Goal: Transaction & Acquisition: Purchase product/service

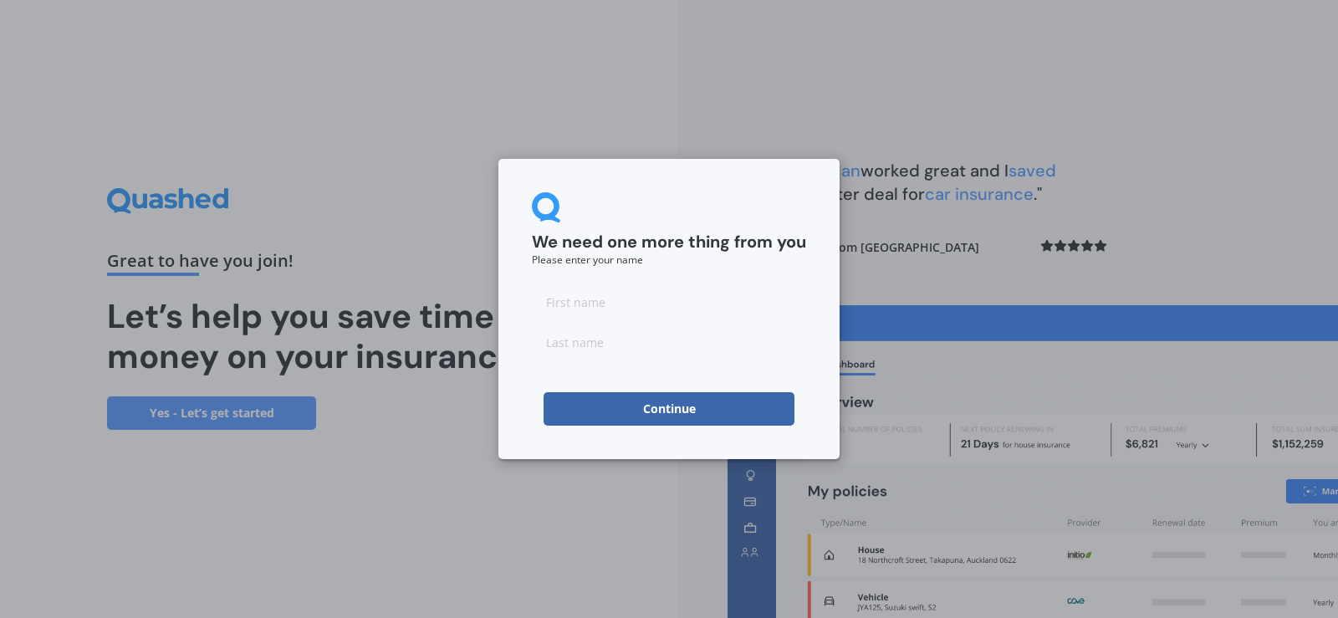
click at [969, 79] on div "We need one more thing from you Please enter your name Continue" at bounding box center [669, 309] width 1338 height 618
click at [448, 521] on div "We need one more thing from you Please enter your name Continue" at bounding box center [669, 309] width 1338 height 618
click at [588, 304] on input at bounding box center [669, 301] width 274 height 33
type input "[PERSON_NAME]"
click at [606, 348] on input at bounding box center [669, 341] width 274 height 33
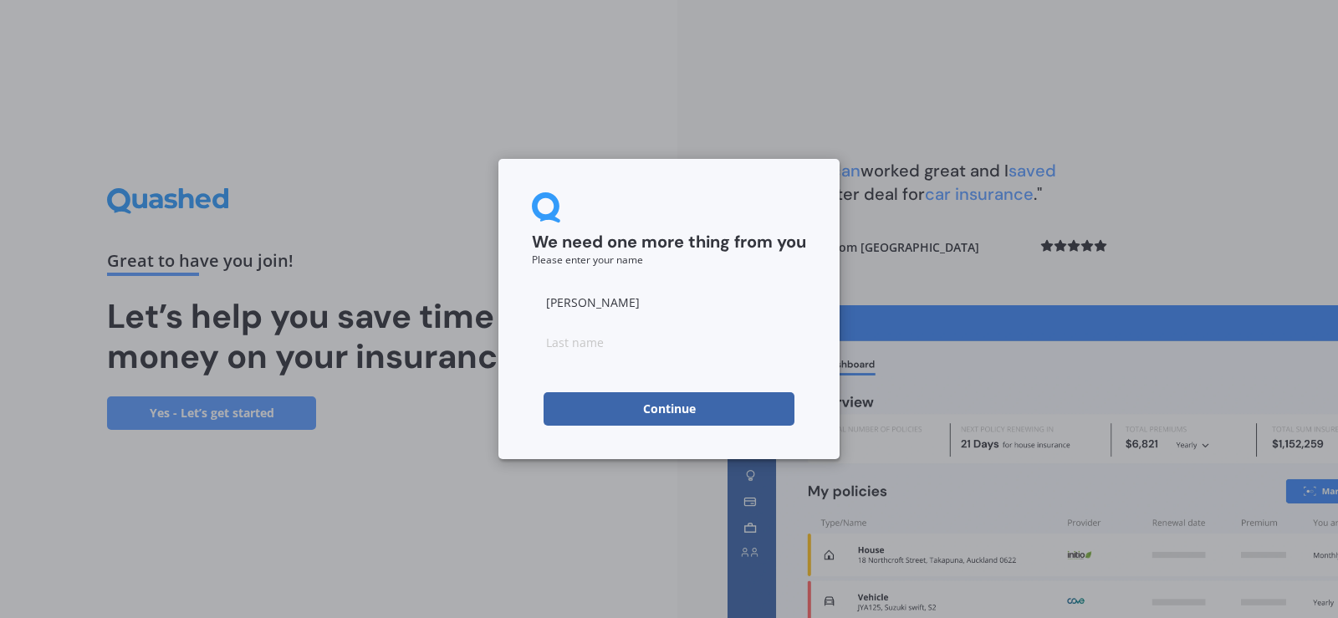
type input "[PERSON_NAME]"
click at [657, 405] on button "Continue" at bounding box center [669, 408] width 251 height 33
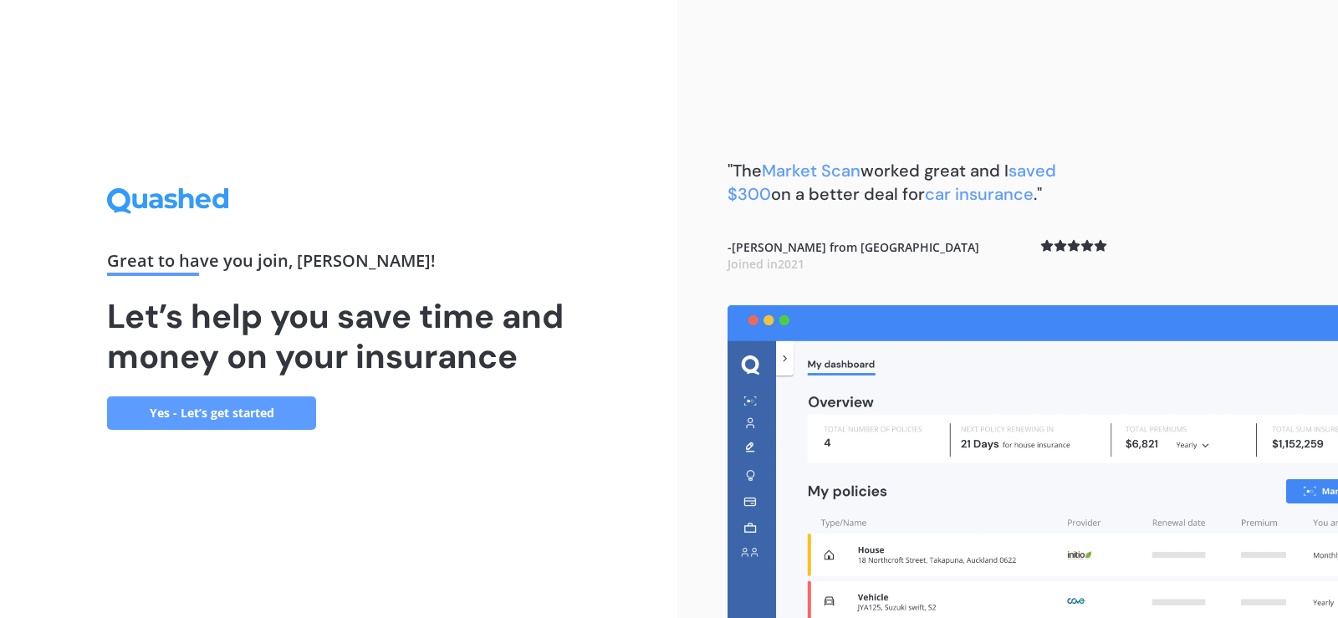
click at [199, 409] on link "Yes - Let’s get started" at bounding box center [211, 413] width 209 height 33
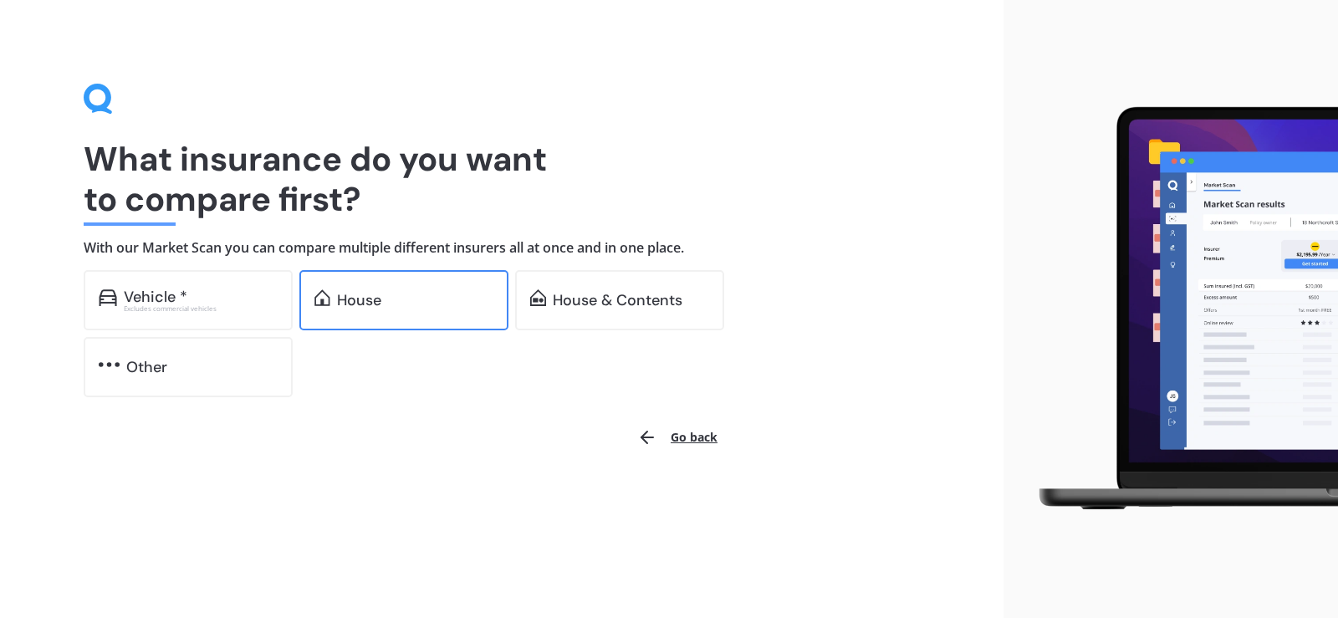
click at [351, 297] on div "House" at bounding box center [359, 300] width 44 height 17
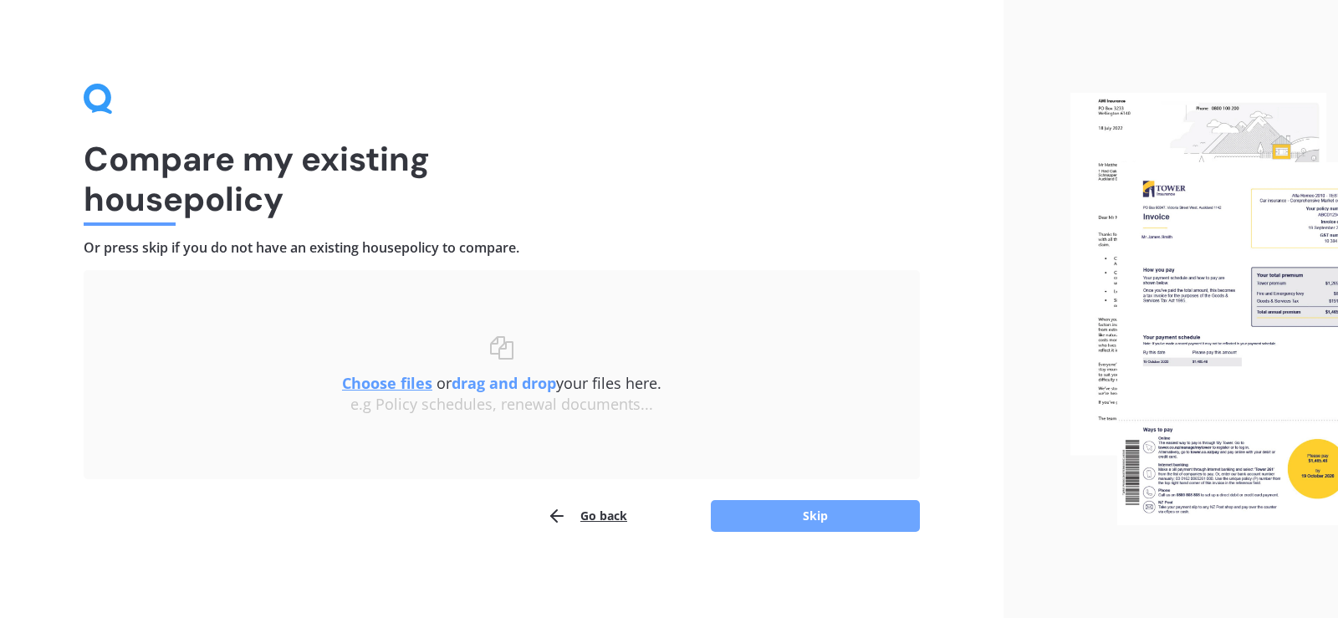
click at [854, 516] on button "Skip" at bounding box center [815, 516] width 209 height 32
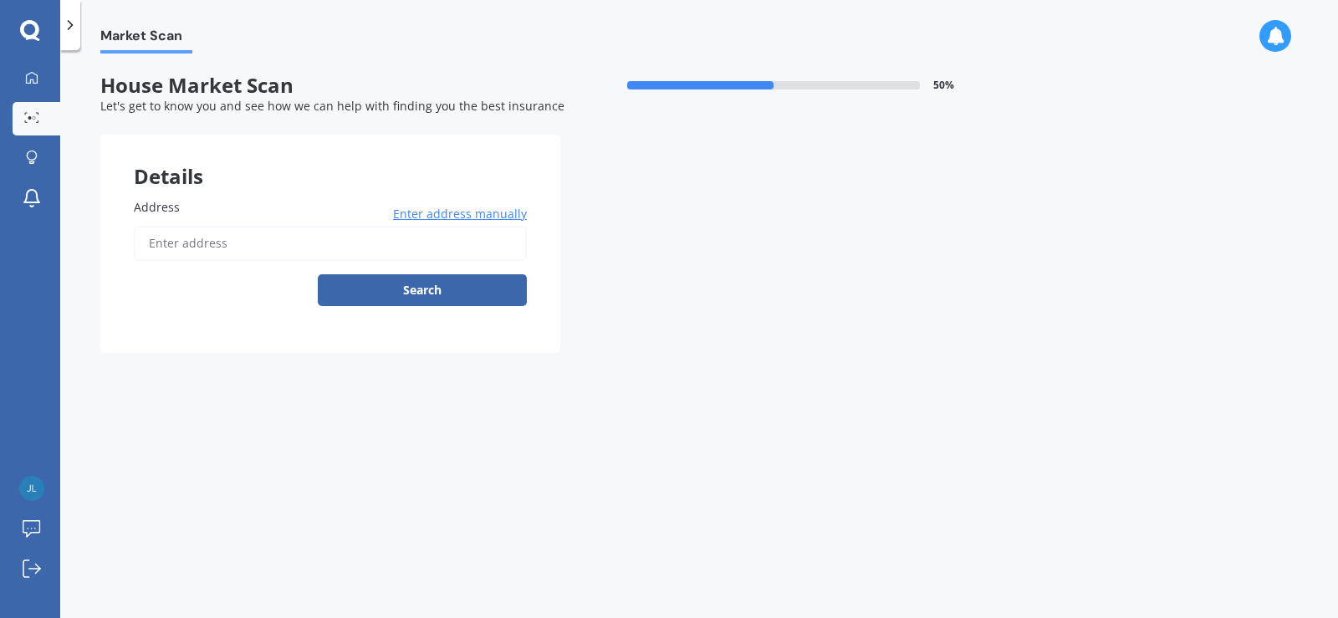
click at [460, 212] on span "Enter address manually" at bounding box center [460, 214] width 134 height 17
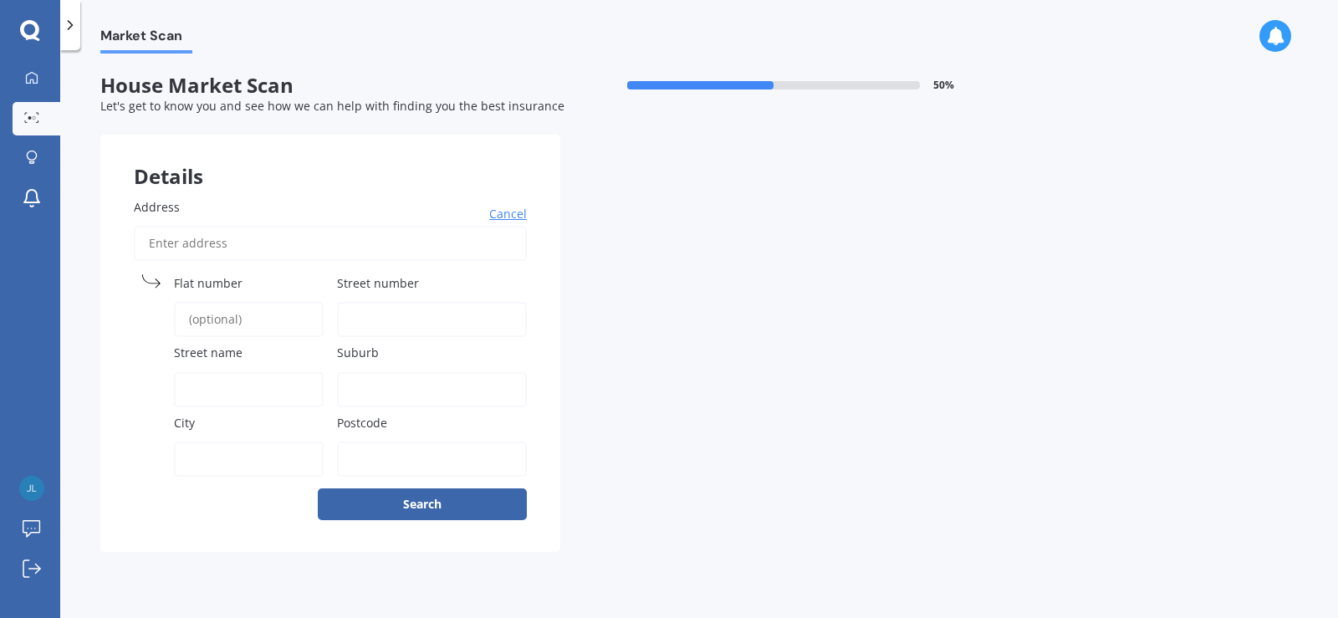
click at [280, 240] on input "Address" at bounding box center [330, 243] width 393 height 35
type input "[STREET_ADDRESS][PERSON_NAME]"
type input "10"
type input "[PERSON_NAME] Drive Oakura"
type input "NewPlymouth"
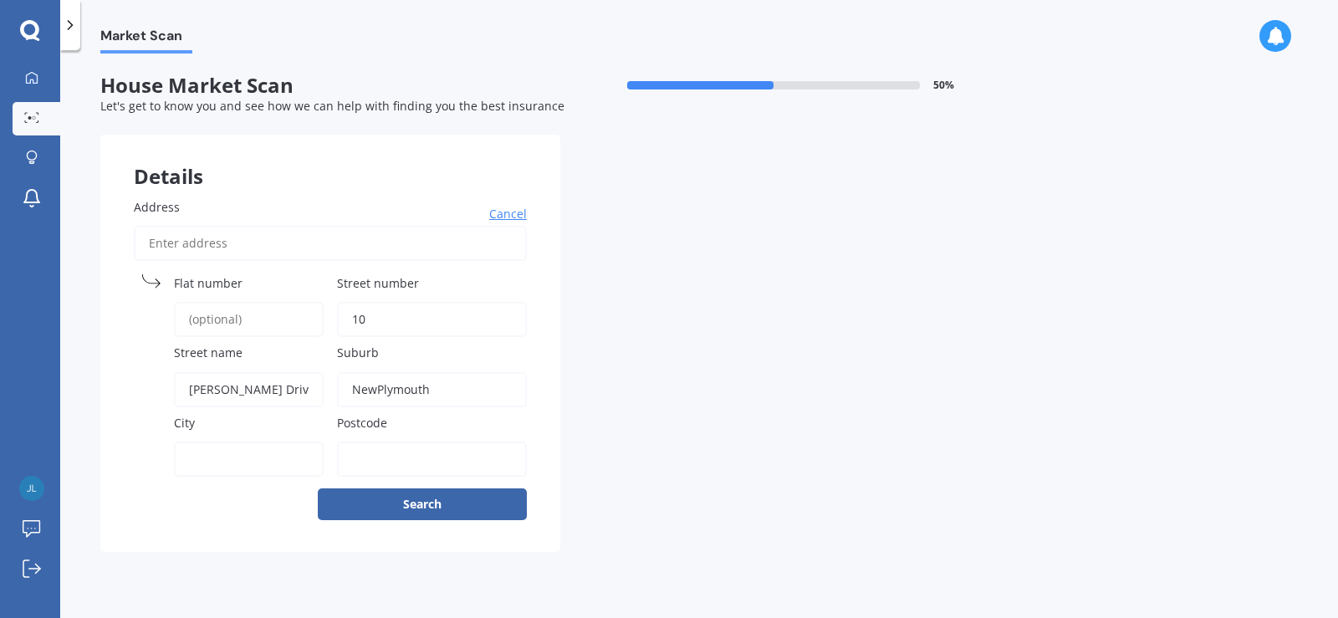
type input "NewPlymouth"
type input "4314"
click at [408, 504] on button "Search" at bounding box center [422, 505] width 209 height 32
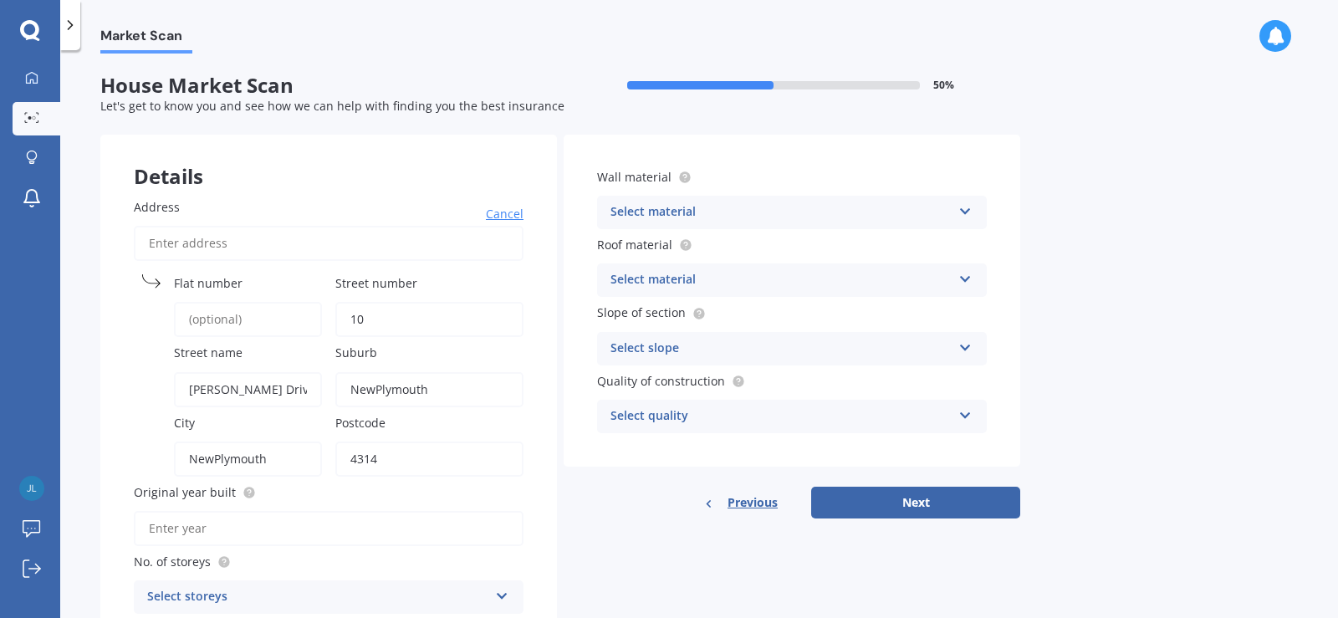
click at [963, 208] on icon at bounding box center [966, 208] width 14 height 12
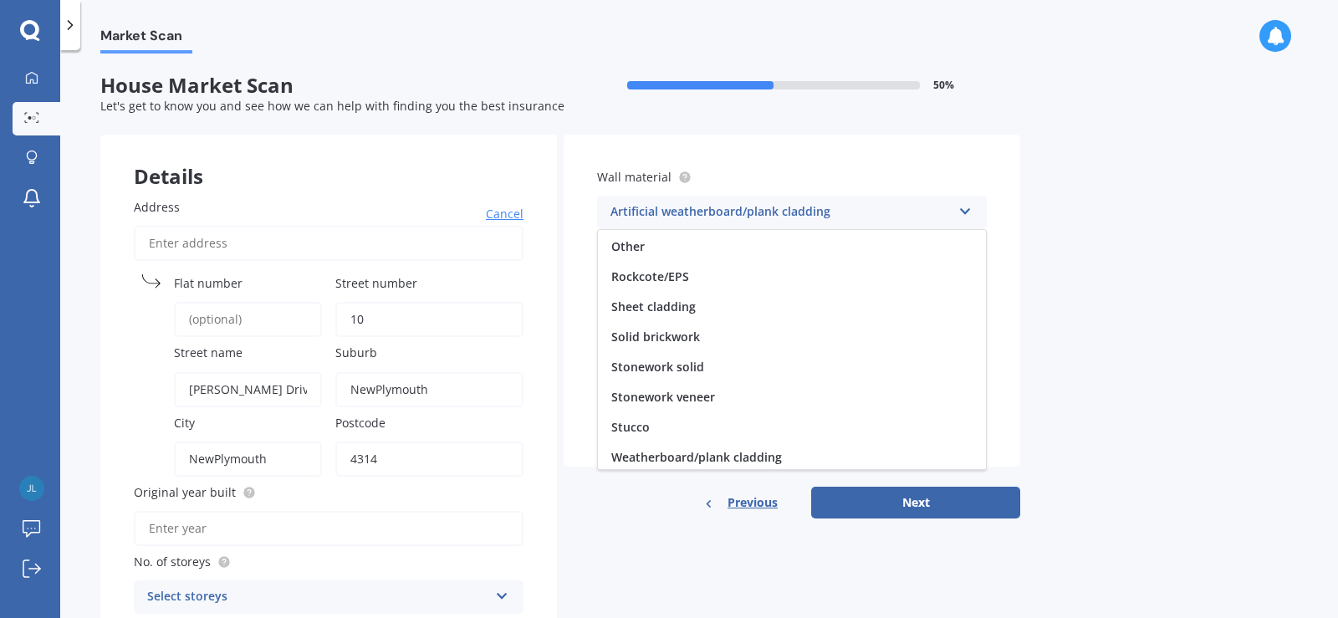
scroll to position [152, 0]
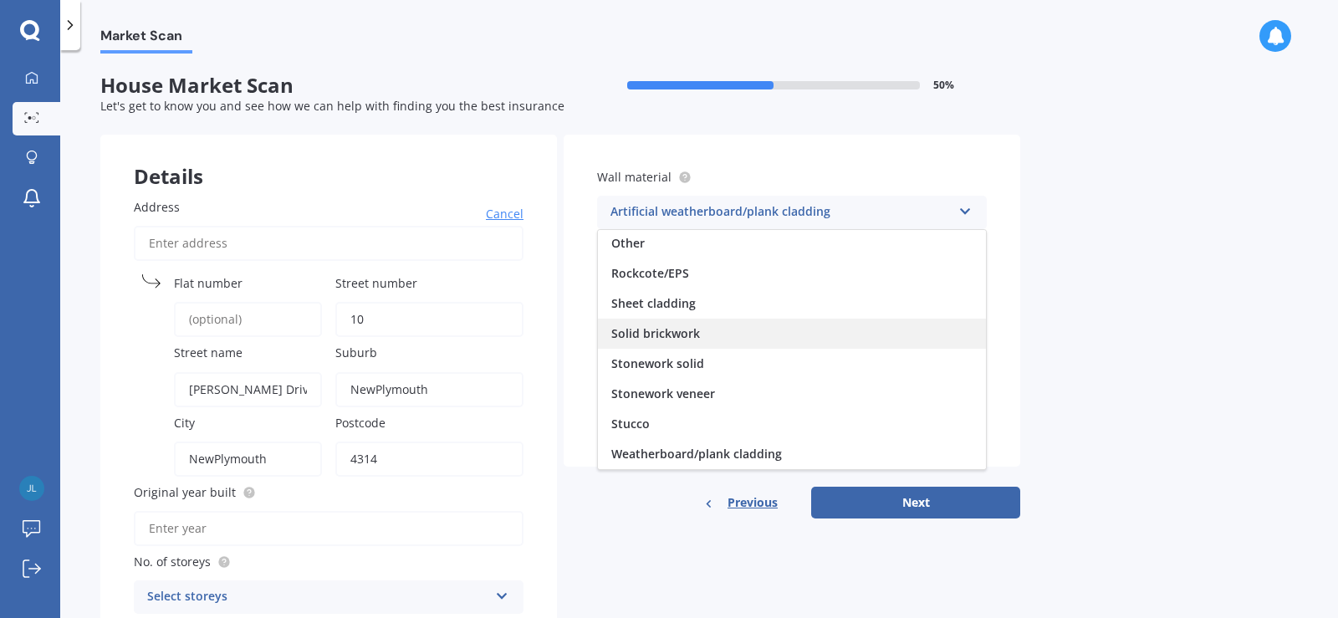
click at [655, 331] on span "Solid brickwork" at bounding box center [655, 333] width 89 height 16
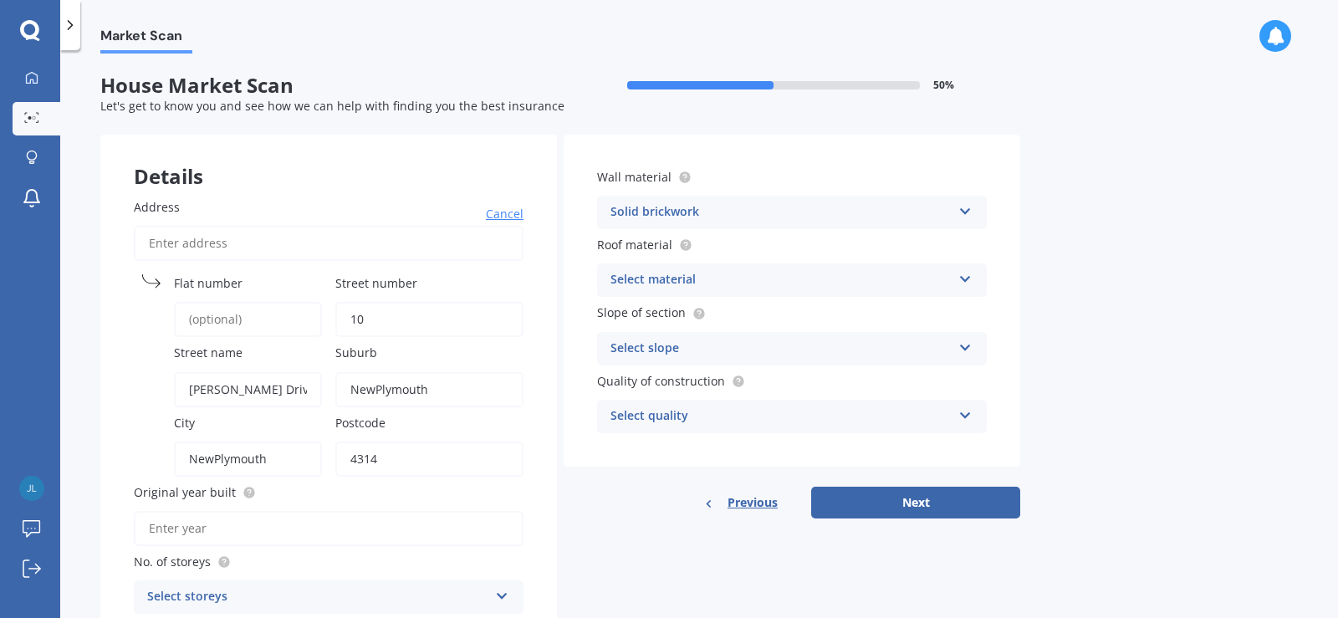
click at [965, 279] on icon at bounding box center [966, 276] width 14 height 12
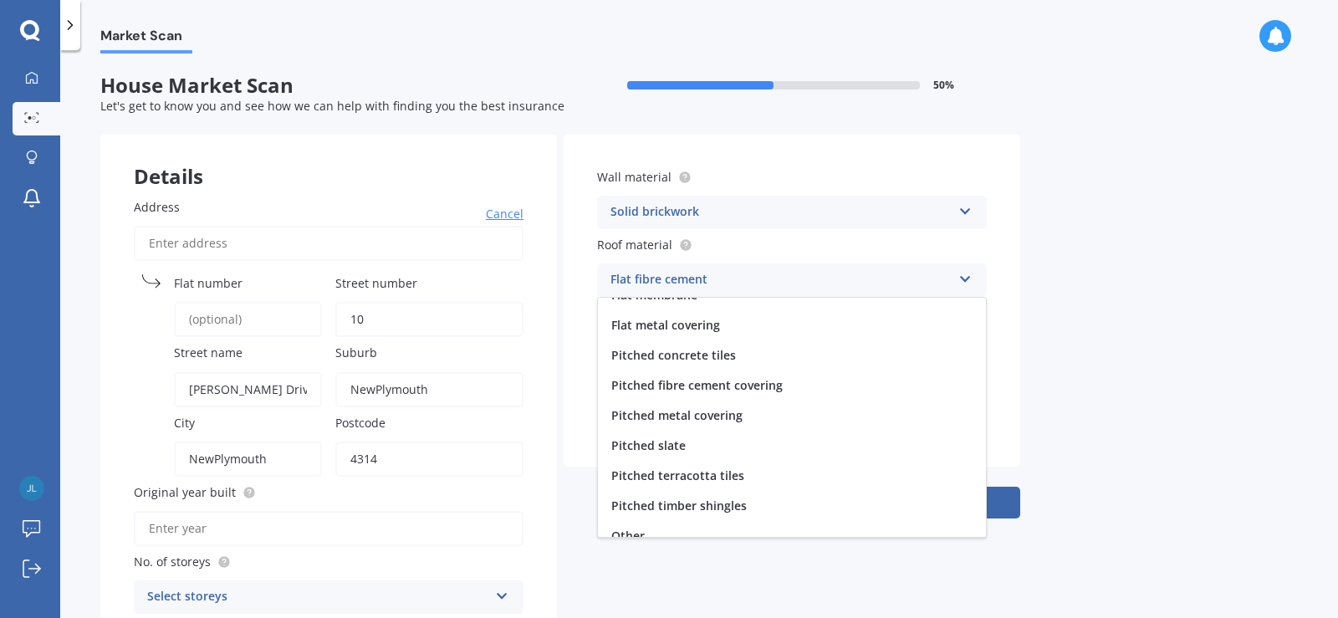
scroll to position [62, 0]
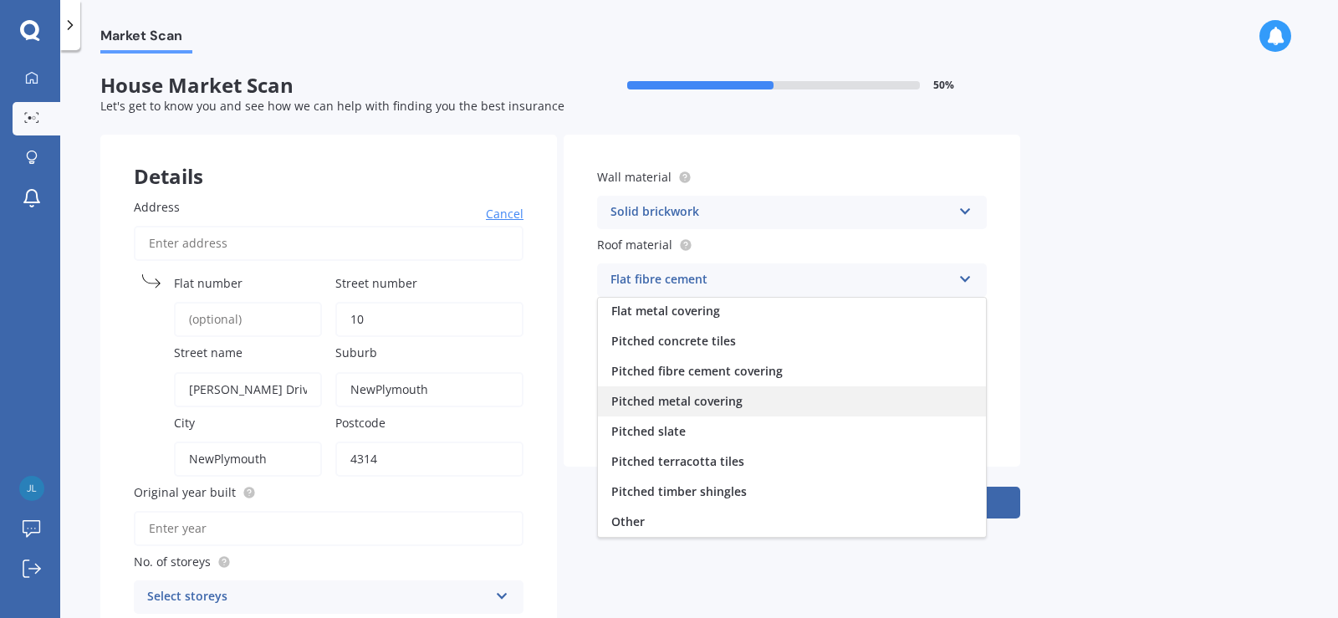
click at [720, 399] on span "Pitched metal covering" at bounding box center [676, 401] width 131 height 16
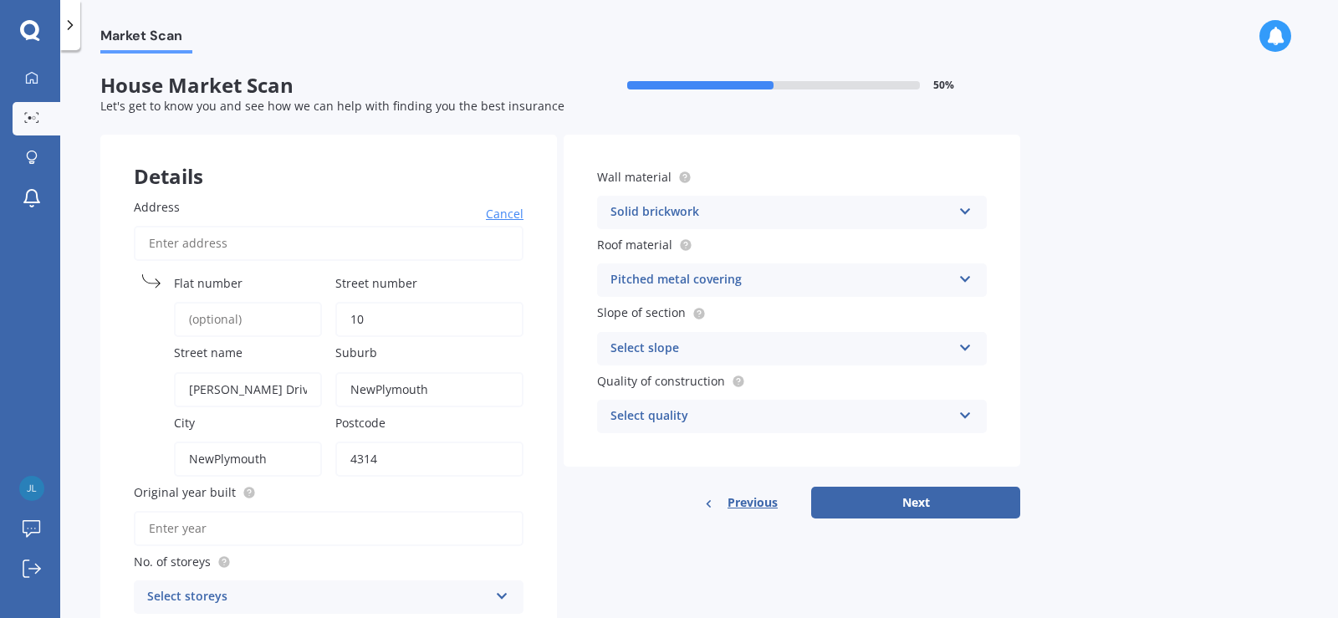
click at [960, 347] on icon at bounding box center [966, 345] width 14 height 12
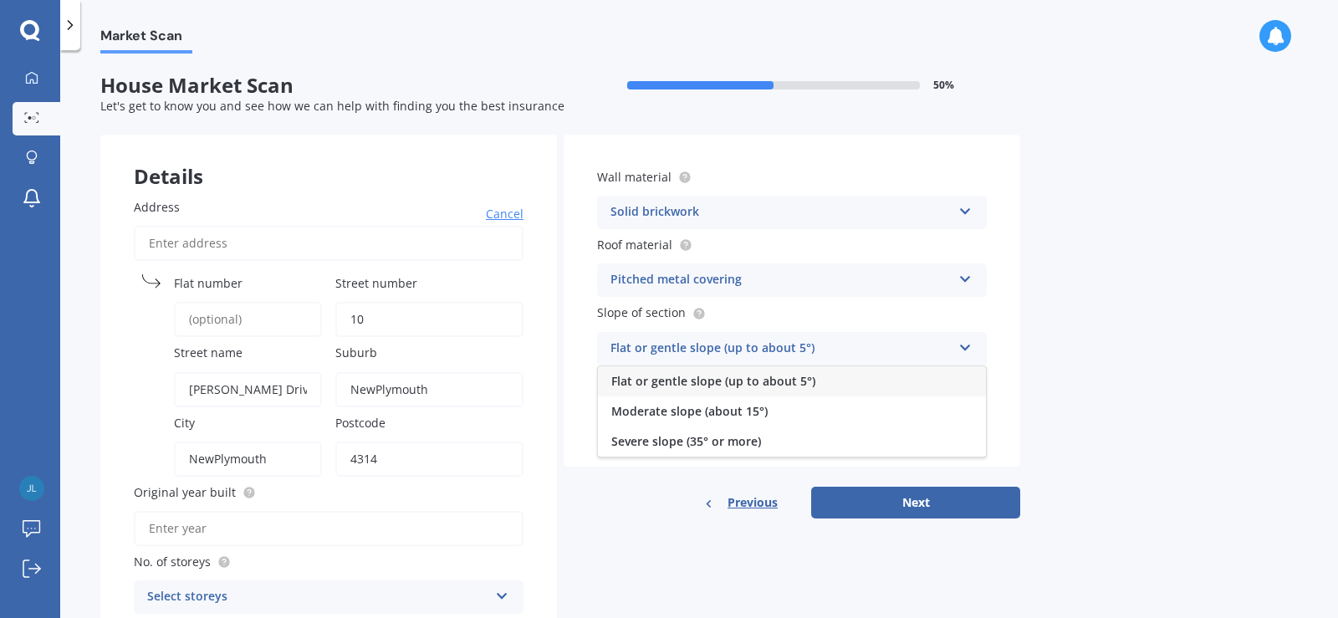
click at [735, 382] on span "Flat or gentle slope (up to about 5°)" at bounding box center [713, 381] width 204 height 16
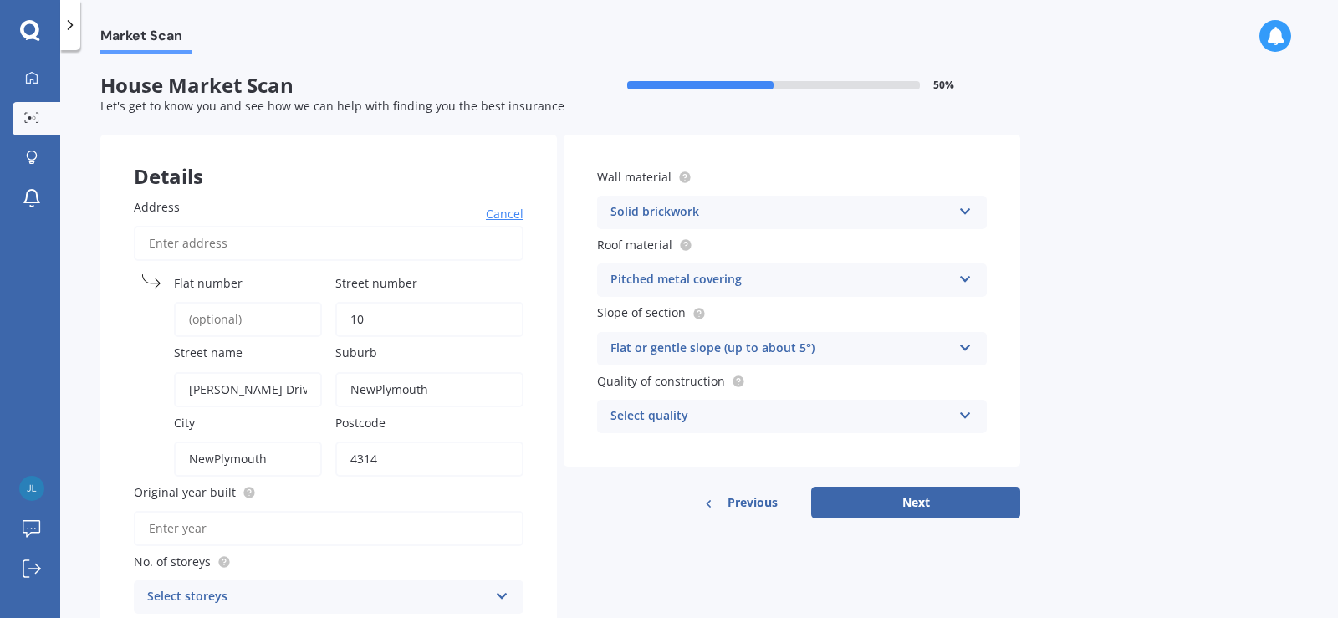
click at [965, 413] on icon at bounding box center [966, 413] width 14 height 12
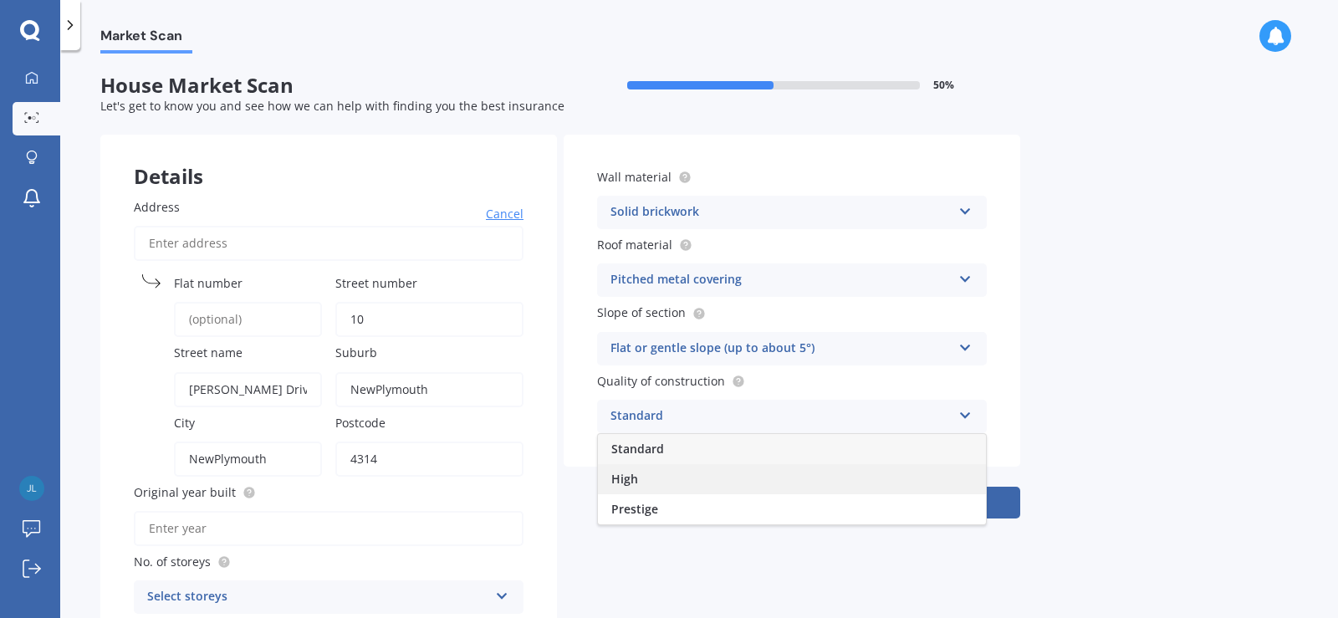
click at [636, 478] on span "High" at bounding box center [624, 479] width 27 height 16
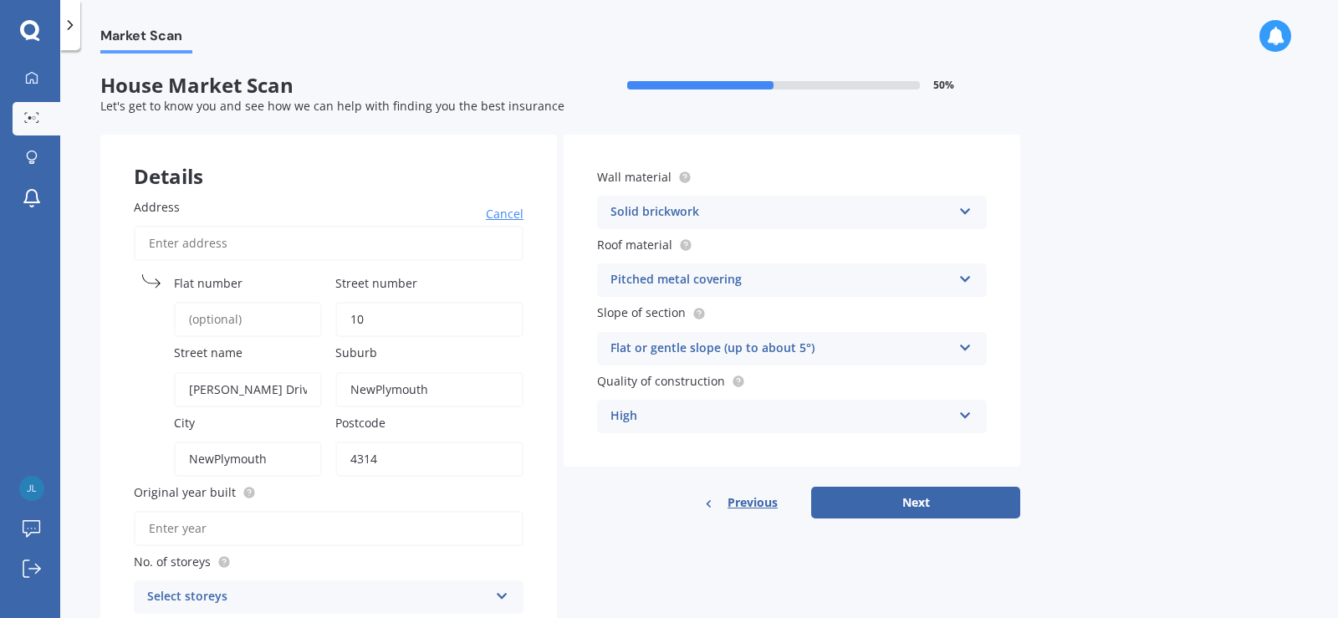
click at [964, 413] on icon at bounding box center [966, 413] width 14 height 12
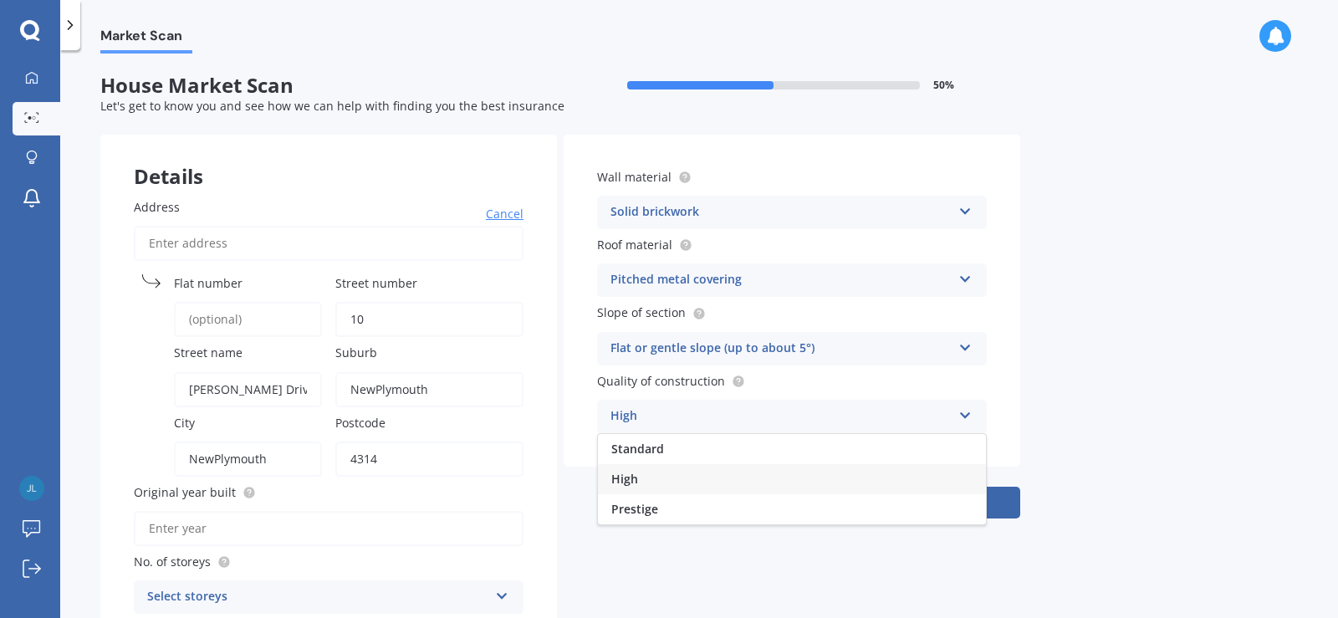
click at [633, 478] on span "High" at bounding box center [624, 479] width 27 height 16
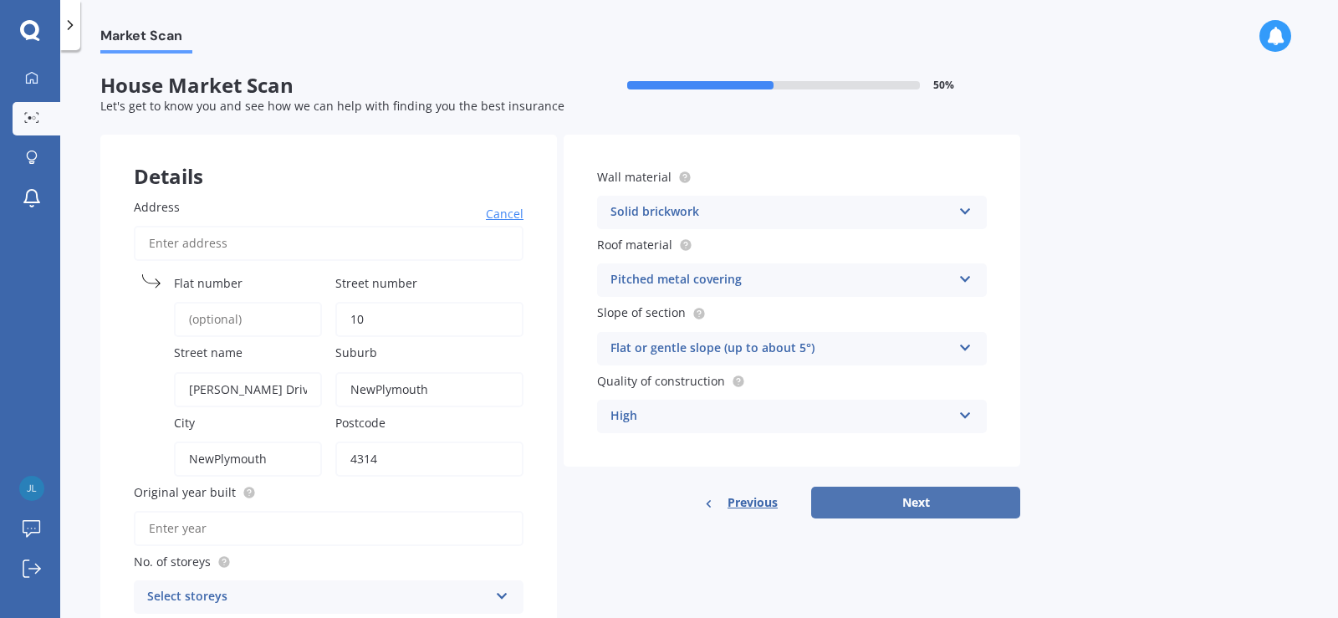
click at [954, 499] on button "Next" at bounding box center [915, 503] width 209 height 32
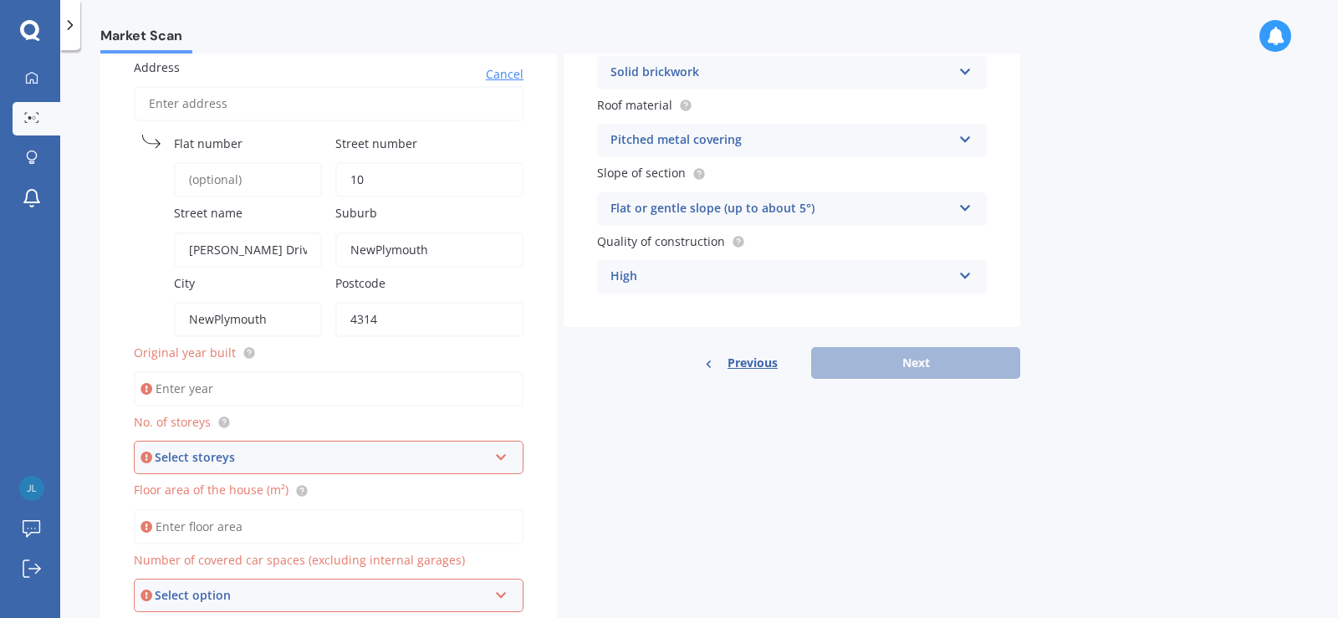
scroll to position [211, 0]
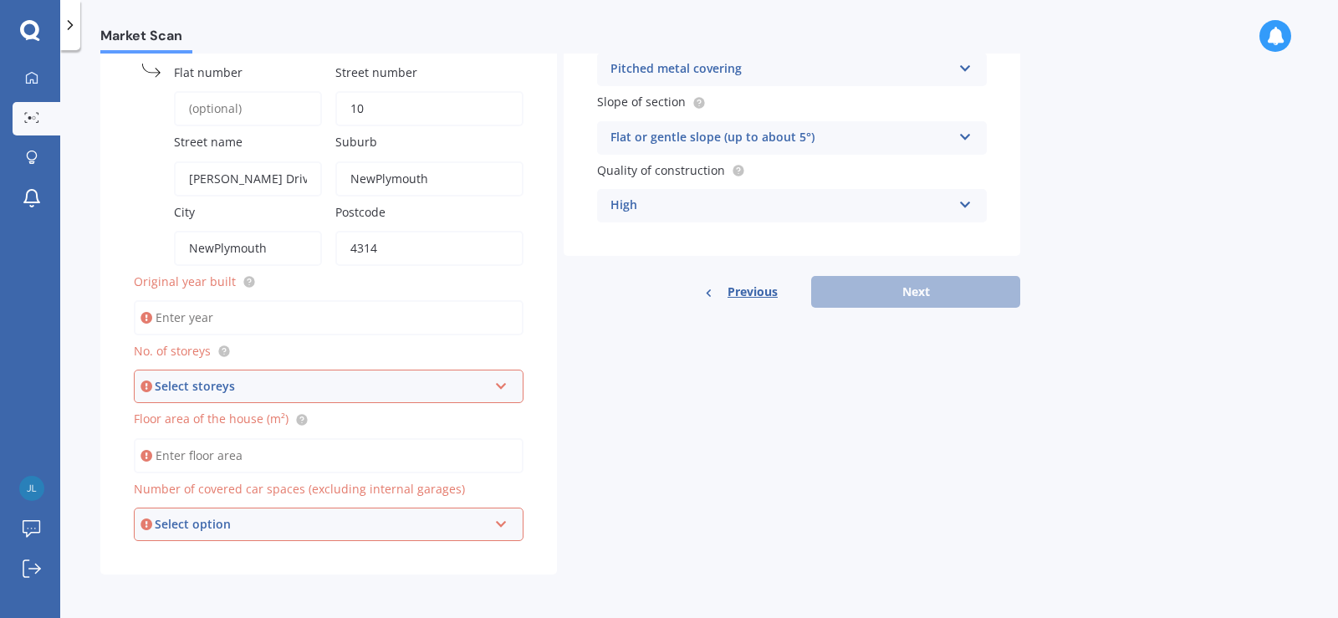
click at [202, 320] on input "Original year built" at bounding box center [329, 317] width 390 height 35
type input "1985"
click at [501, 389] on icon at bounding box center [501, 383] width 14 height 12
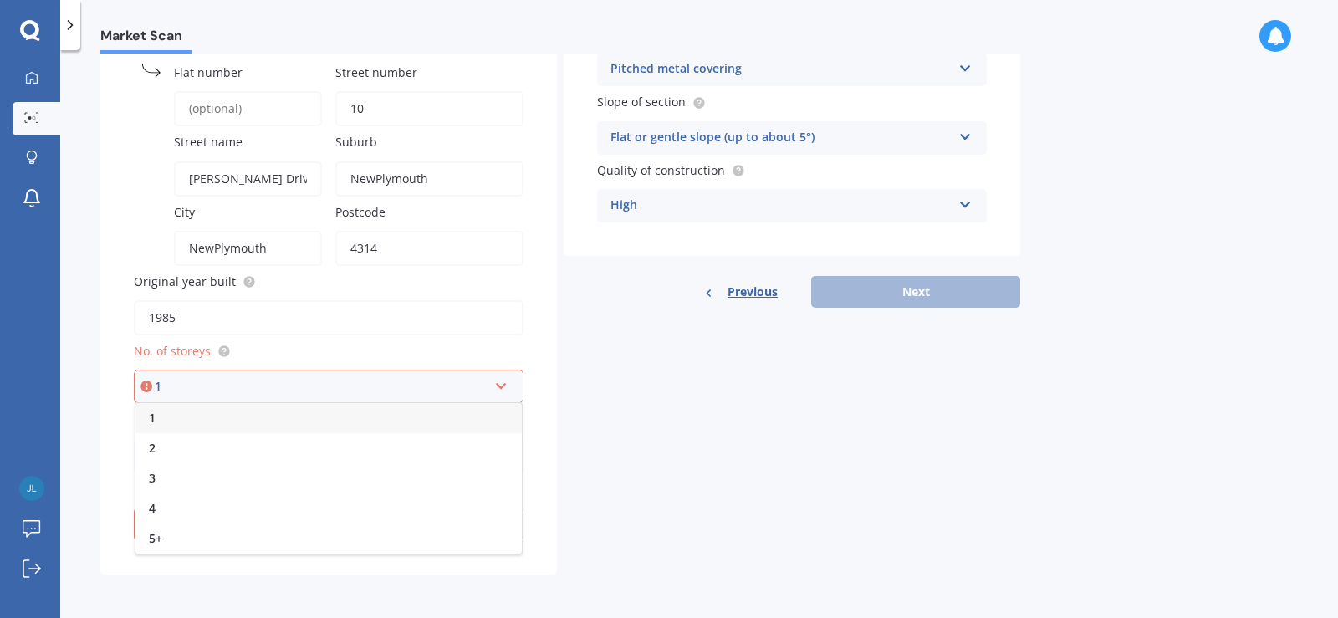
click at [150, 417] on span "1" at bounding box center [152, 418] width 7 height 16
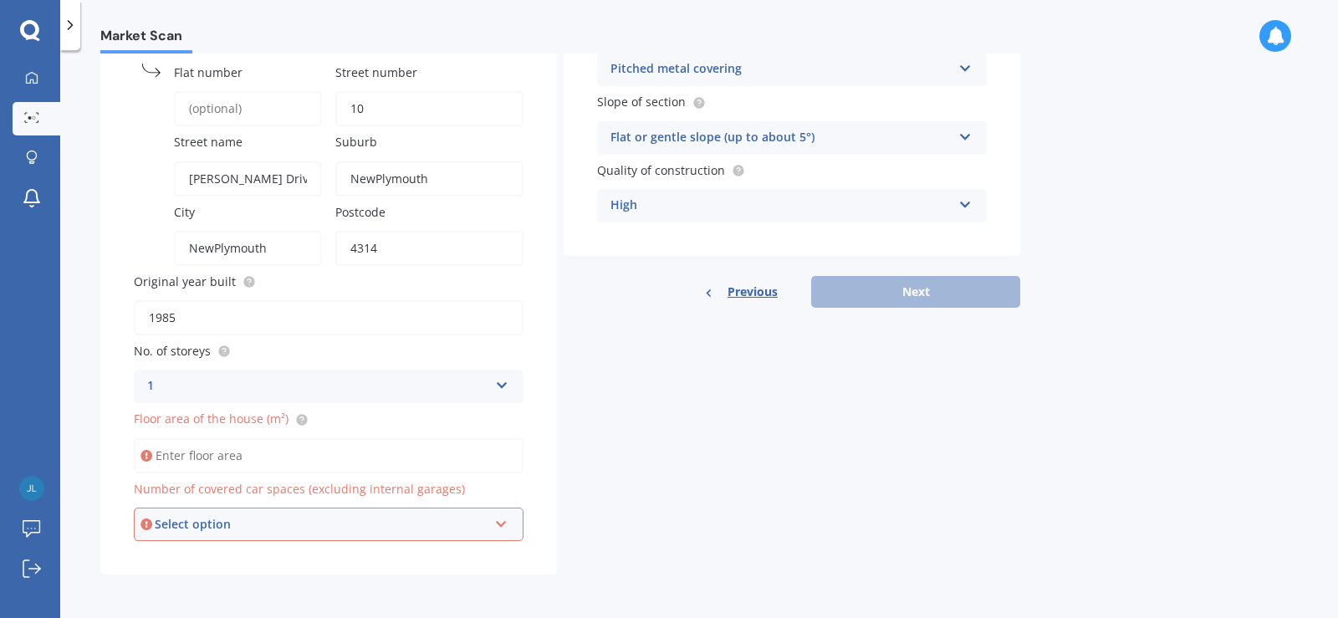
drag, startPoint x: 250, startPoint y: 458, endPoint x: 260, endPoint y: 457, distance: 10.1
click at [252, 458] on input "Floor area of the house (m²)" at bounding box center [329, 455] width 390 height 35
type input "250"
click at [606, 497] on div "Details Address Cancel Search Flat number Street number [GEOGRAPHIC_DATA] name …" at bounding box center [560, 249] width 920 height 651
click at [499, 524] on icon at bounding box center [501, 521] width 14 height 12
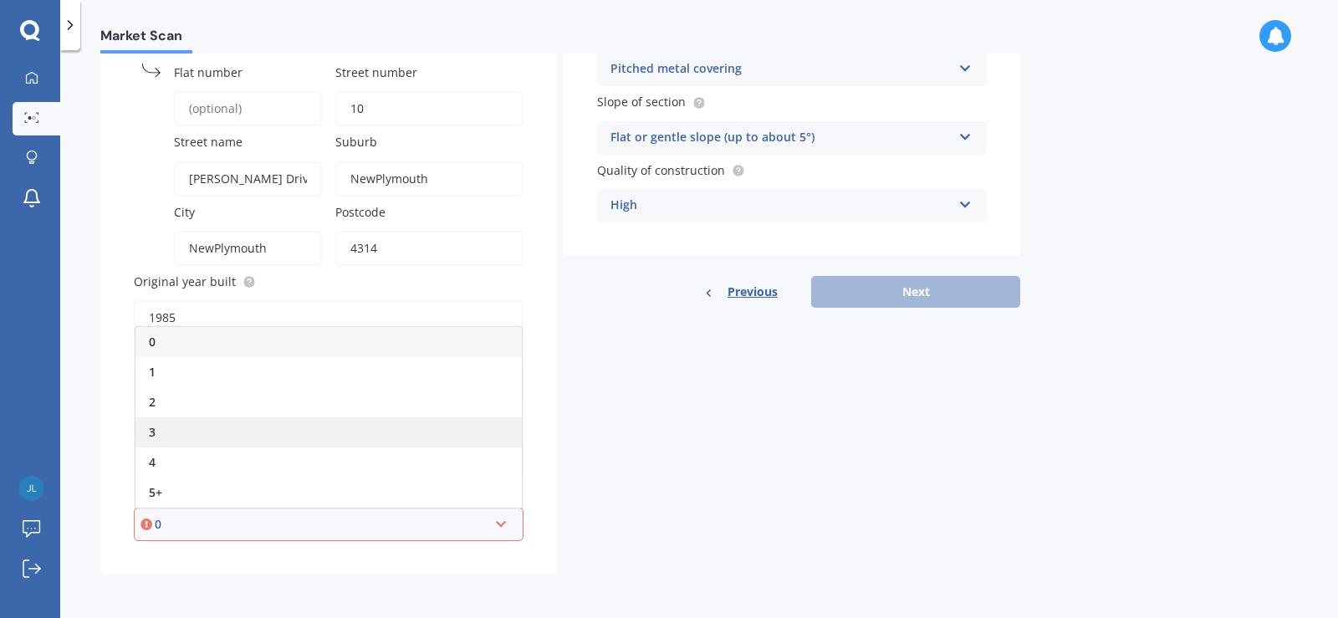
click at [177, 432] on div "3" at bounding box center [329, 432] width 386 height 30
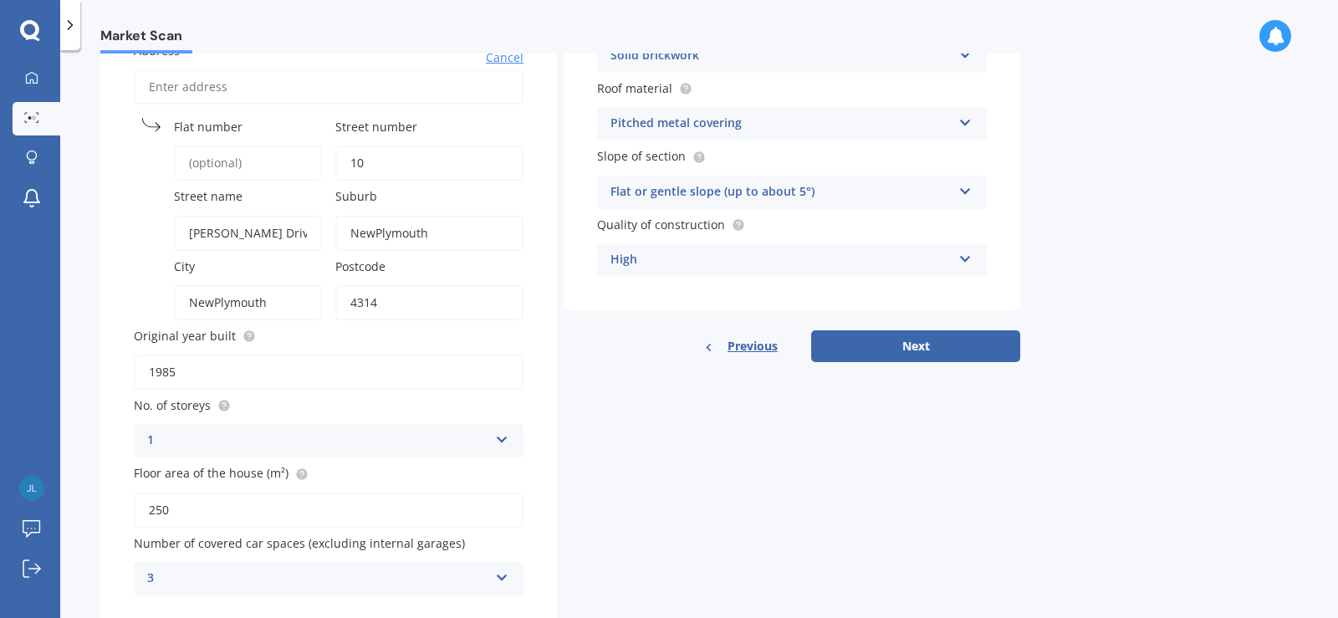
scroll to position [127, 0]
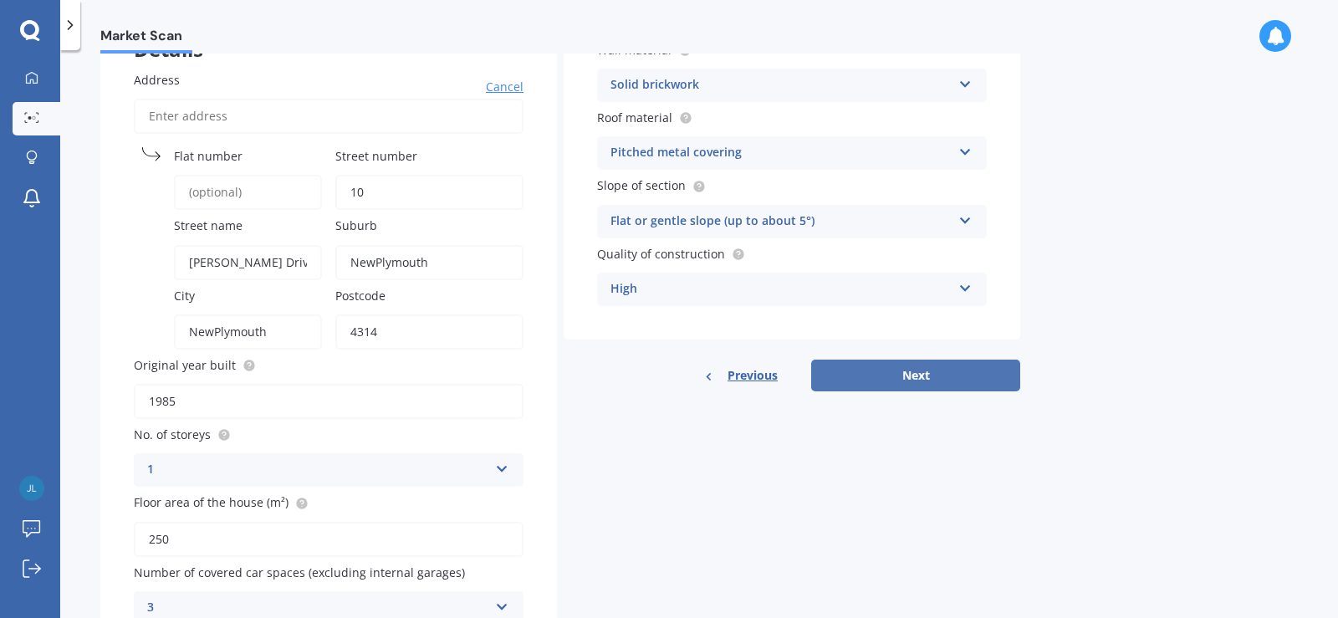
click at [926, 371] on button "Next" at bounding box center [915, 376] width 209 height 32
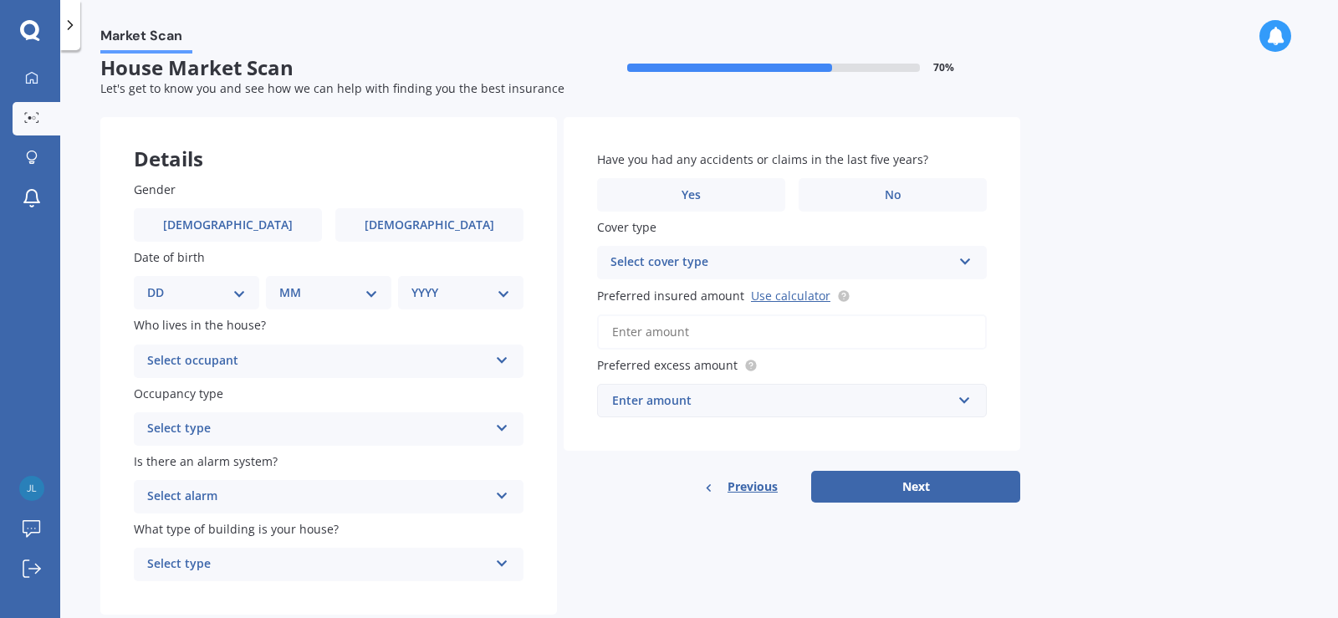
scroll to position [0, 0]
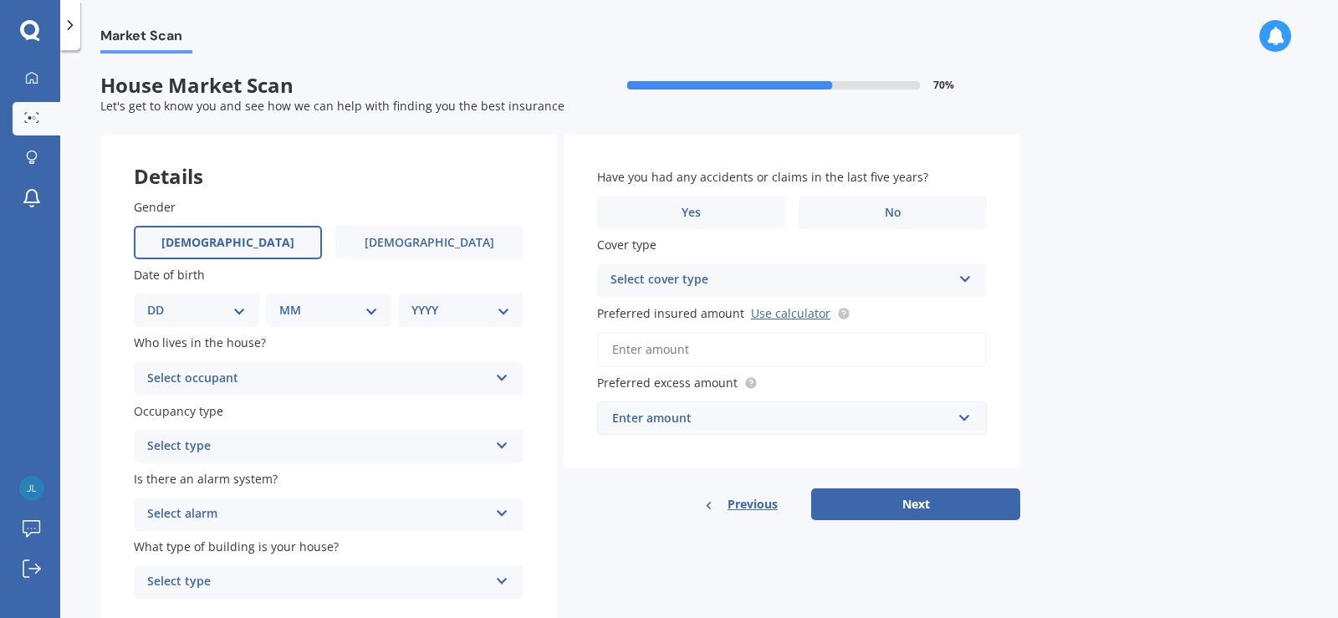
click at [240, 241] on span "[DEMOGRAPHIC_DATA]" at bounding box center [227, 243] width 133 height 14
click at [0, 0] on input "[DEMOGRAPHIC_DATA]" at bounding box center [0, 0] width 0 height 0
click at [497, 58] on div "Market Scan House Market Scan 70 % Let's get to know you and see how we can hel…" at bounding box center [699, 338] width 1278 height 568
click at [1198, 281] on div "Market Scan House Market Scan 70 % Let's get to know you and see how we can hel…" at bounding box center [699, 338] width 1278 height 568
click at [496, 376] on icon at bounding box center [502, 375] width 14 height 12
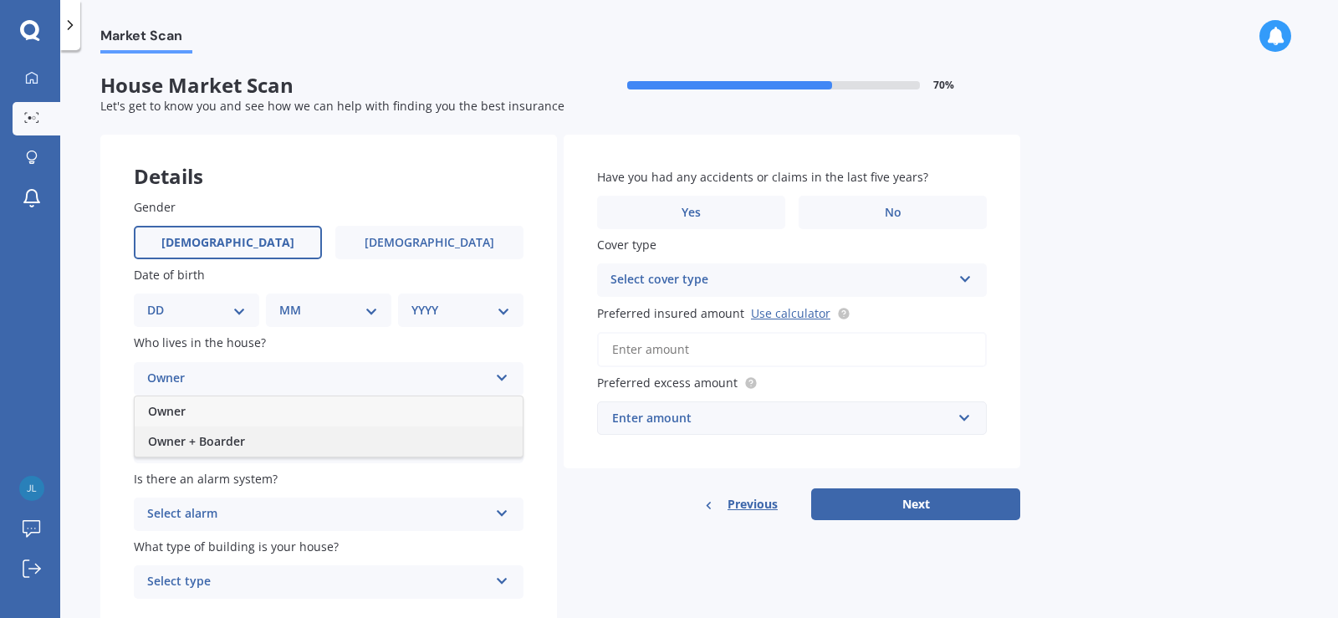
click at [238, 443] on span "Owner + Boarder" at bounding box center [196, 441] width 97 height 16
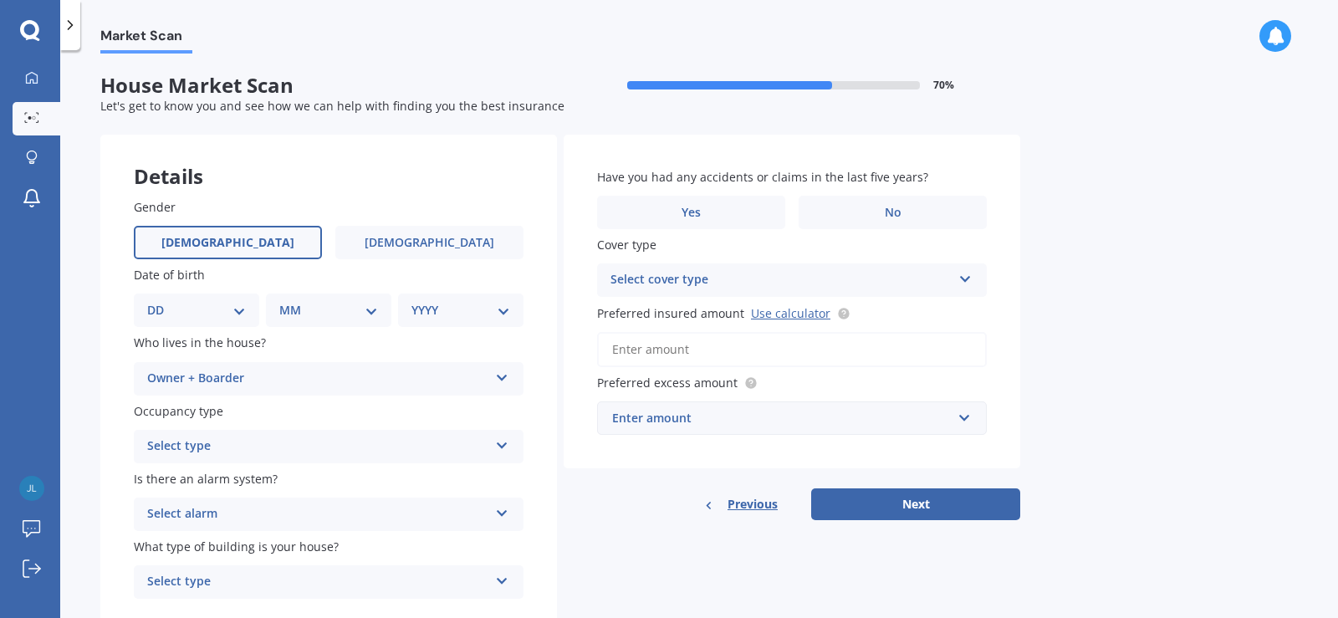
click at [504, 379] on icon at bounding box center [502, 375] width 14 height 12
click at [217, 442] on span "Owner + Boarder" at bounding box center [196, 441] width 97 height 16
click at [503, 446] on icon at bounding box center [502, 443] width 14 height 12
click at [240, 447] on div "Permanent" at bounding box center [317, 447] width 341 height 20
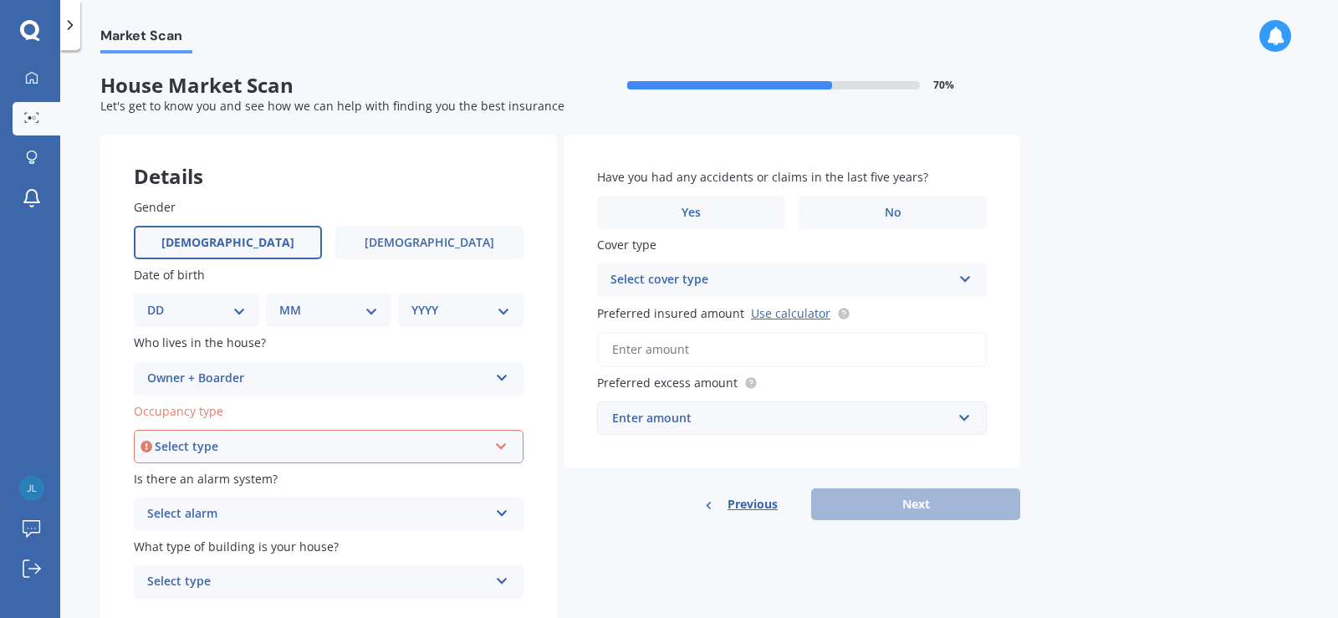
click at [498, 445] on icon at bounding box center [501, 444] width 14 height 12
click at [183, 480] on span "Permanent" at bounding box center [181, 478] width 64 height 16
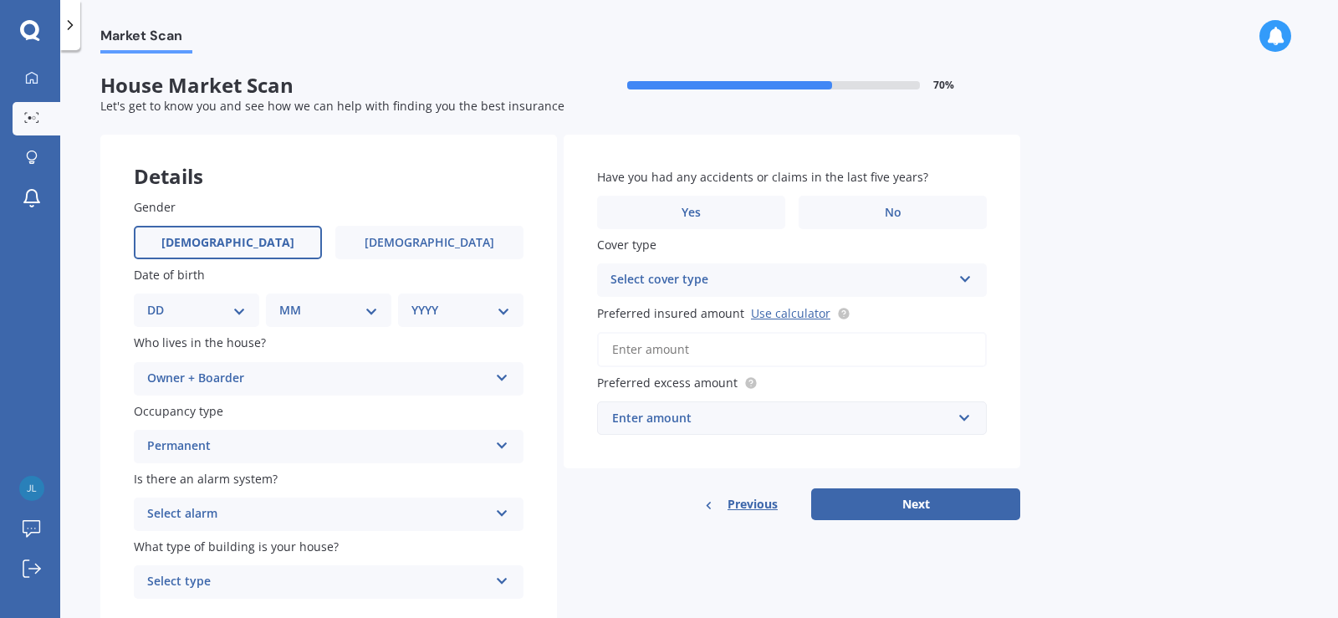
click at [502, 510] on icon at bounding box center [502, 510] width 14 height 12
click at [91, 370] on div "Market Scan House Market Scan 70 % Let's get to know you and see how we can hel…" at bounding box center [699, 338] width 1278 height 568
click at [499, 514] on icon at bounding box center [502, 510] width 14 height 12
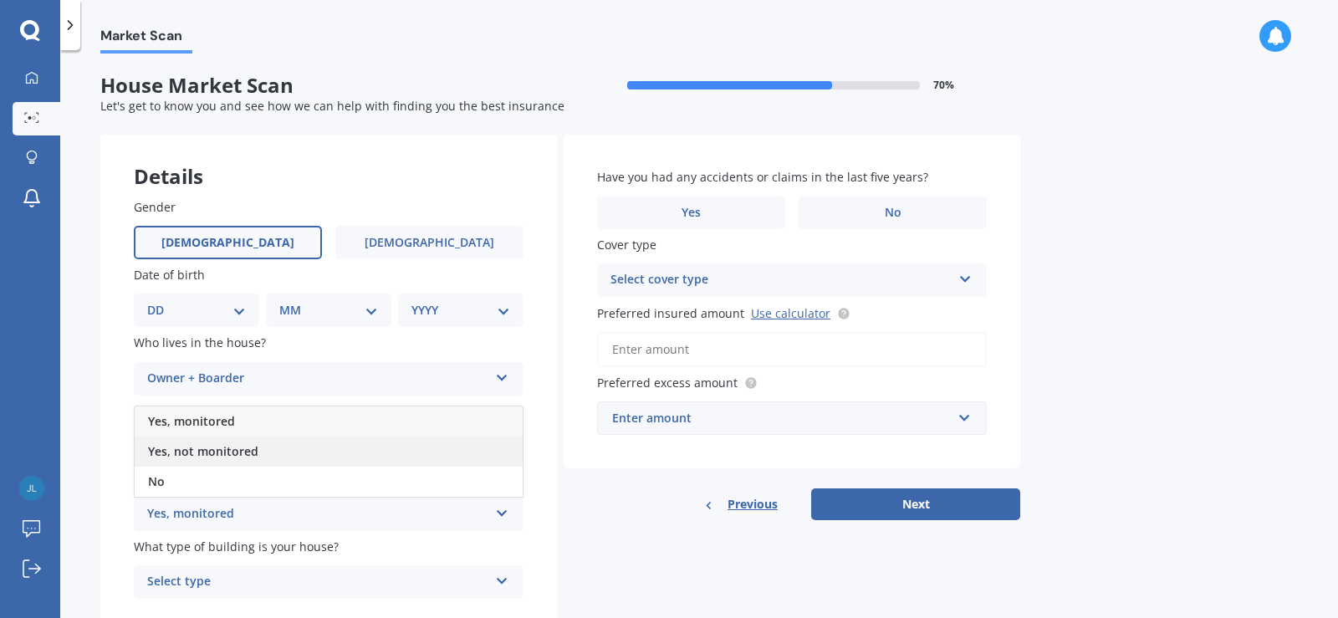
click at [173, 452] on span "Yes, not monitored" at bounding box center [203, 451] width 110 height 16
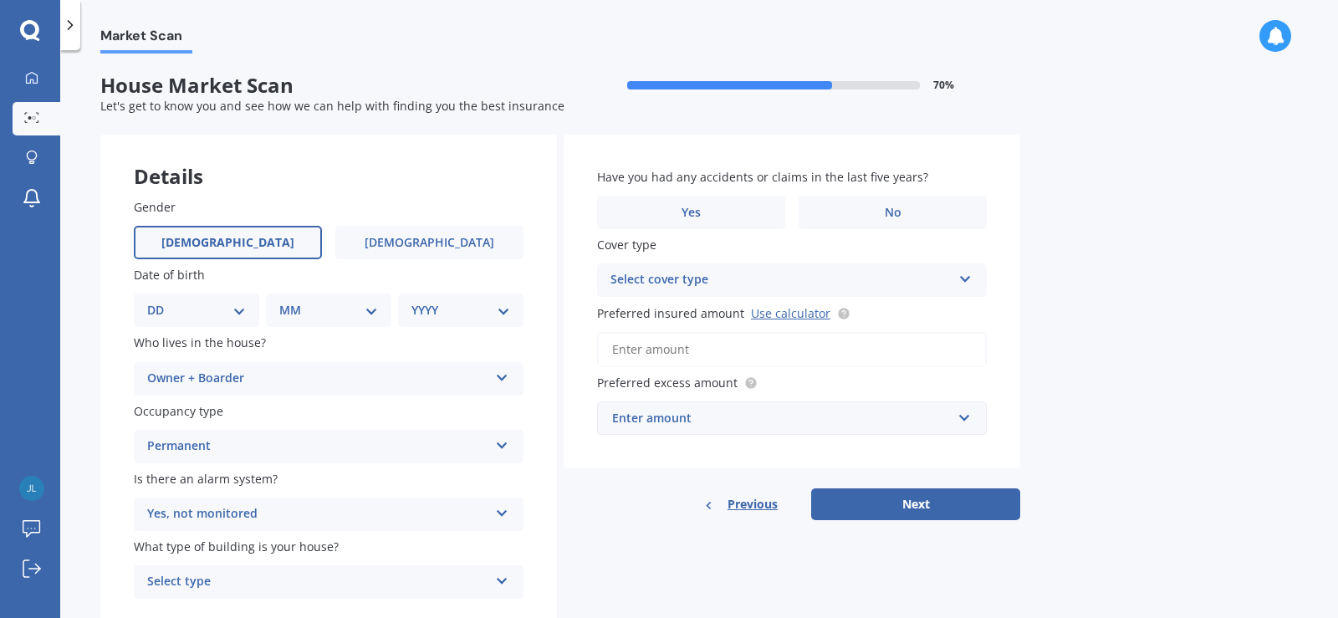
click at [499, 511] on icon at bounding box center [502, 510] width 14 height 12
click at [204, 452] on span "Yes, not monitored" at bounding box center [203, 451] width 110 height 16
click at [500, 514] on icon at bounding box center [502, 510] width 14 height 12
click at [213, 448] on span "Yes, not monitored" at bounding box center [203, 451] width 110 height 16
click at [503, 576] on icon at bounding box center [502, 578] width 14 height 12
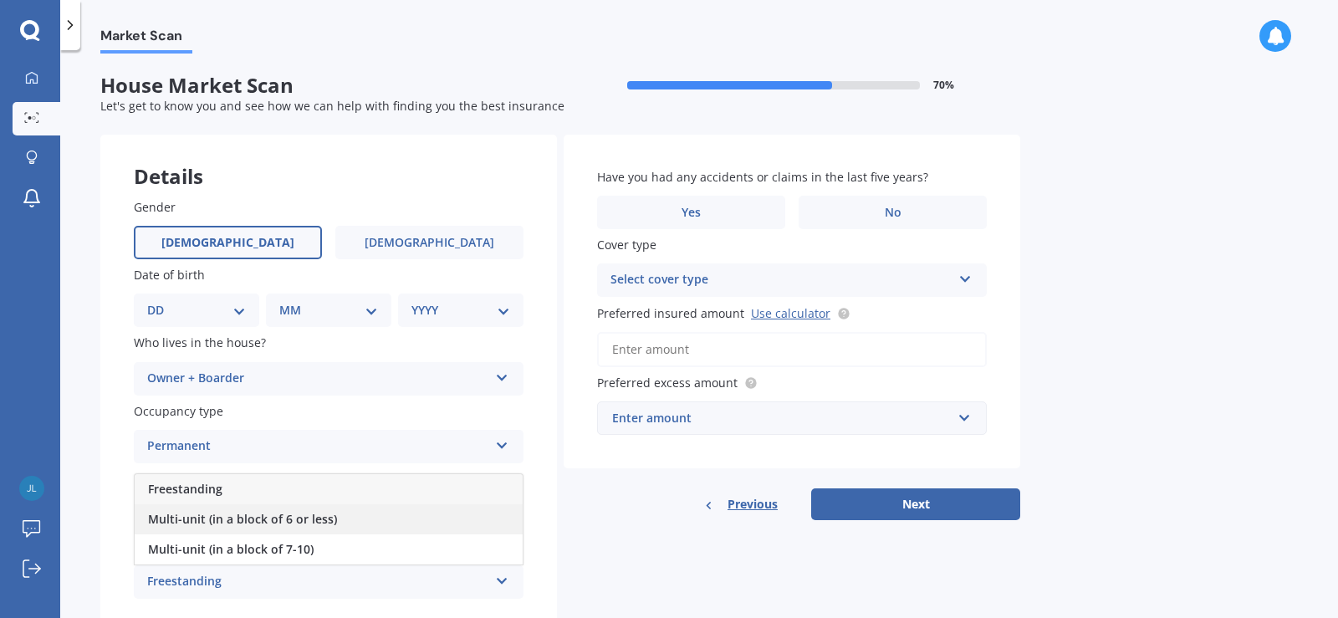
click at [299, 519] on span "Multi-unit (in a block of 6 or less)" at bounding box center [242, 519] width 189 height 16
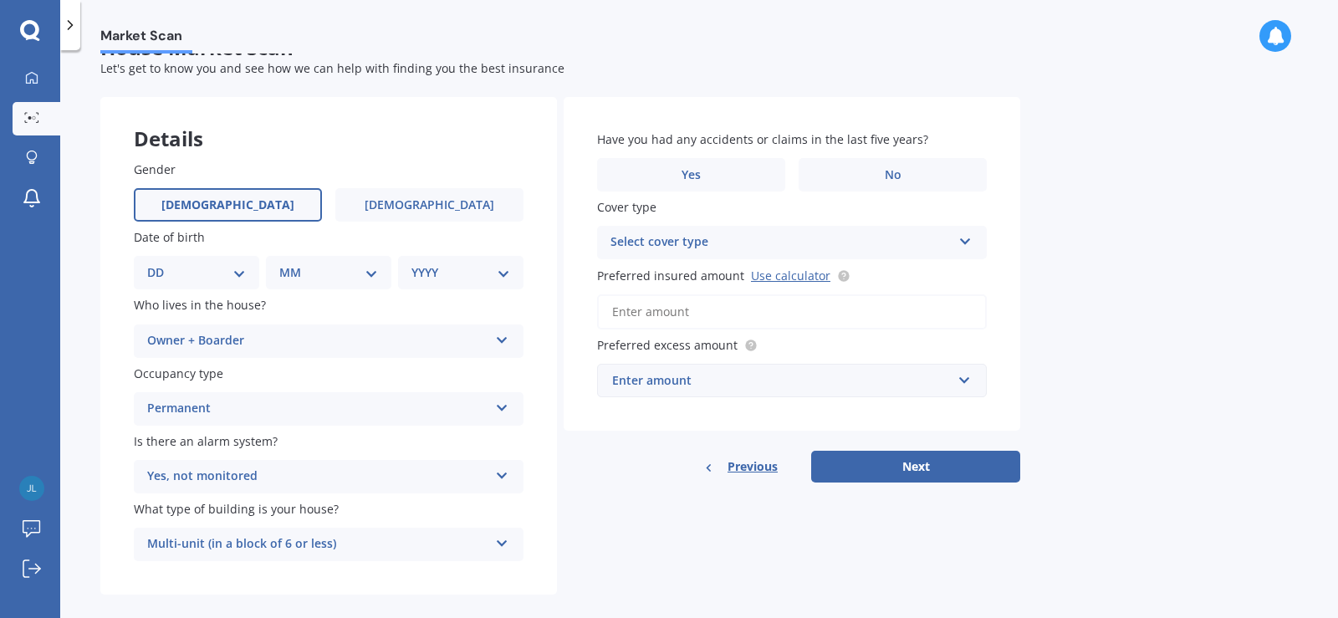
scroll to position [58, 0]
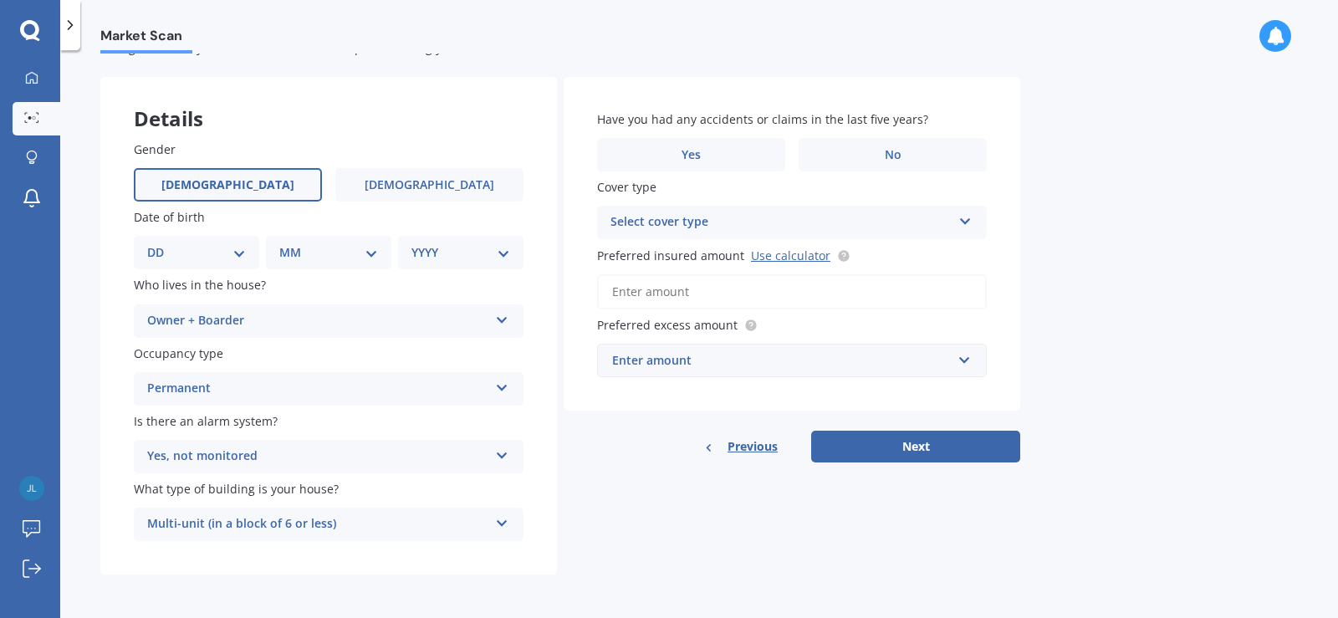
click at [504, 524] on icon at bounding box center [502, 520] width 14 height 12
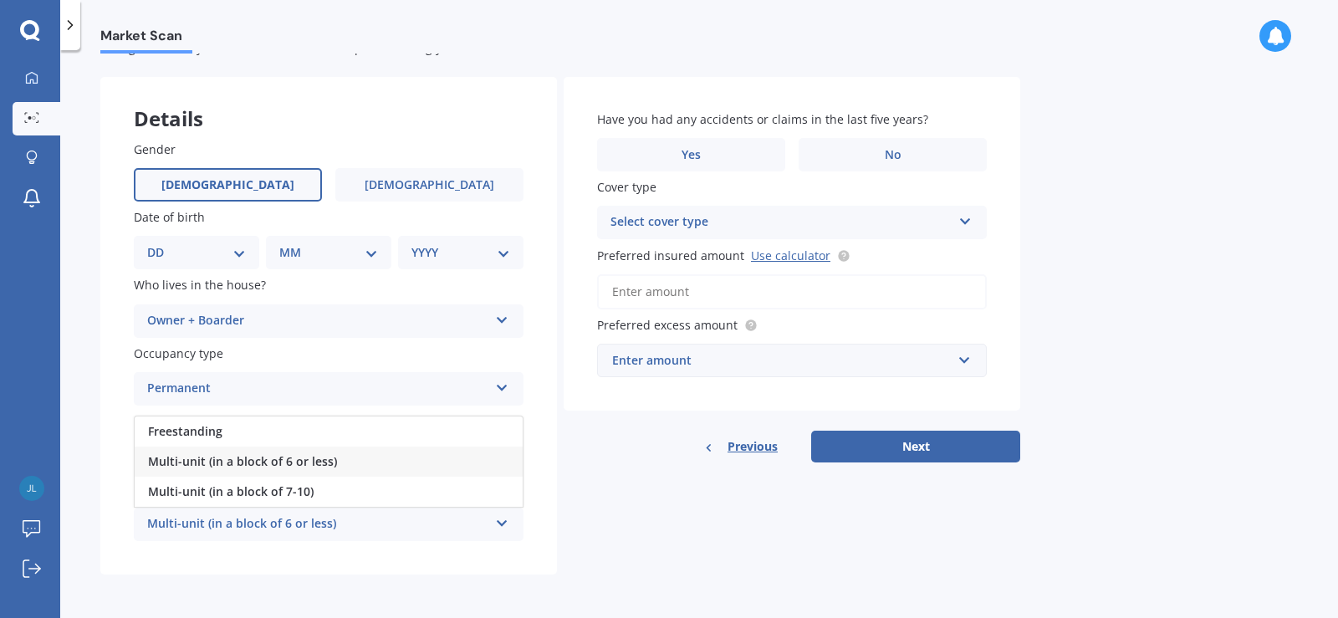
click at [501, 519] on icon at bounding box center [502, 520] width 14 height 12
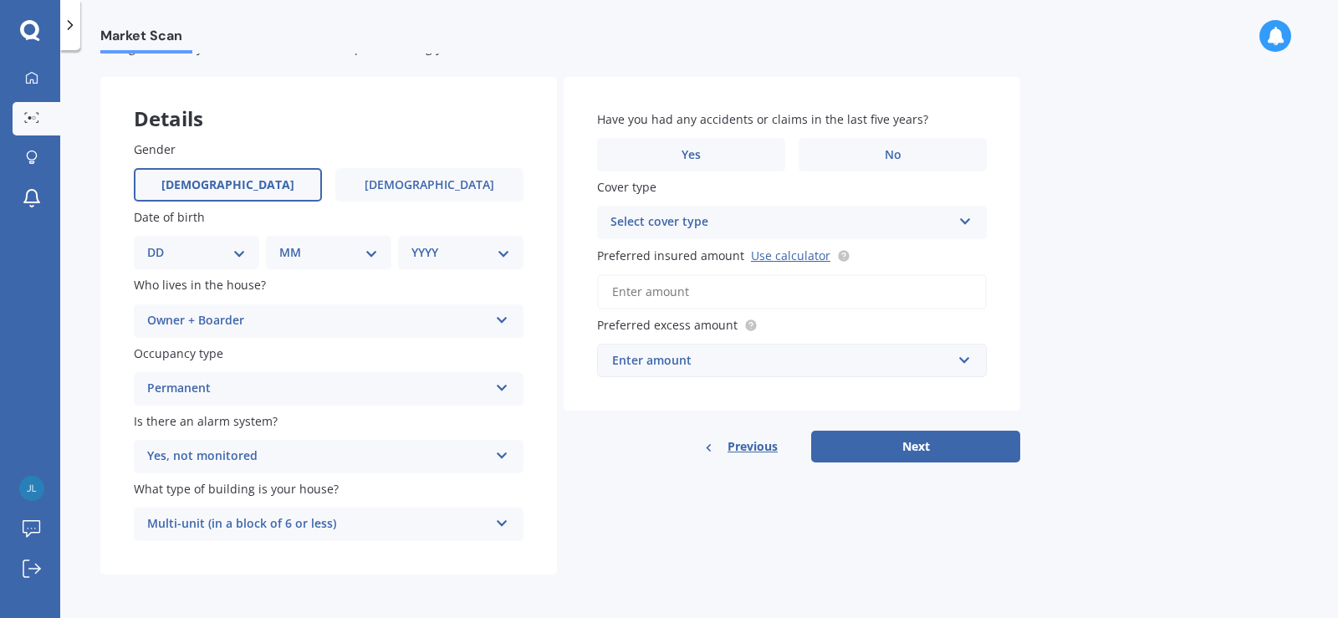
click at [502, 523] on icon at bounding box center [502, 520] width 14 height 12
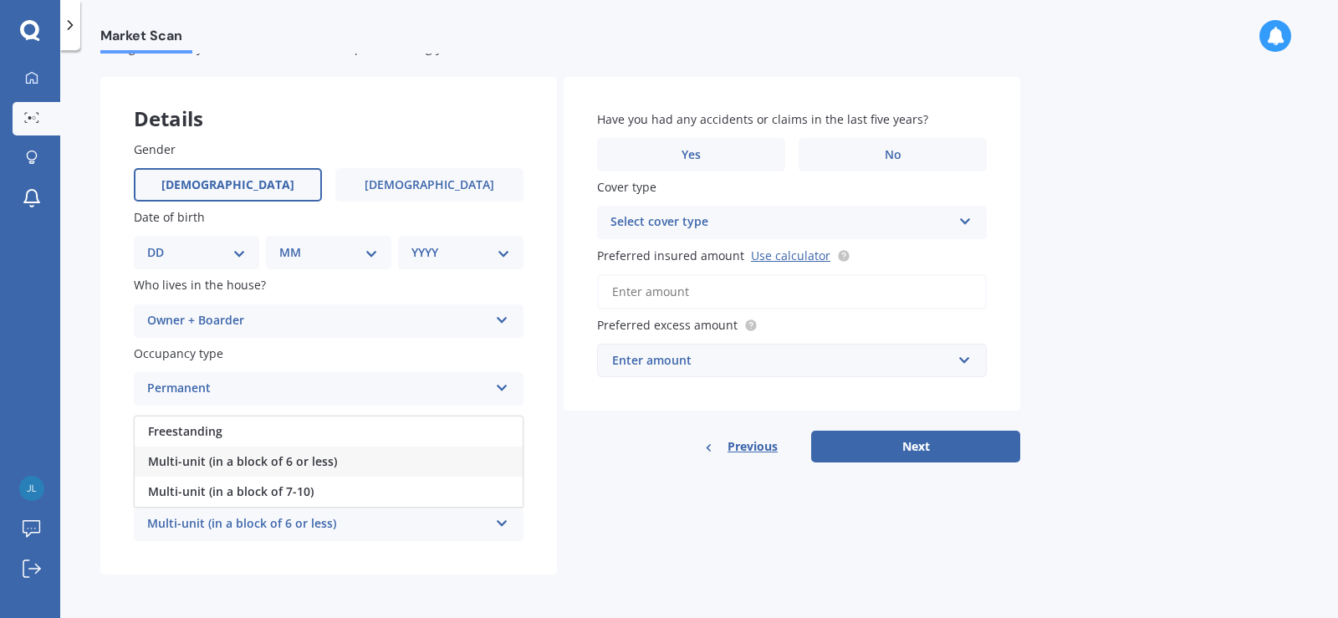
click at [308, 462] on span "Multi-unit (in a block of 6 or less)" at bounding box center [242, 461] width 189 height 16
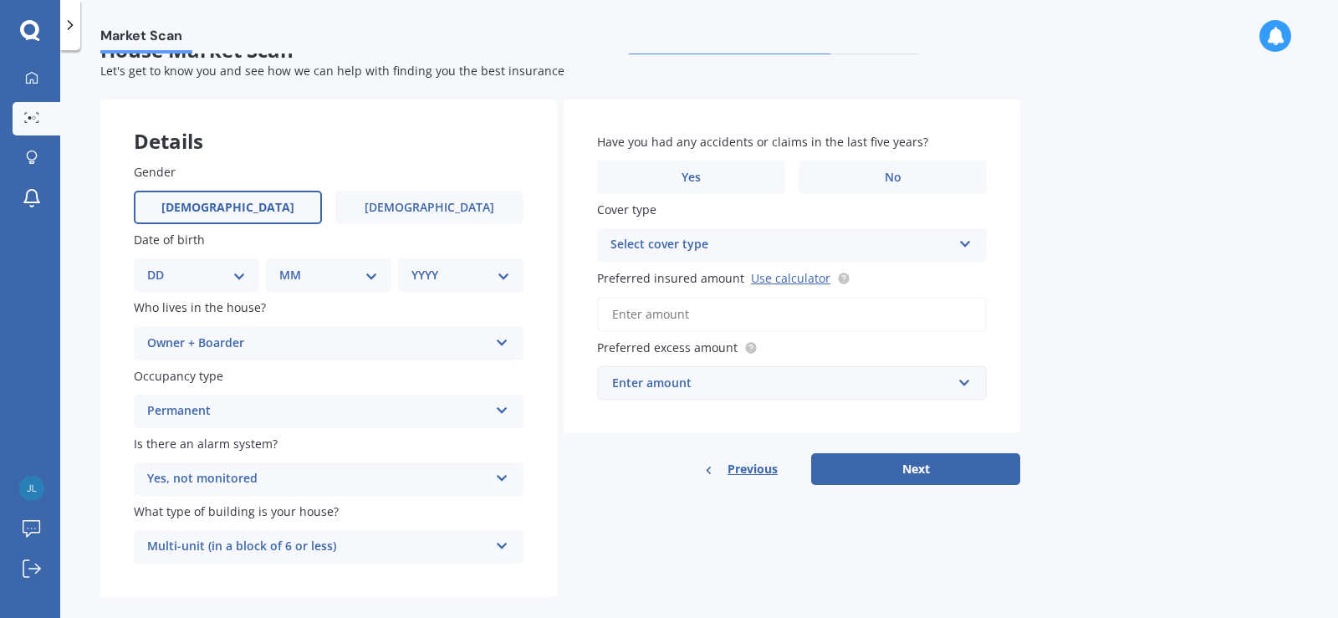
scroll to position [0, 0]
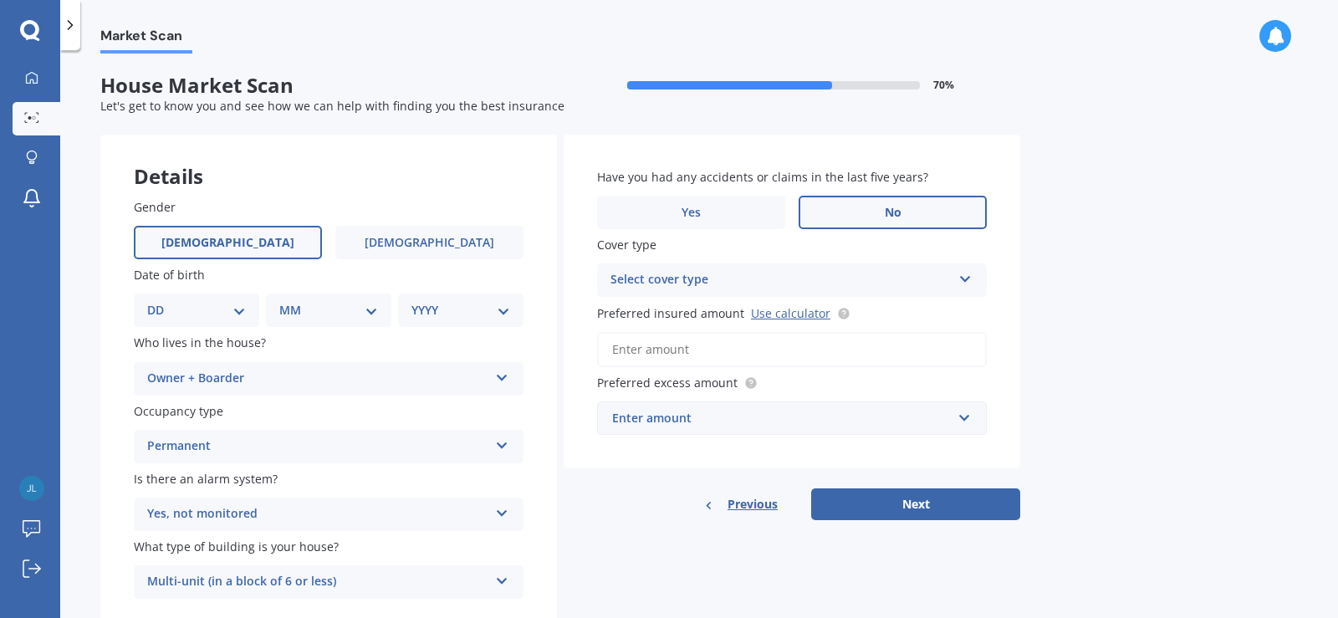
click at [893, 214] on span "No" at bounding box center [893, 213] width 17 height 14
click at [0, 0] on input "No" at bounding box center [0, 0] width 0 height 0
click at [963, 277] on icon at bounding box center [966, 276] width 14 height 12
click at [775, 318] on div "High" at bounding box center [792, 313] width 388 height 30
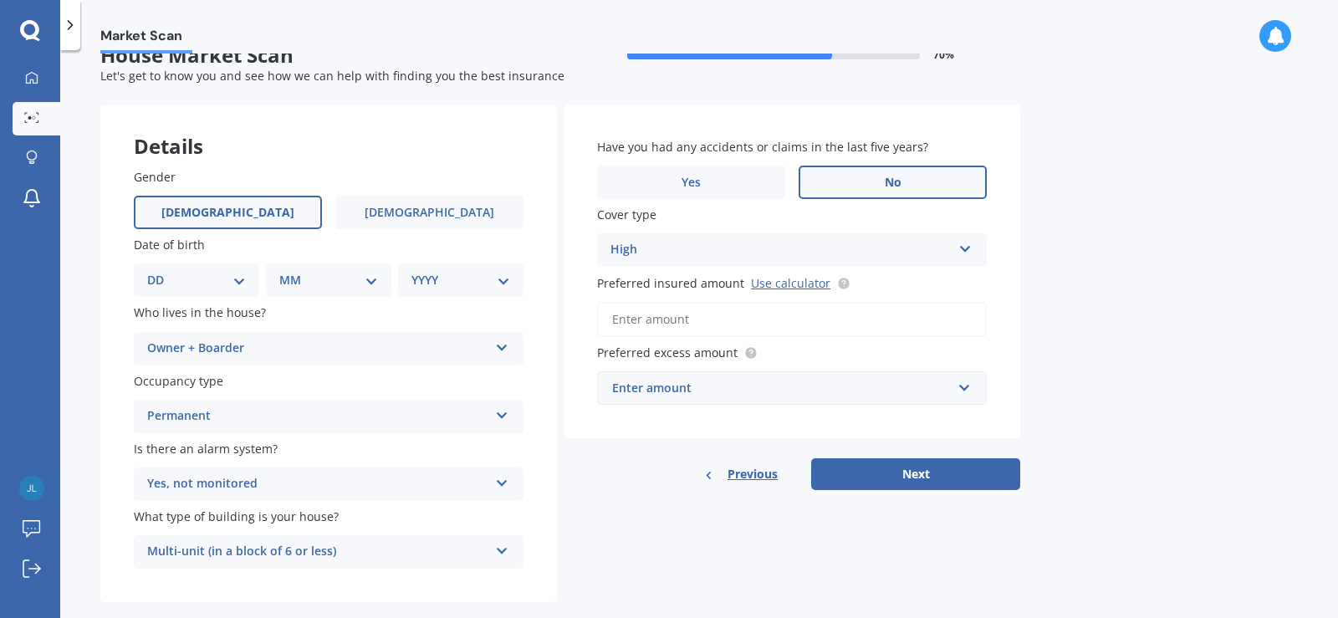
scroll to position [58, 0]
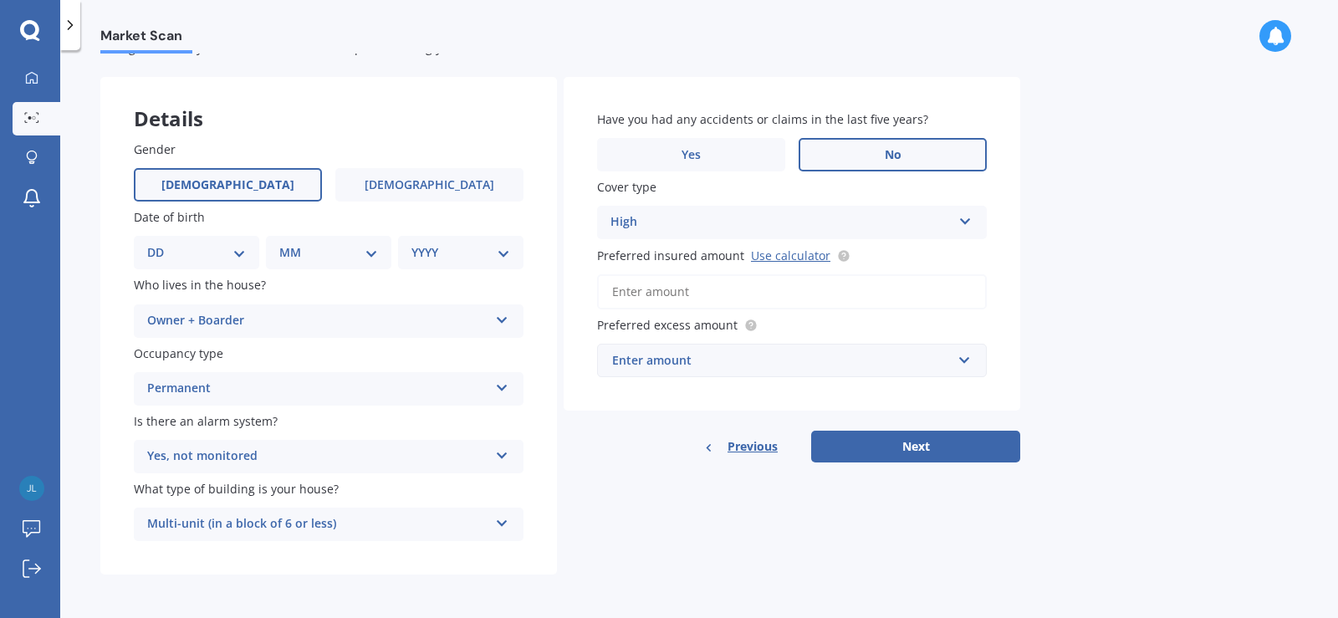
click at [646, 293] on input "Preferred insured amount Use calculator" at bounding box center [792, 291] width 390 height 35
click at [1162, 227] on div "Market Scan House Market Scan 70 % Let's get to know you and see how we can hel…" at bounding box center [699, 338] width 1278 height 568
click at [968, 361] on input "text" at bounding box center [786, 361] width 375 height 32
click at [673, 294] on input "Preferred insured amount Use calculator" at bounding box center [792, 291] width 390 height 35
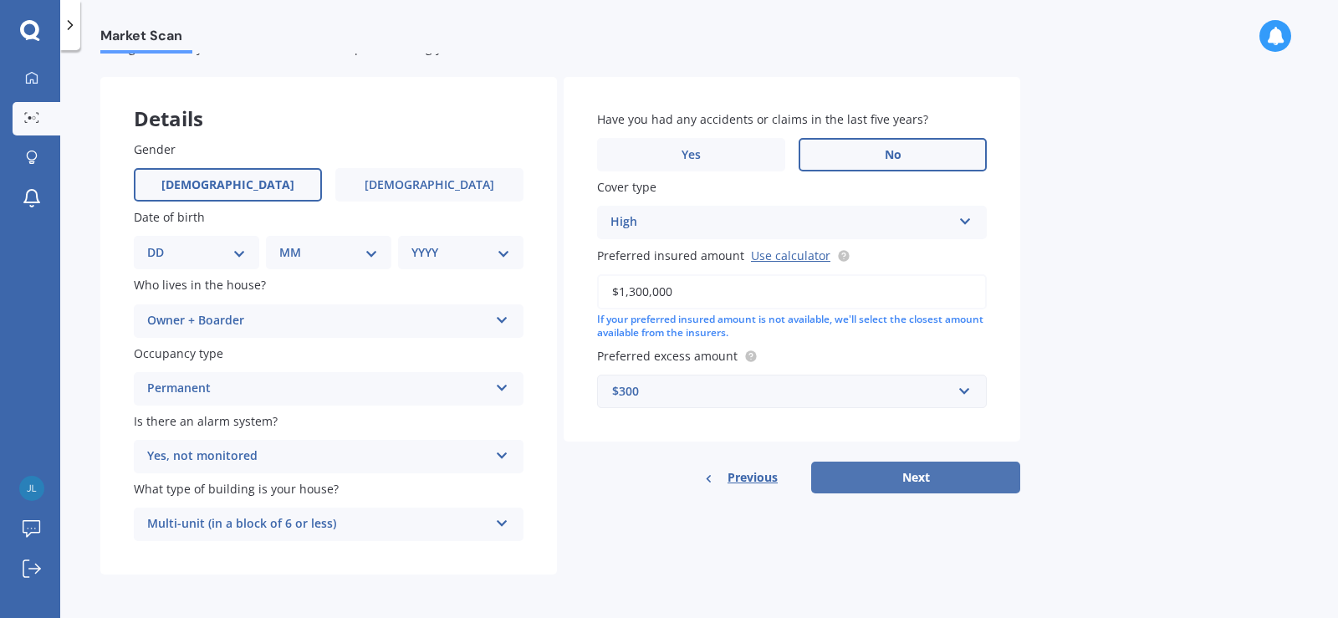
type input "$1,300,000"
click at [941, 478] on button "Next" at bounding box center [915, 478] width 209 height 32
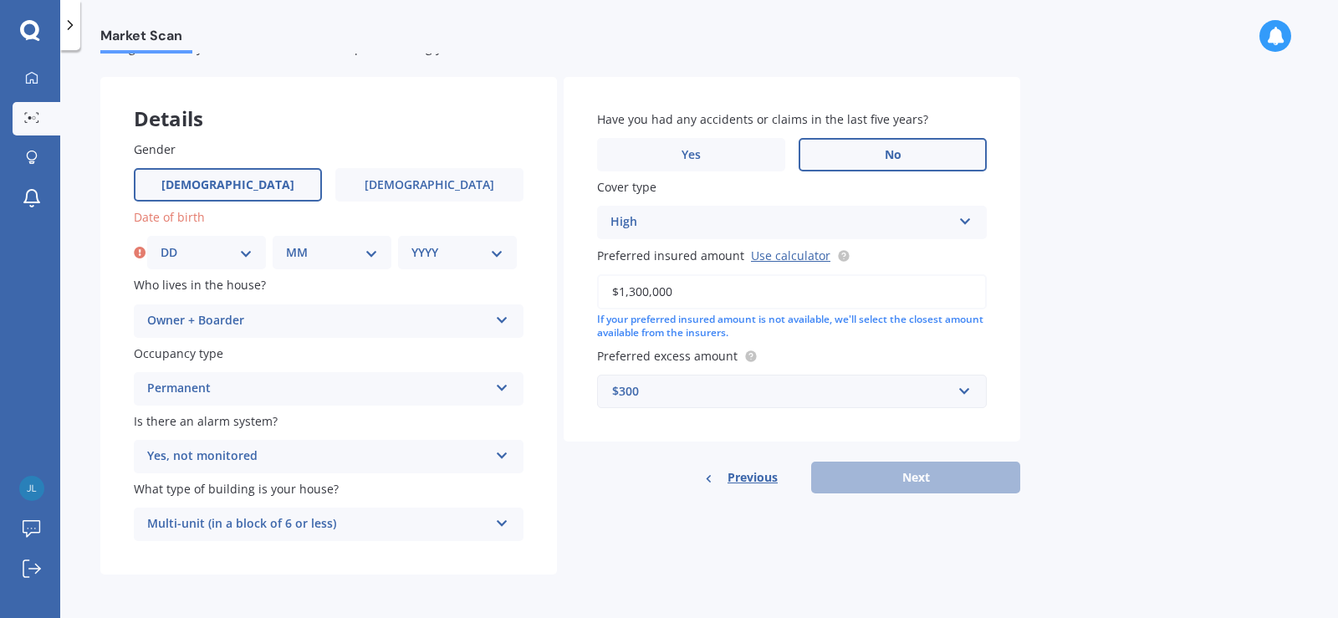
click at [169, 253] on select "DD 01 02 03 04 05 06 07 08 09 10 11 12 13 14 15 16 17 18 19 20 21 22 23 24 25 2…" at bounding box center [207, 252] width 92 height 18
select select "30"
click at [307, 254] on select "MM 01 02 03 04 05 06 07 08 09 10 11 12" at bounding box center [332, 252] width 92 height 18
select select "01"
click at [286, 243] on select "MM 01 02 03 04 05 06 07 08 09 10 11 12" at bounding box center [332, 252] width 92 height 18
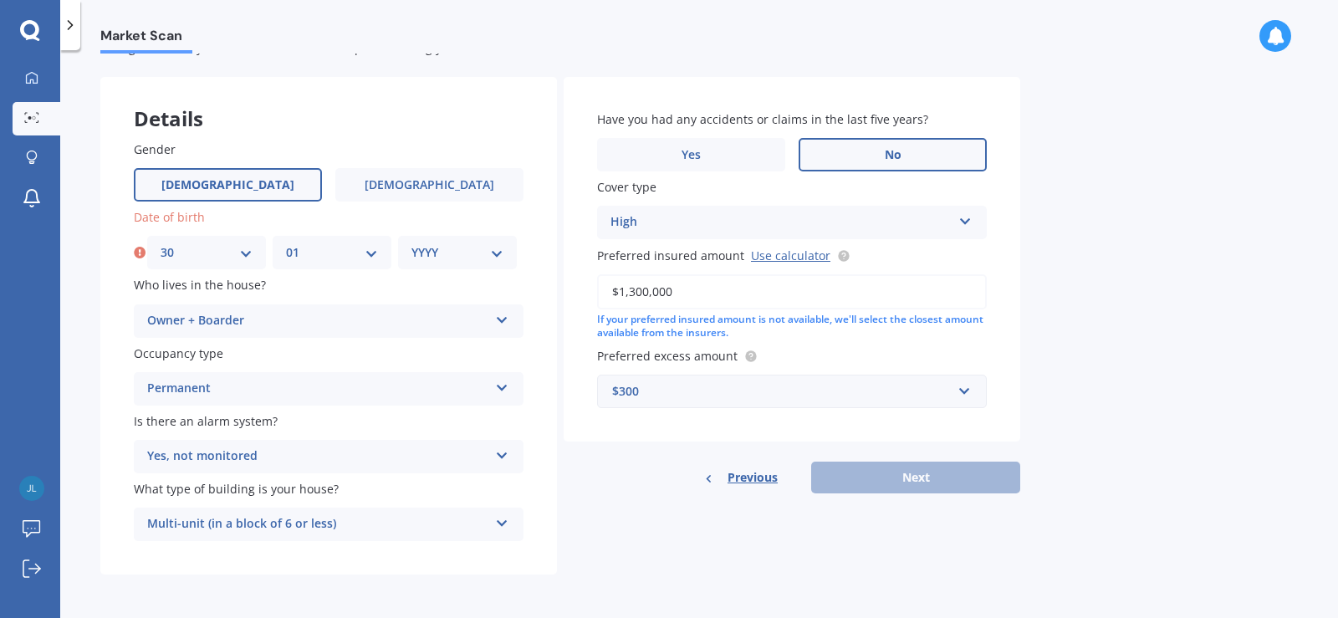
click at [430, 251] on select "YYYY 2009 2008 2007 2006 2005 2004 2003 2002 2001 2000 1999 1998 1997 1996 1995…" at bounding box center [458, 252] width 92 height 18
select select "1969"
click at [412, 243] on select "YYYY 2009 2008 2007 2006 2005 2004 2003 2002 2001 2000 1999 1998 1997 1996 1995…" at bounding box center [458, 252] width 92 height 18
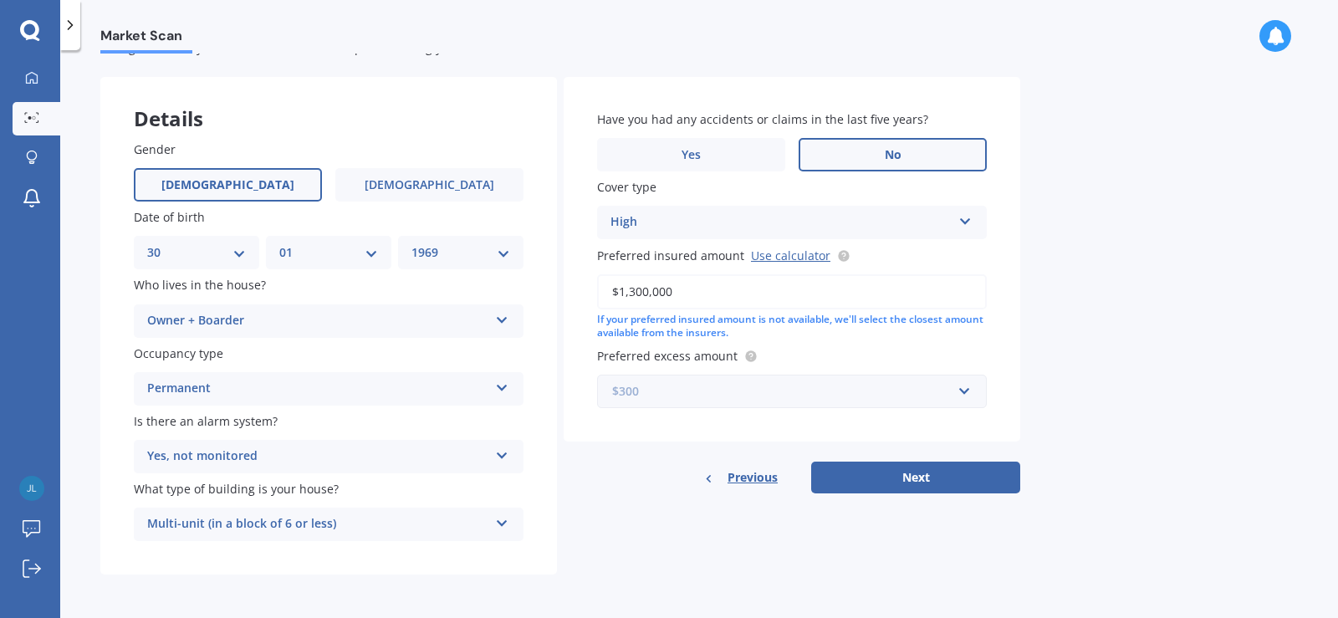
click at [964, 394] on input "text" at bounding box center [786, 392] width 375 height 32
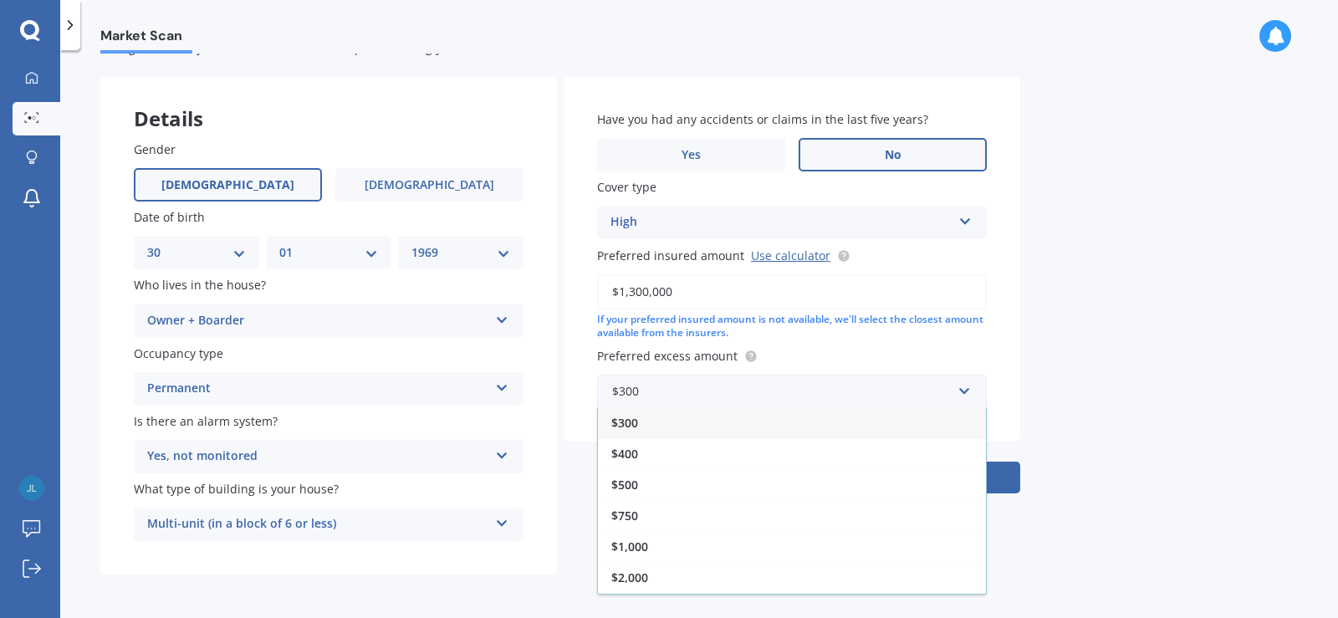
click at [637, 545] on span "$1,000" at bounding box center [629, 547] width 37 height 16
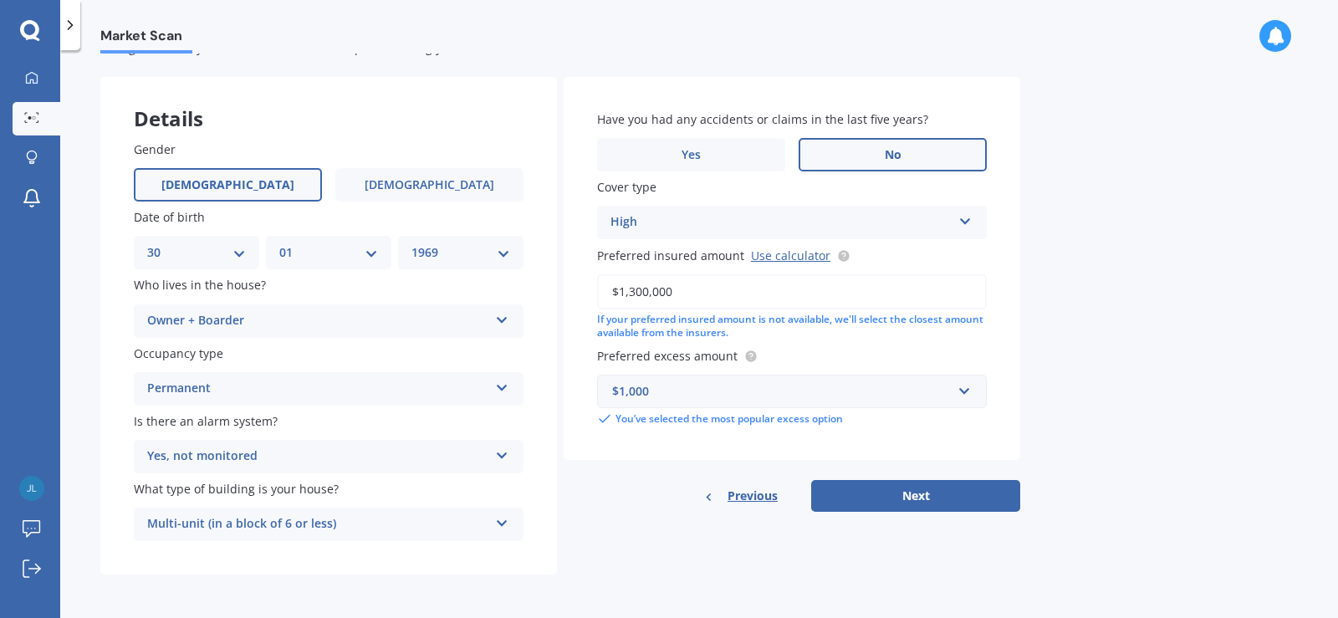
click at [954, 494] on button "Next" at bounding box center [915, 496] width 209 height 32
select select "30"
select select "01"
select select "1969"
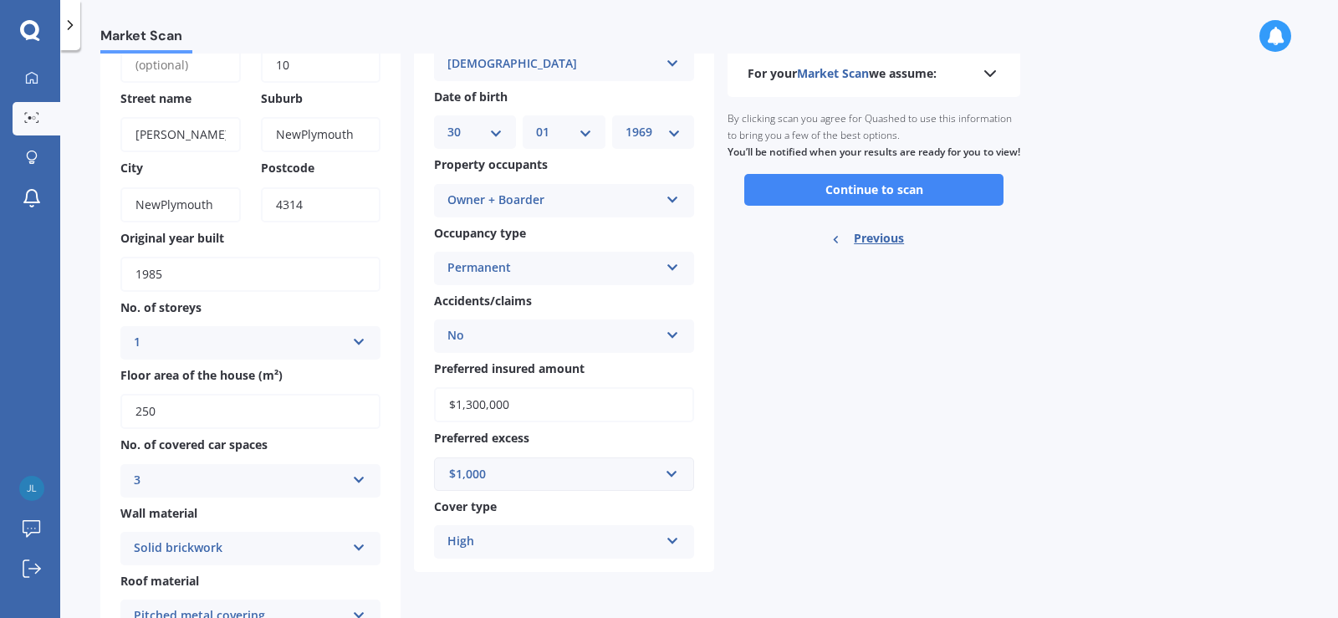
scroll to position [0, 0]
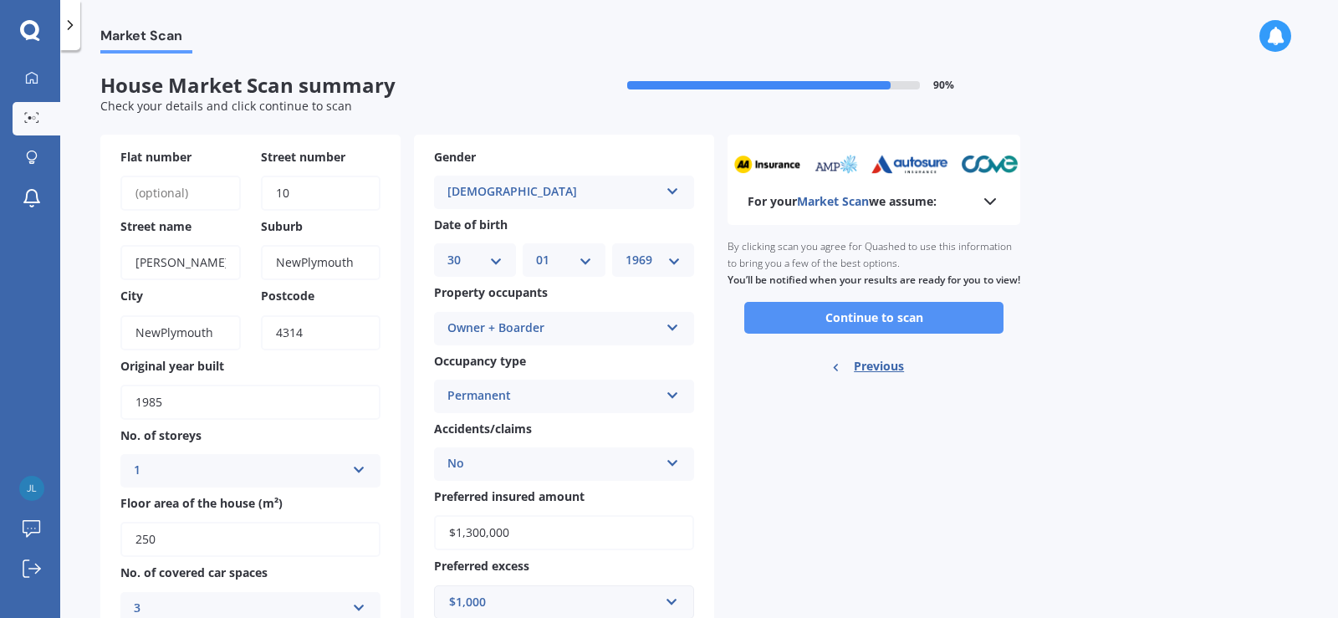
click at [870, 334] on button "Continue to scan" at bounding box center [874, 318] width 259 height 32
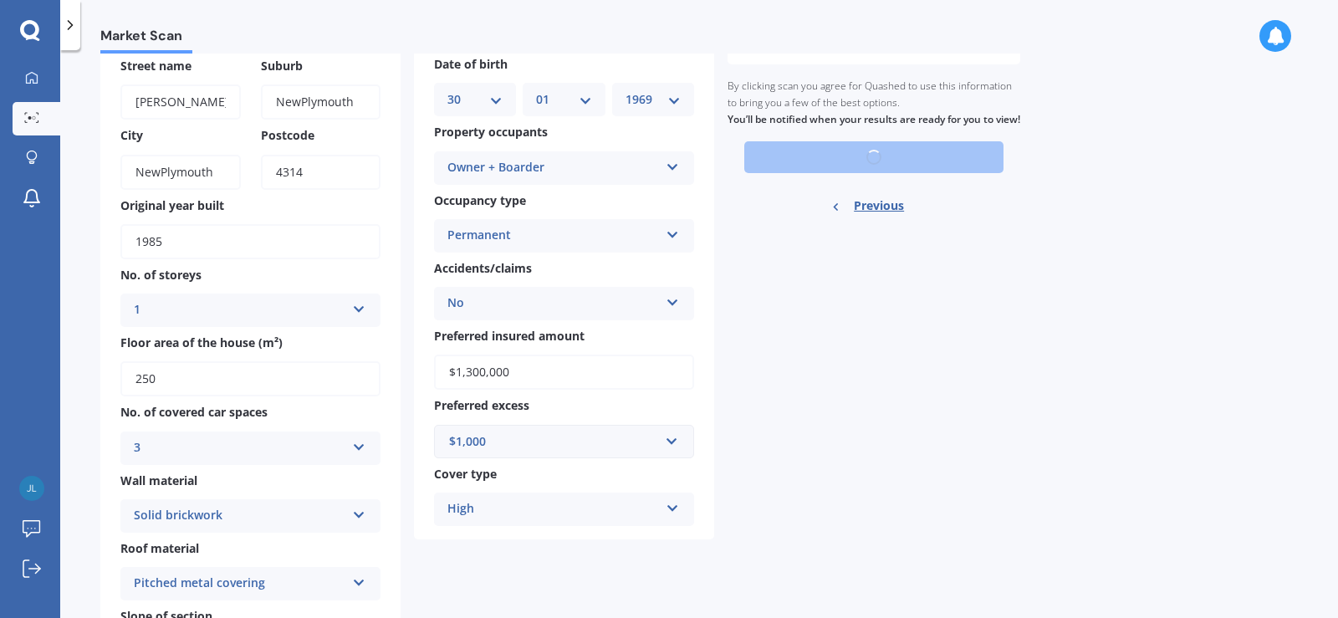
scroll to position [167, 0]
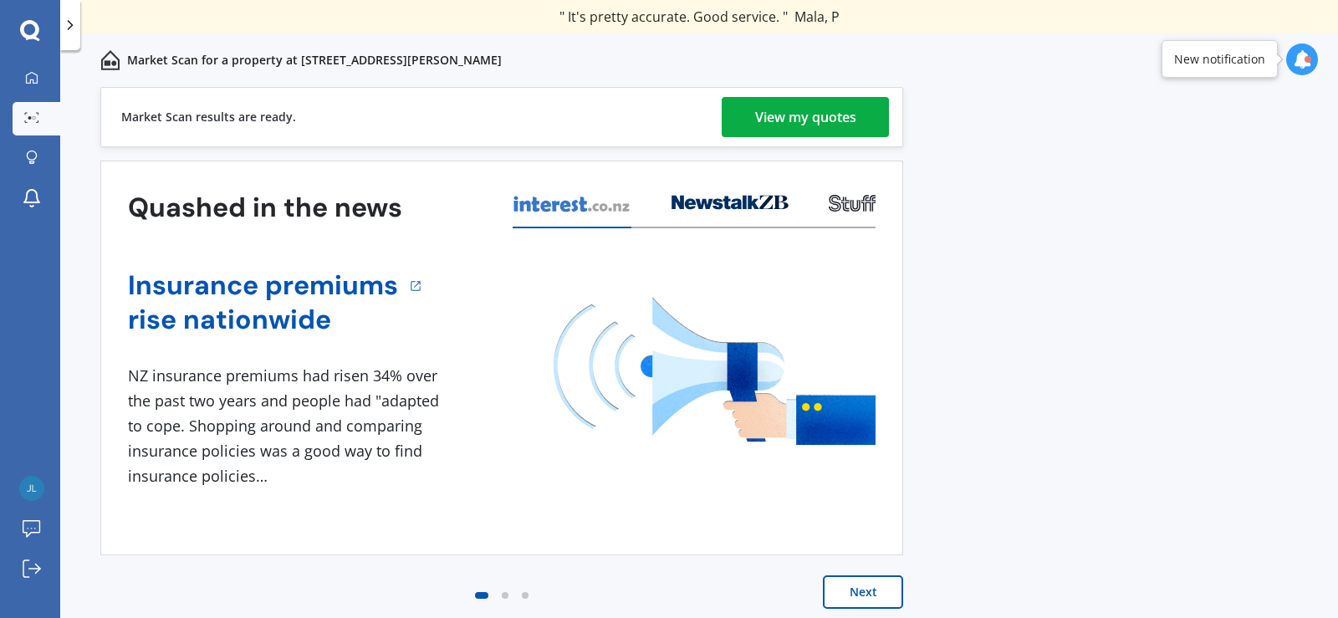
click at [795, 117] on div "View my quotes" at bounding box center [805, 117] width 101 height 40
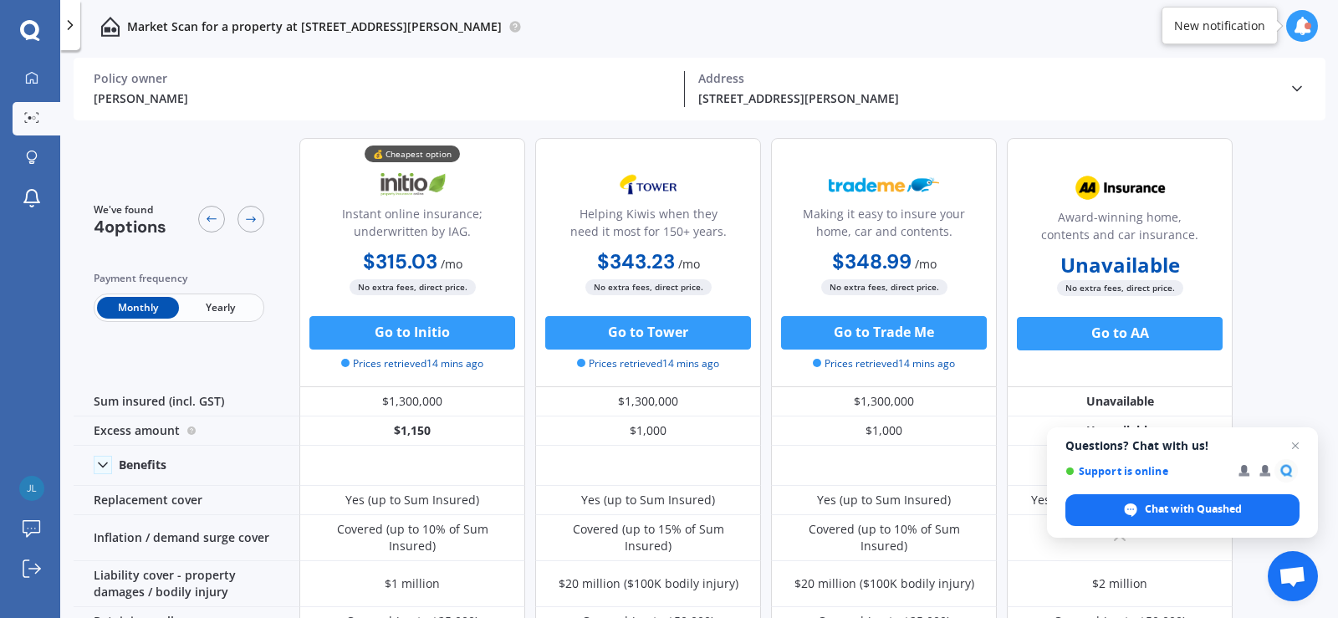
drag, startPoint x: 1302, startPoint y: 462, endPoint x: 1326, endPoint y: 425, distance: 43.6
click at [1326, 426] on body "We are experiencing high volume of Market Scans . Just a heads up we will have …" at bounding box center [669, 309] width 1338 height 618
drag, startPoint x: 1270, startPoint y: 479, endPoint x: 1250, endPoint y: 447, distance: 38.3
click at [1268, 445] on span "Questions? Chat with us!" at bounding box center [1183, 445] width 234 height 13
drag, startPoint x: 1250, startPoint y: 447, endPoint x: 1327, endPoint y: 237, distance: 223.6
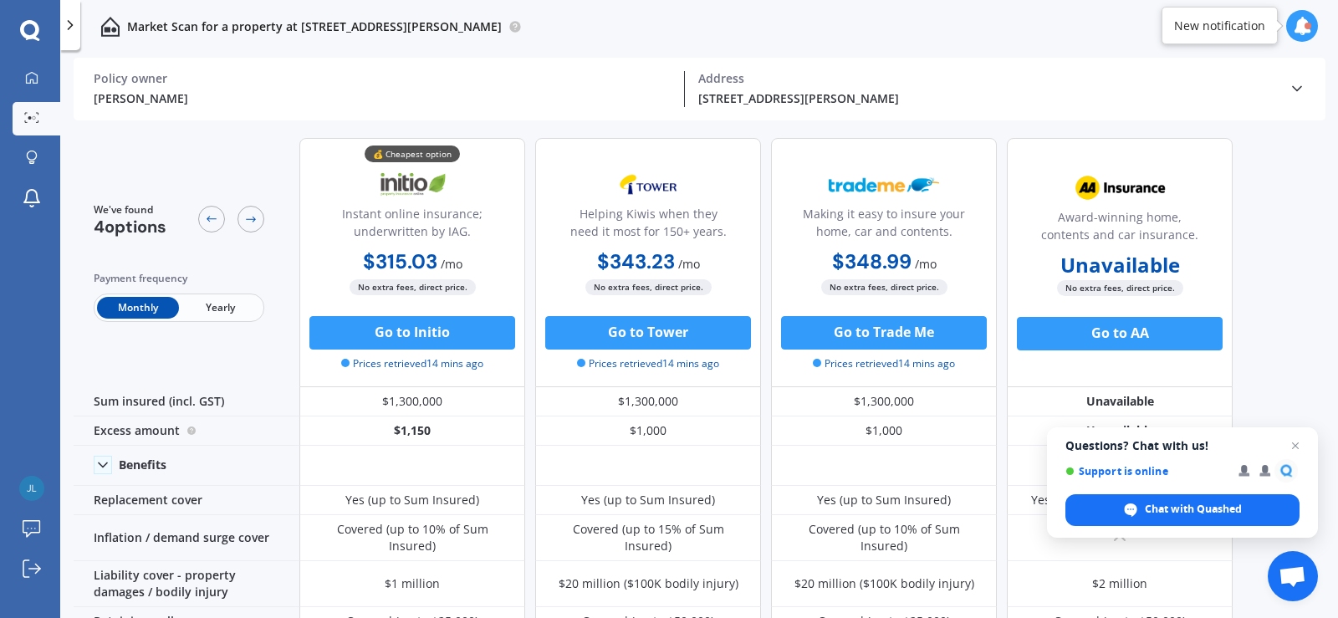
click at [1266, 418] on body "We are experiencing high volume of Market Scans . Just a heads up we will have …" at bounding box center [669, 309] width 1338 height 618
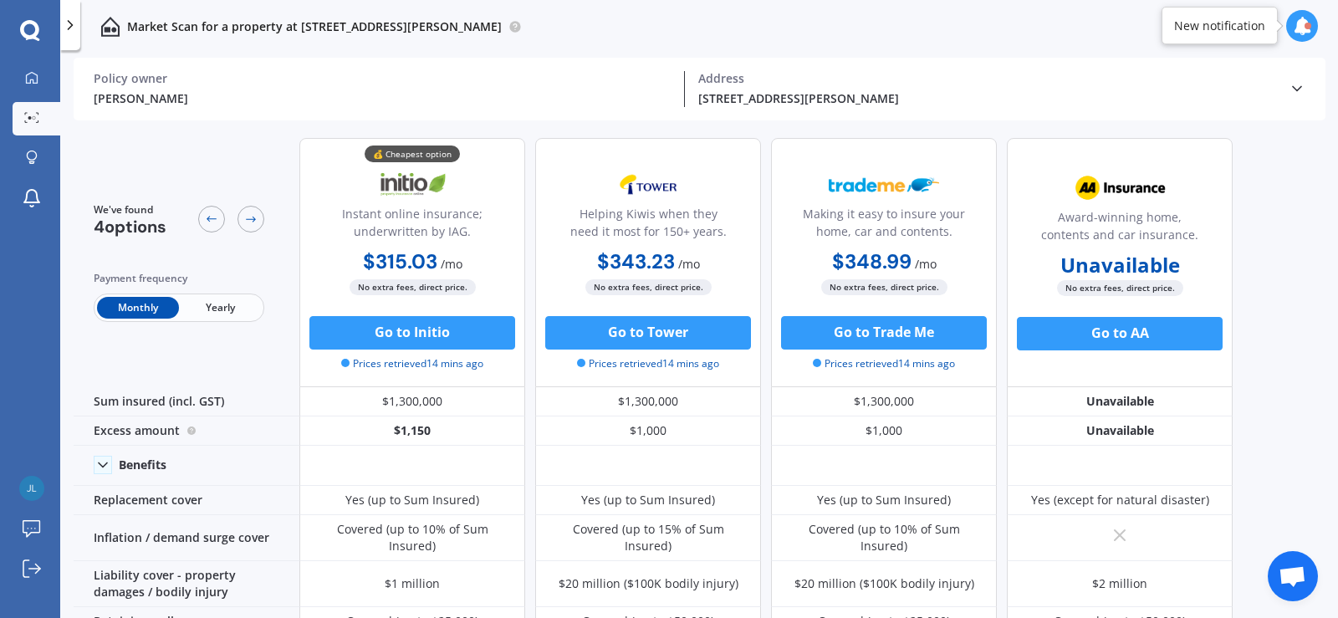
click at [220, 305] on span "Yearly" at bounding box center [220, 308] width 82 height 22
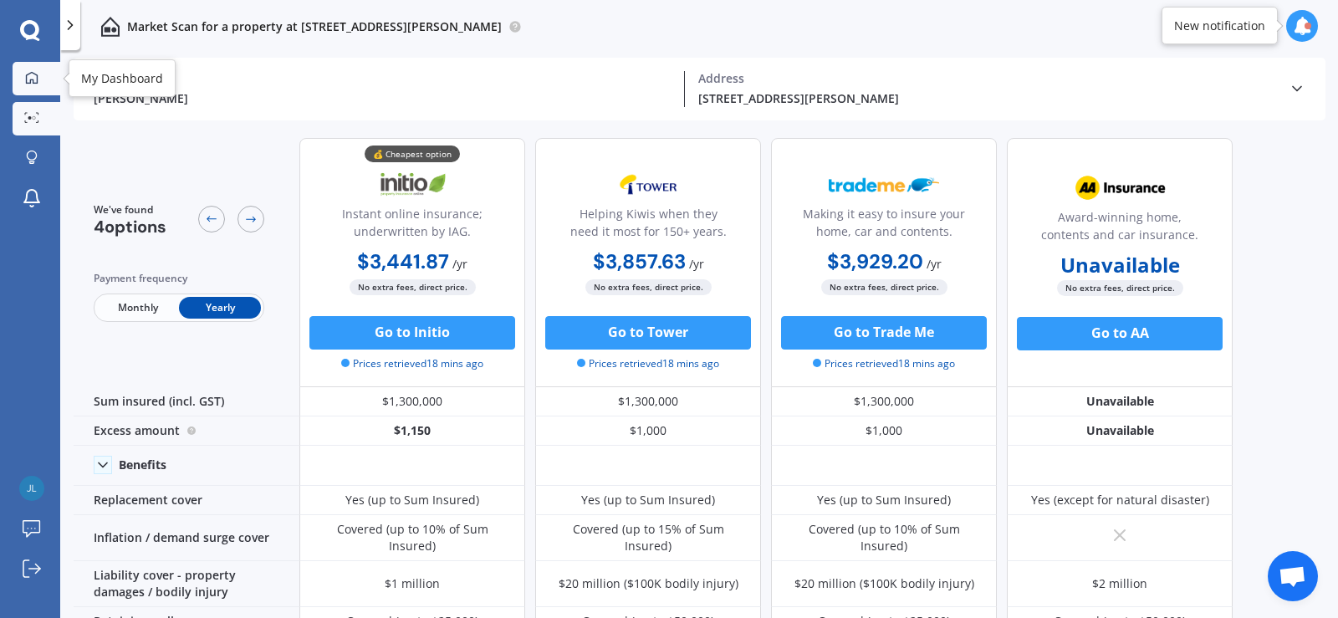
click at [36, 82] on icon at bounding box center [31, 77] width 13 height 13
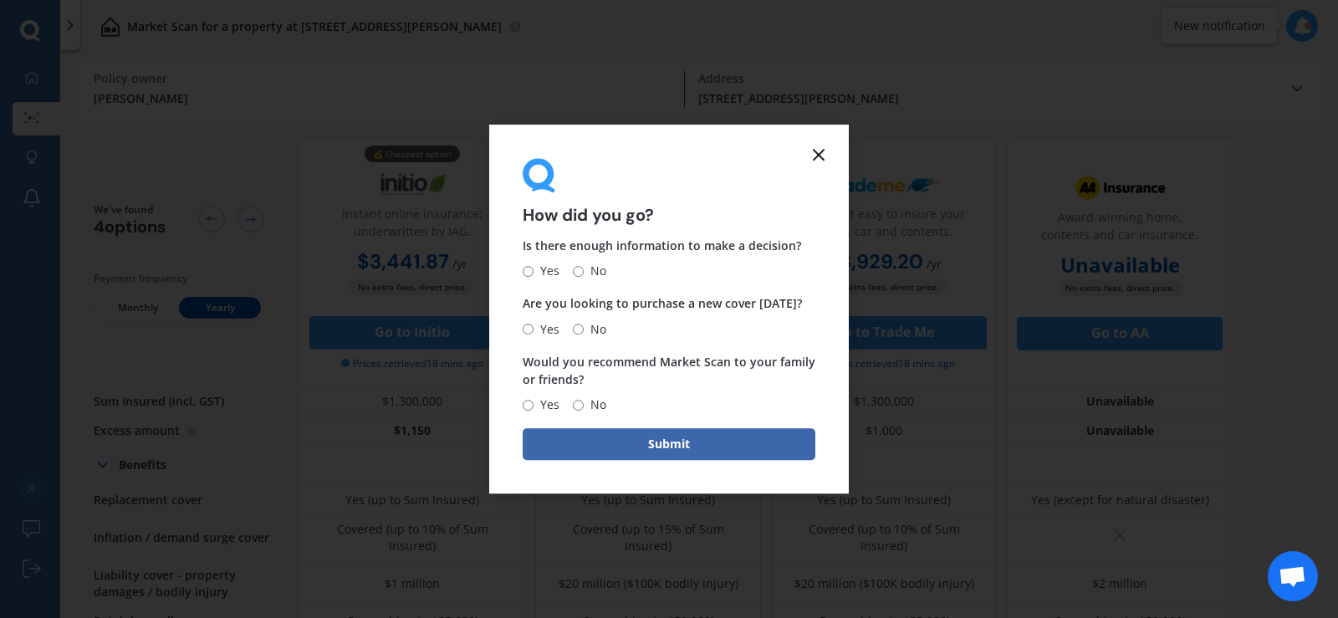
click at [523, 269] on input "Yes" at bounding box center [528, 271] width 11 height 11
radio input "true"
click at [530, 327] on input "Yes" at bounding box center [528, 329] width 11 height 11
radio input "true"
drag, startPoint x: 529, startPoint y: 402, endPoint x: 555, endPoint y: 411, distance: 27.5
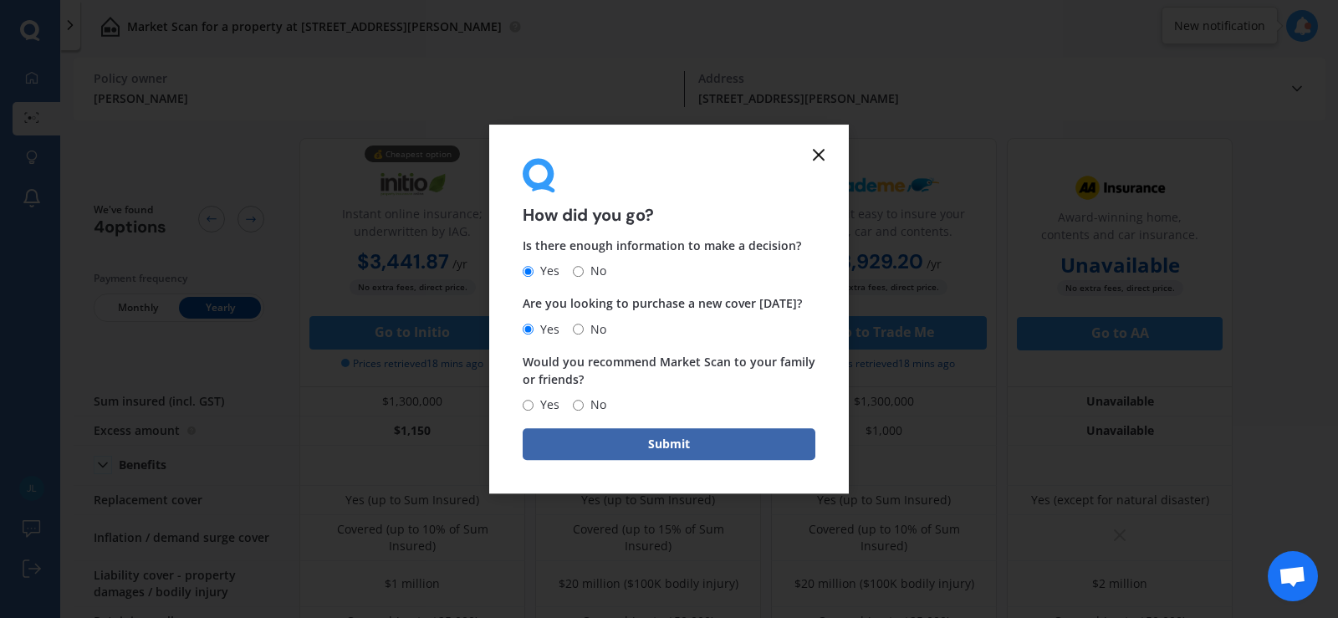
click at [532, 405] on input "Yes" at bounding box center [528, 405] width 11 height 11
radio input "true"
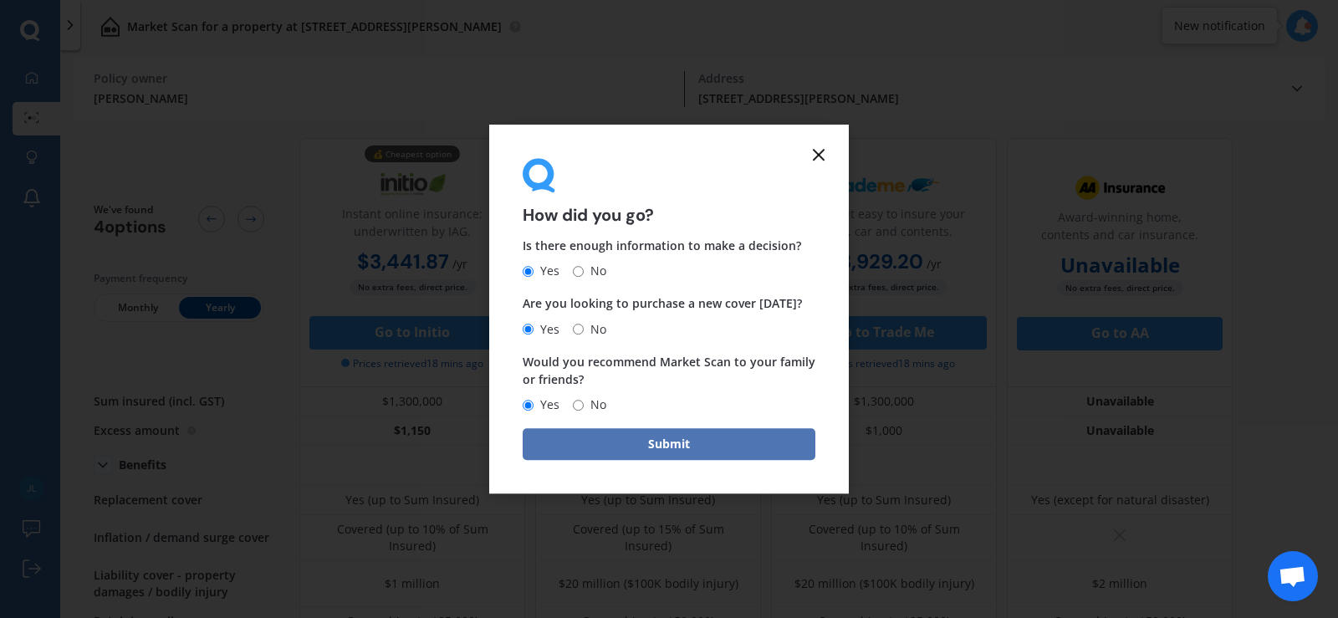
click at [652, 447] on button "Submit" at bounding box center [669, 444] width 293 height 32
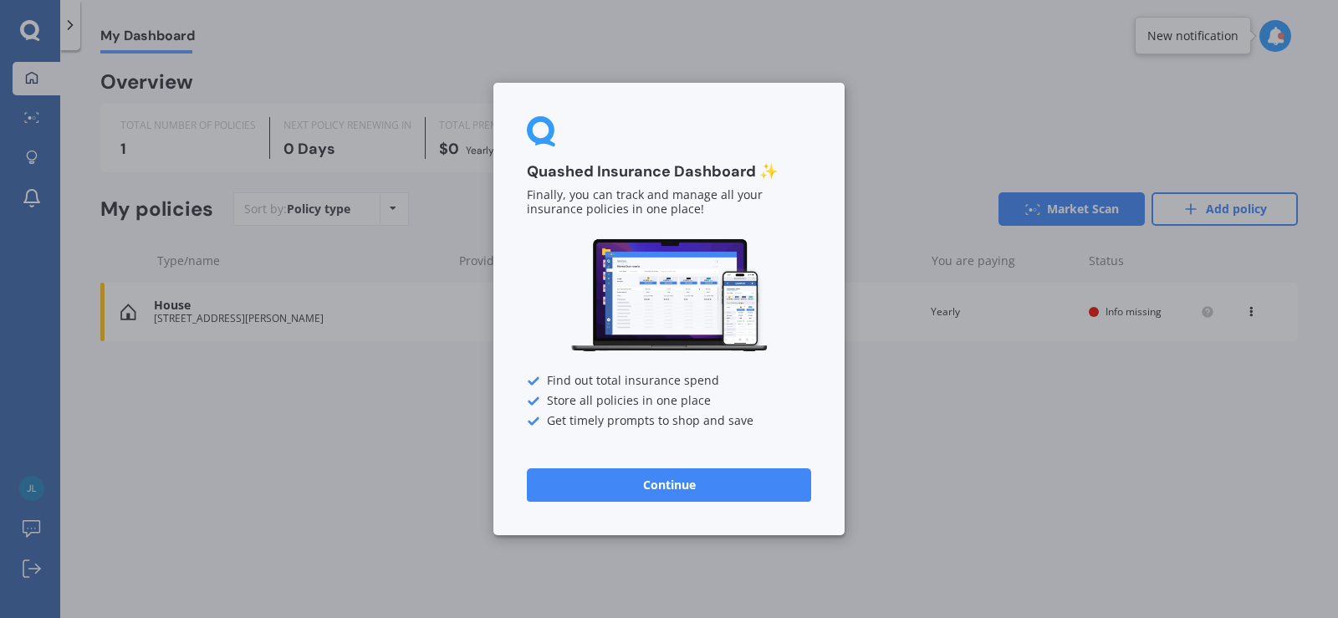
click at [678, 486] on button "Continue" at bounding box center [669, 484] width 284 height 33
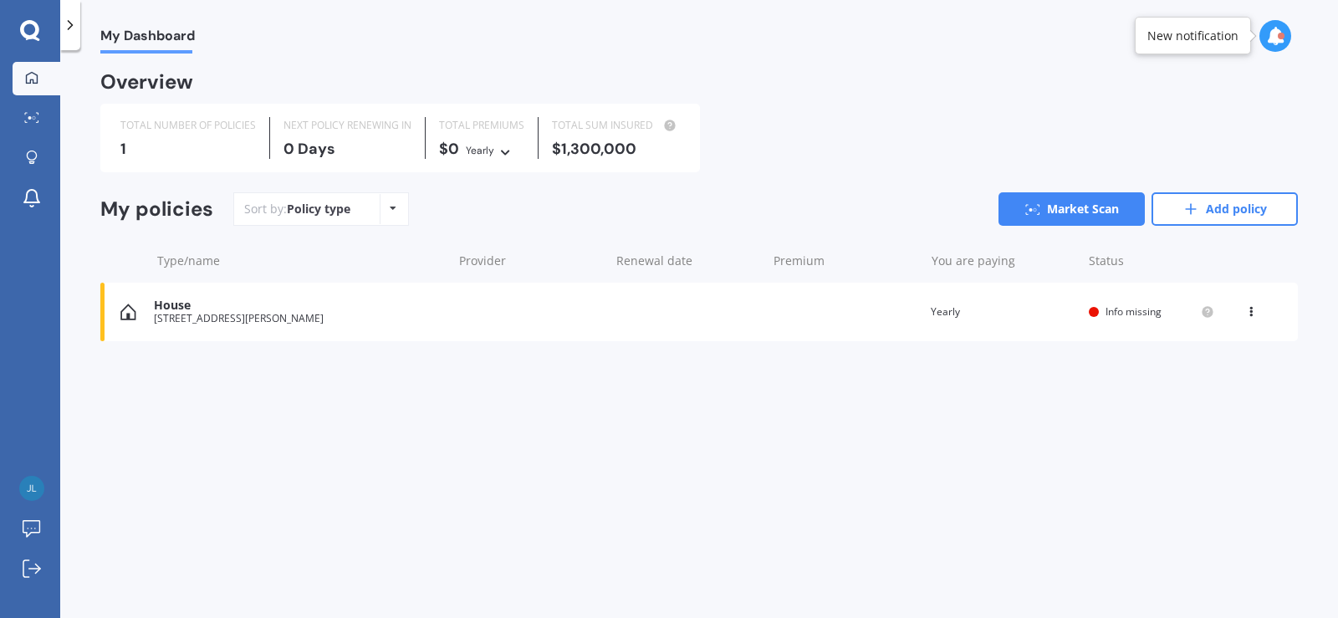
click at [1252, 311] on icon at bounding box center [1252, 309] width 12 height 10
click at [968, 410] on div "My Dashboard Overview TOTAL NUMBER OF POLICIES 1 NEXT POLICY RENEWING [DATE] TO…" at bounding box center [699, 338] width 1278 height 568
click at [33, 155] on icon at bounding box center [32, 158] width 12 height 14
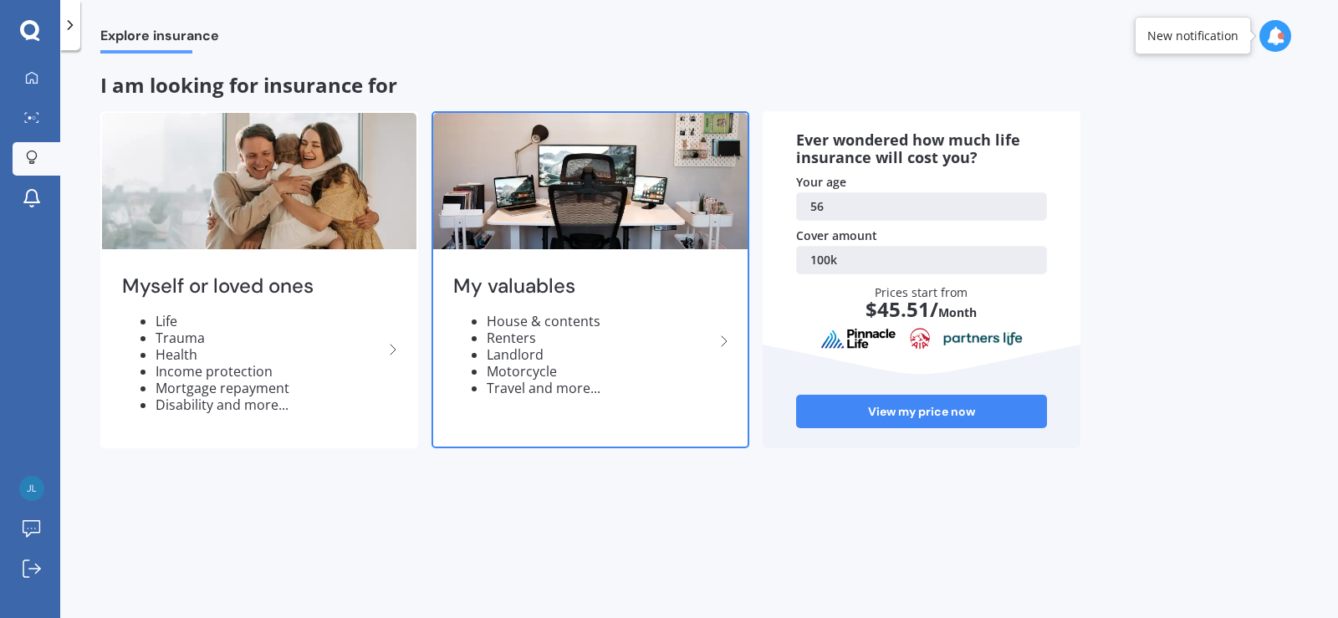
click at [643, 345] on li "Renters" at bounding box center [601, 338] width 228 height 17
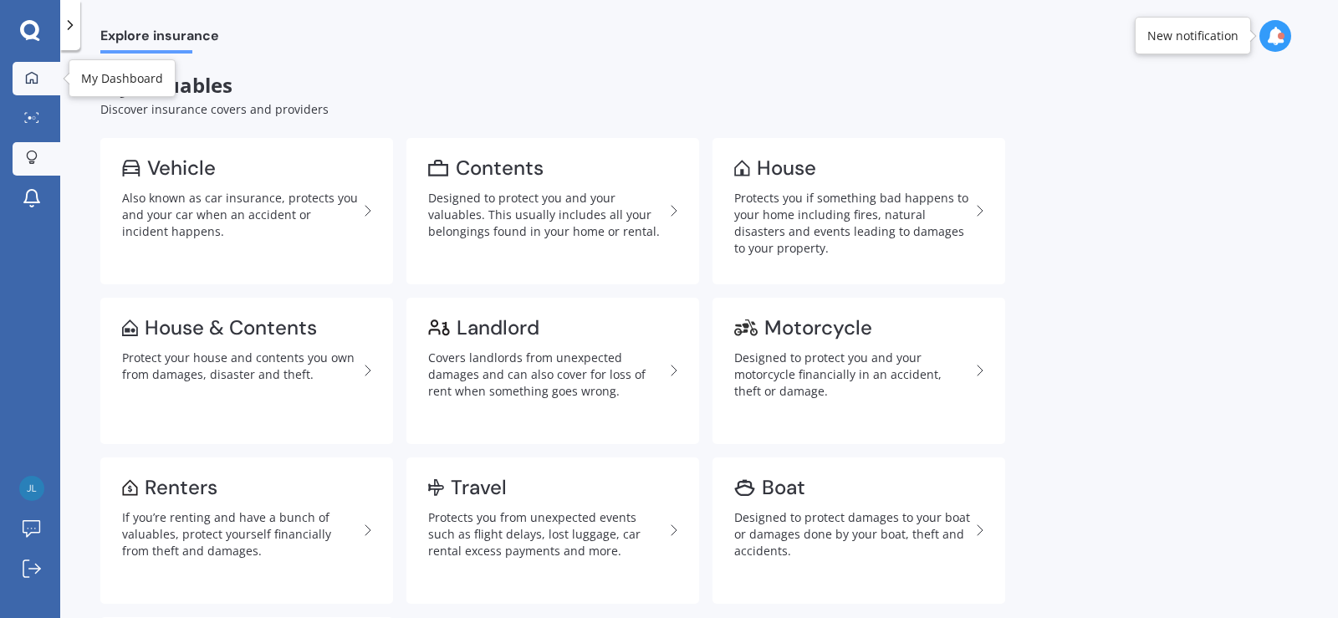
click at [32, 77] on icon at bounding box center [31, 77] width 13 height 13
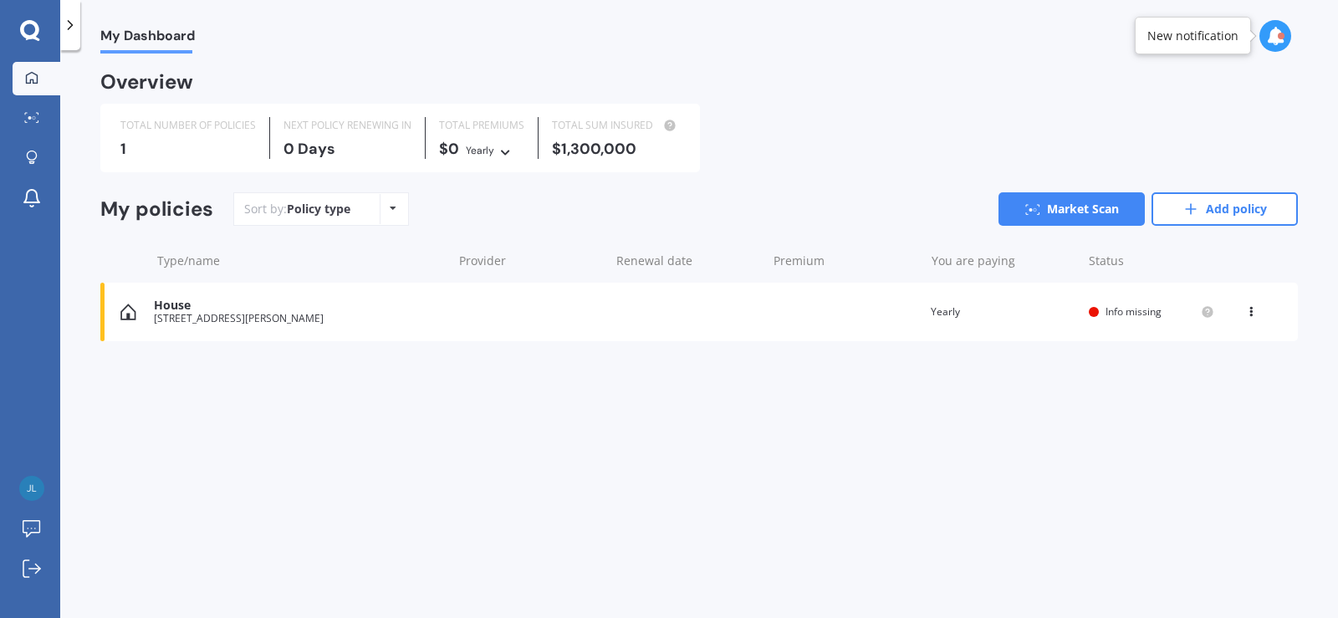
click at [390, 207] on icon at bounding box center [393, 208] width 7 height 10
click at [458, 439] on div "My Dashboard Overview TOTAL NUMBER OF POLICIES 1 NEXT POLICY RENEWING [DATE] TO…" at bounding box center [699, 338] width 1278 height 568
click at [127, 317] on img at bounding box center [128, 312] width 16 height 17
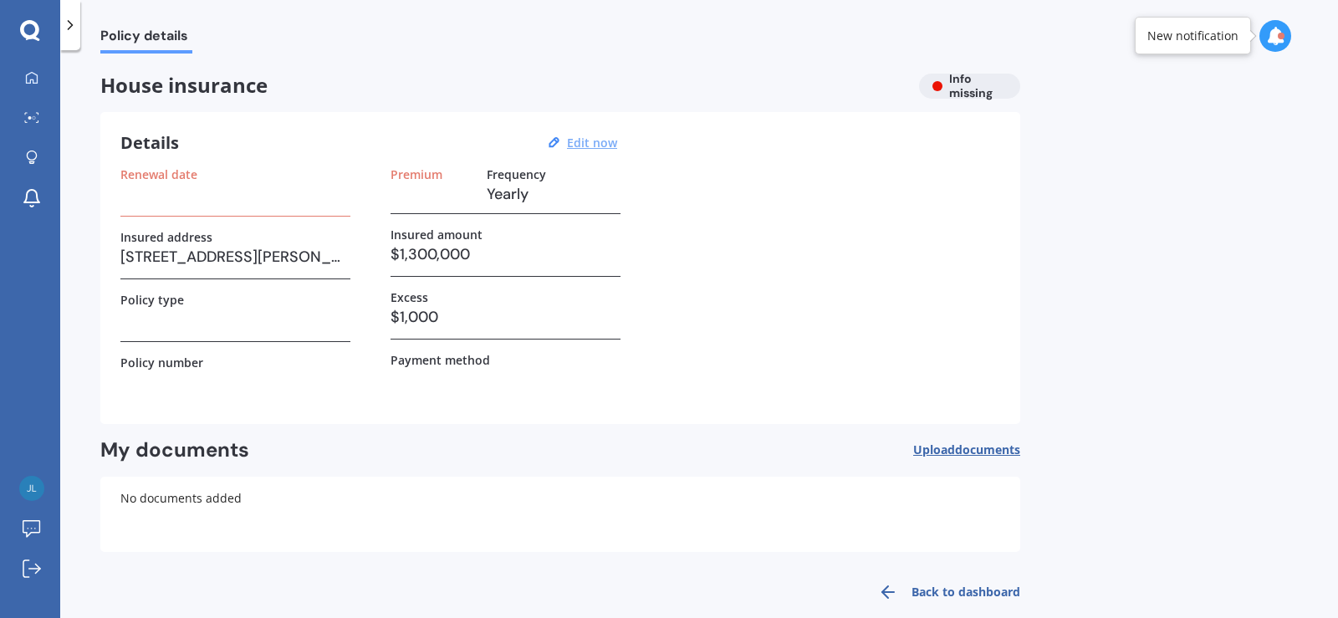
click at [581, 146] on u "Edit now" at bounding box center [592, 143] width 50 height 16
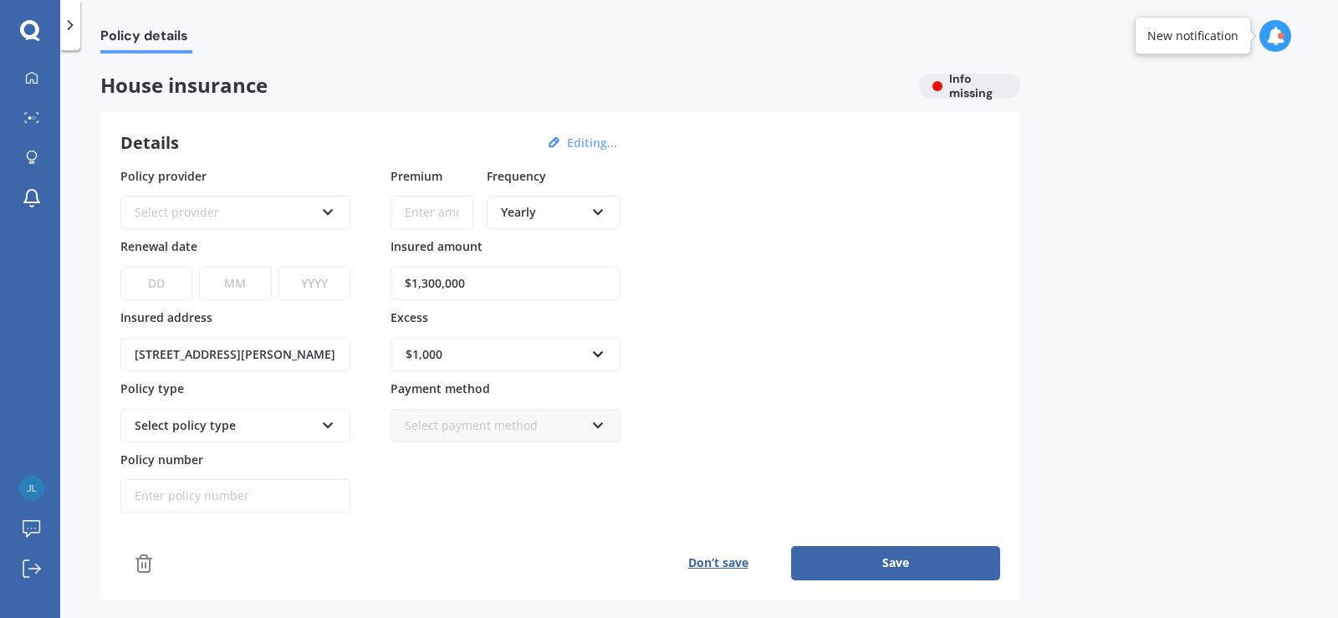
click at [330, 425] on icon at bounding box center [328, 423] width 14 height 12
click at [328, 423] on icon at bounding box center [328, 423] width 14 height 12
click at [587, 143] on button "Editing..." at bounding box center [592, 143] width 60 height 15
click at [328, 212] on icon at bounding box center [328, 209] width 14 height 12
click at [427, 39] on div "Policy details" at bounding box center [699, 27] width 1278 height 54
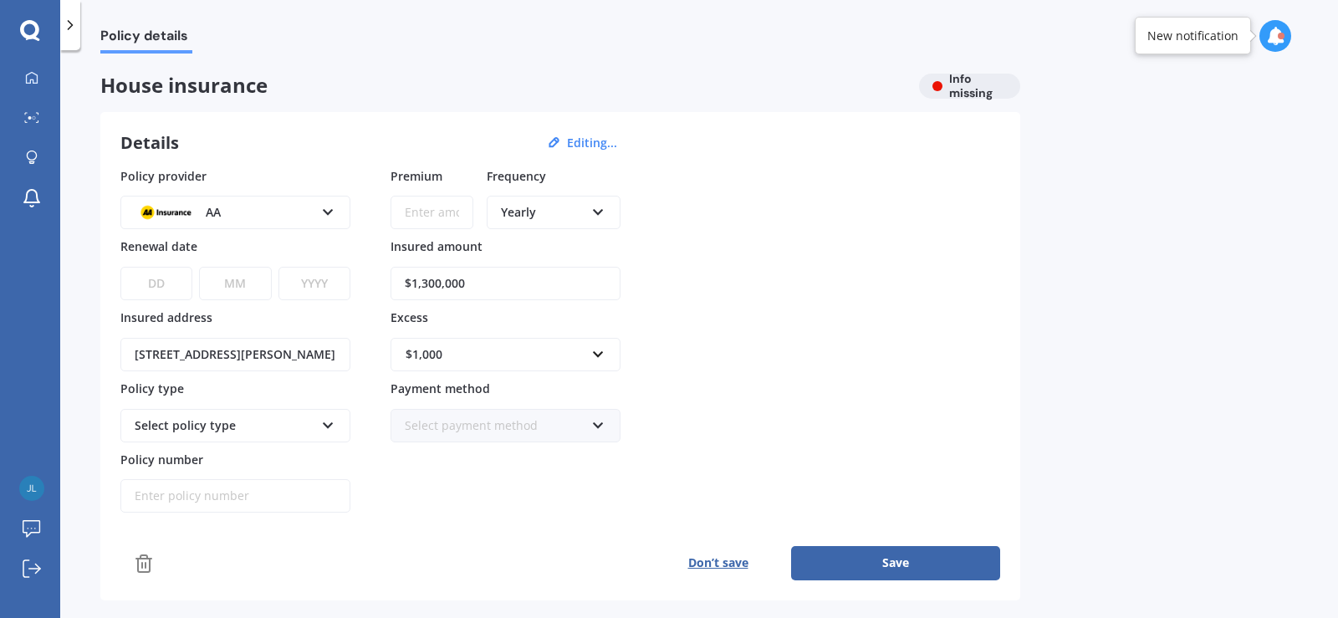
click at [325, 212] on icon at bounding box center [328, 209] width 14 height 12
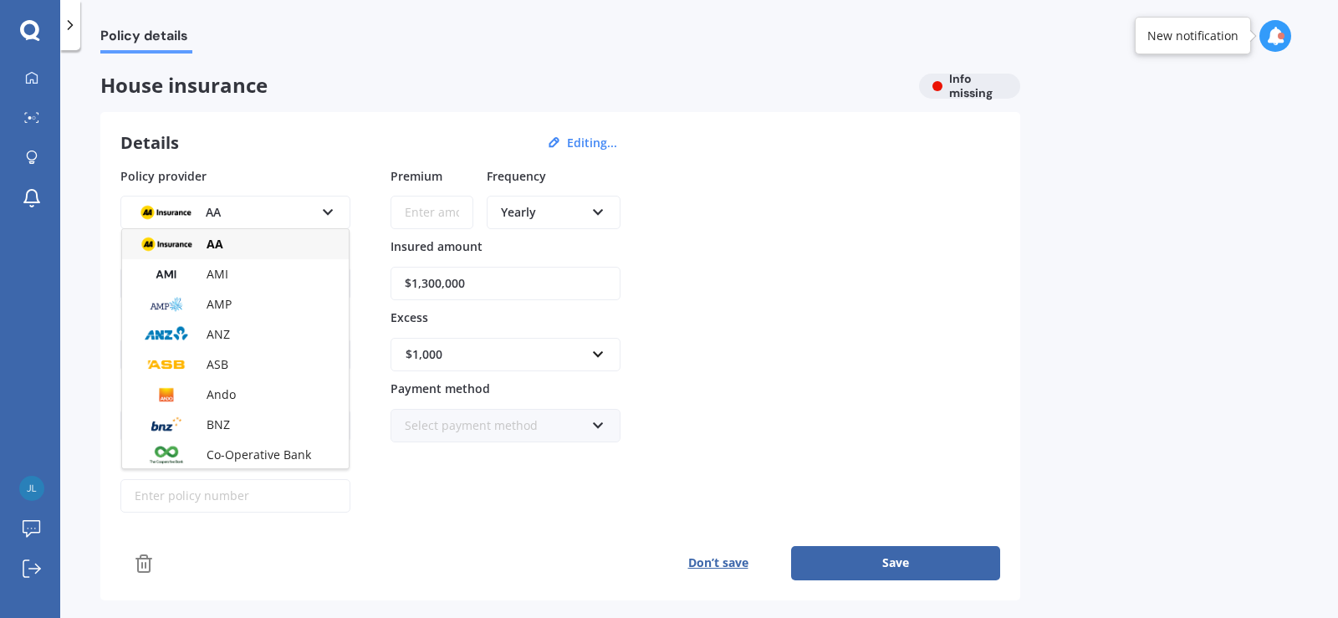
click at [387, 81] on span "House insurance" at bounding box center [503, 86] width 806 height 24
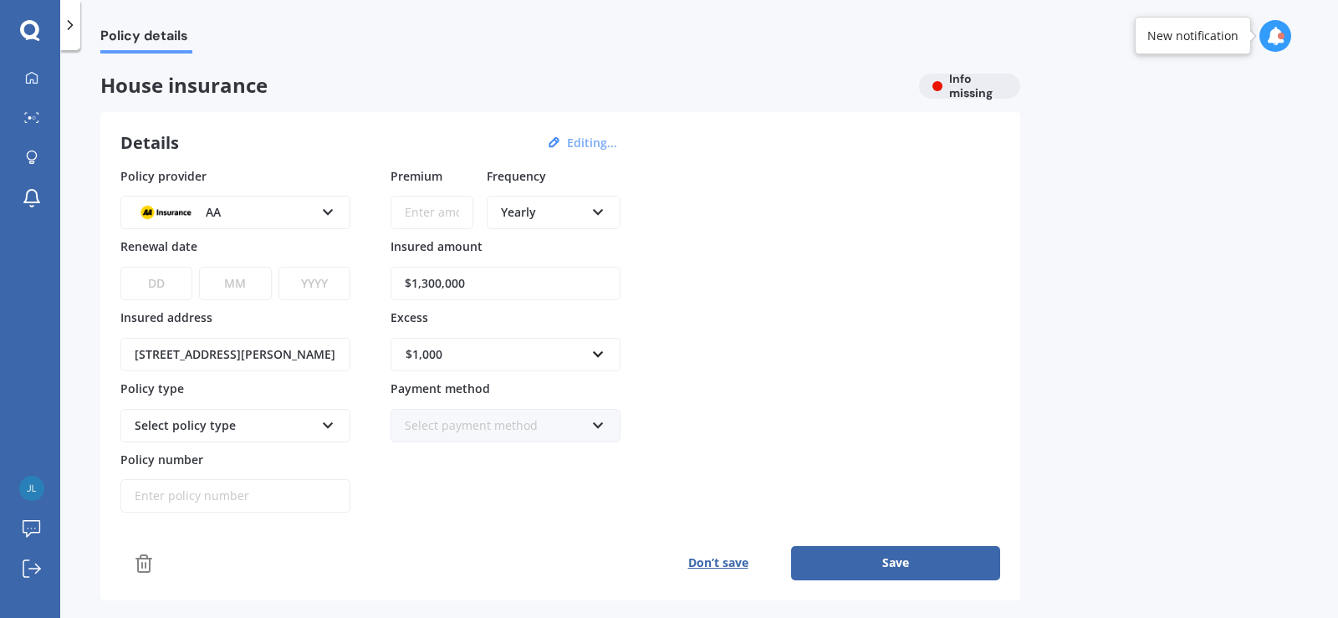
click at [584, 141] on button "Editing..." at bounding box center [592, 143] width 60 height 15
click at [326, 211] on icon at bounding box center [328, 209] width 14 height 12
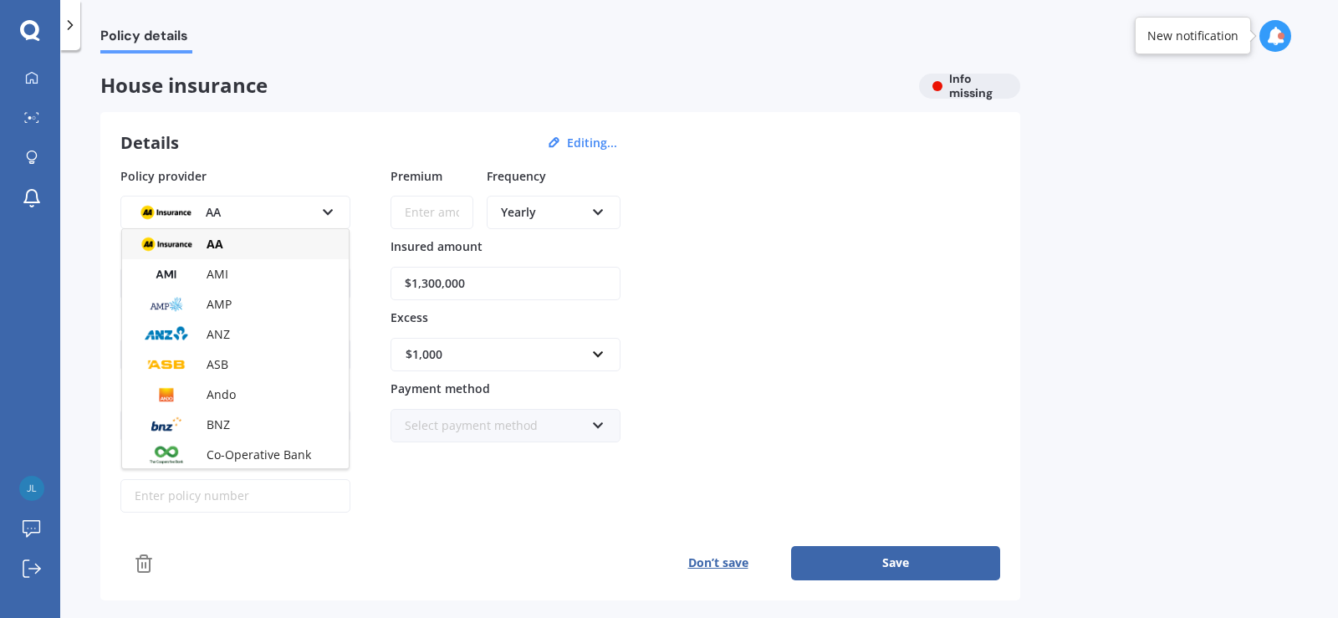
click at [228, 274] on span "AMI" at bounding box center [218, 274] width 22 height 16
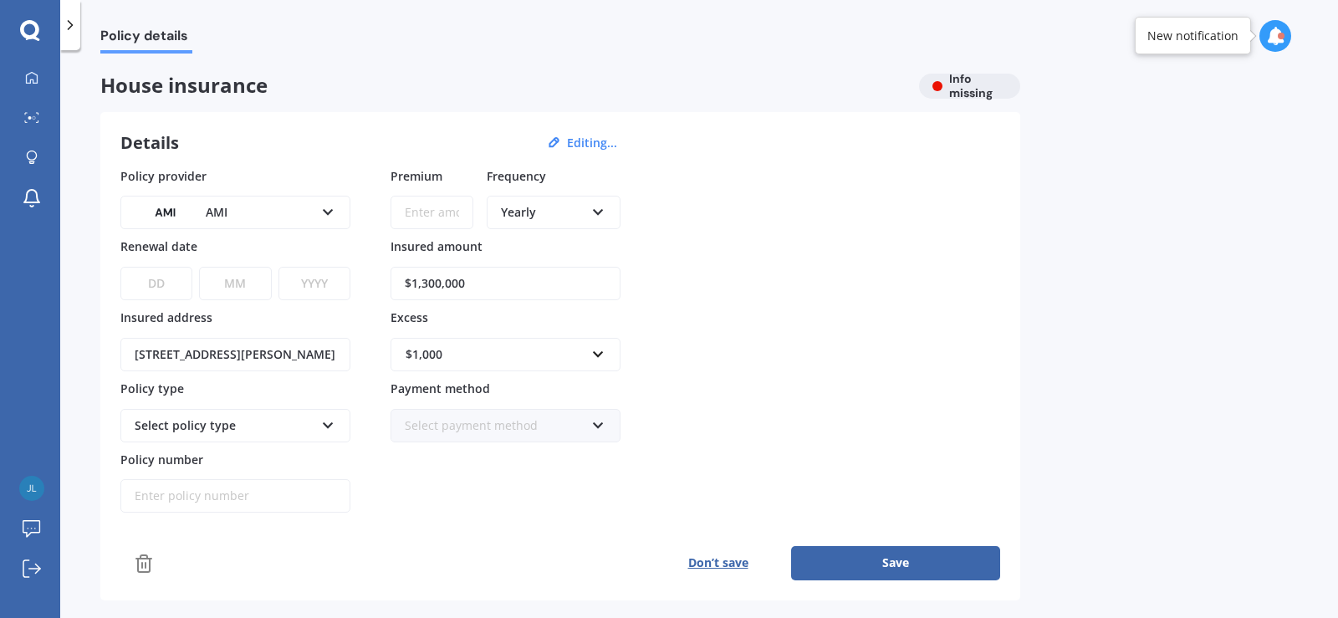
click at [963, 85] on div "House insurance Info missing" at bounding box center [560, 86] width 920 height 25
click at [954, 88] on div "House insurance Info missing" at bounding box center [560, 86] width 920 height 25
click at [27, 157] on icon at bounding box center [32, 158] width 12 height 14
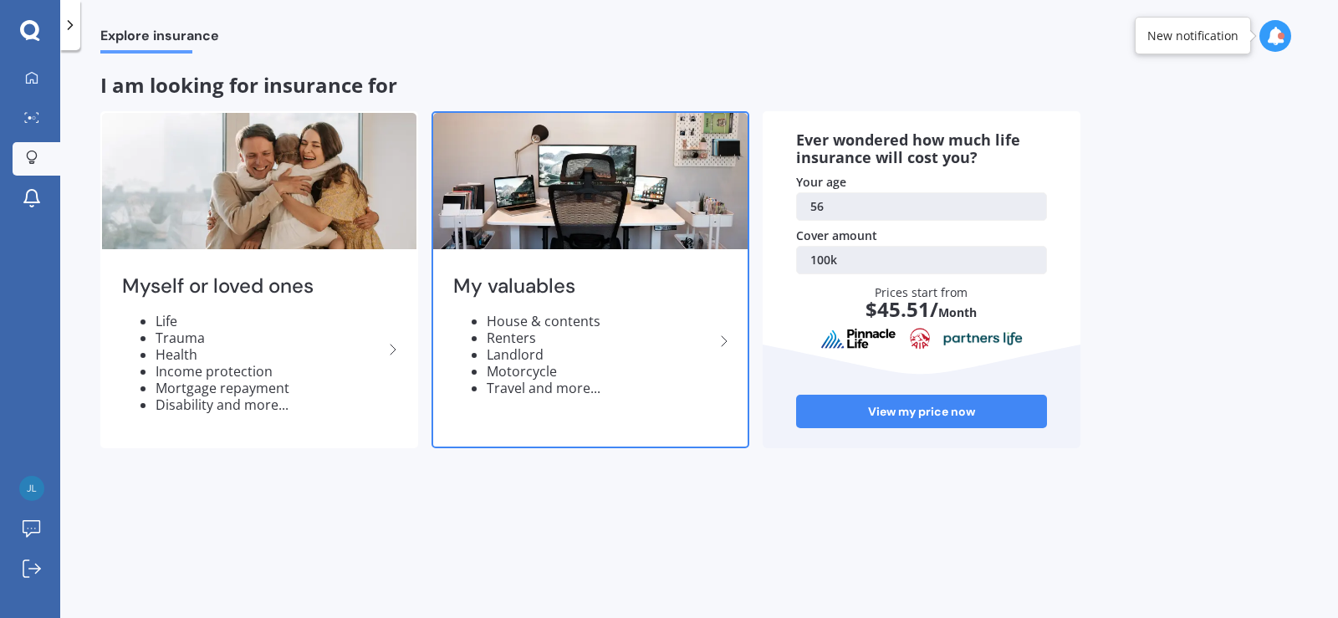
click at [549, 353] on li "Landlord" at bounding box center [601, 354] width 228 height 17
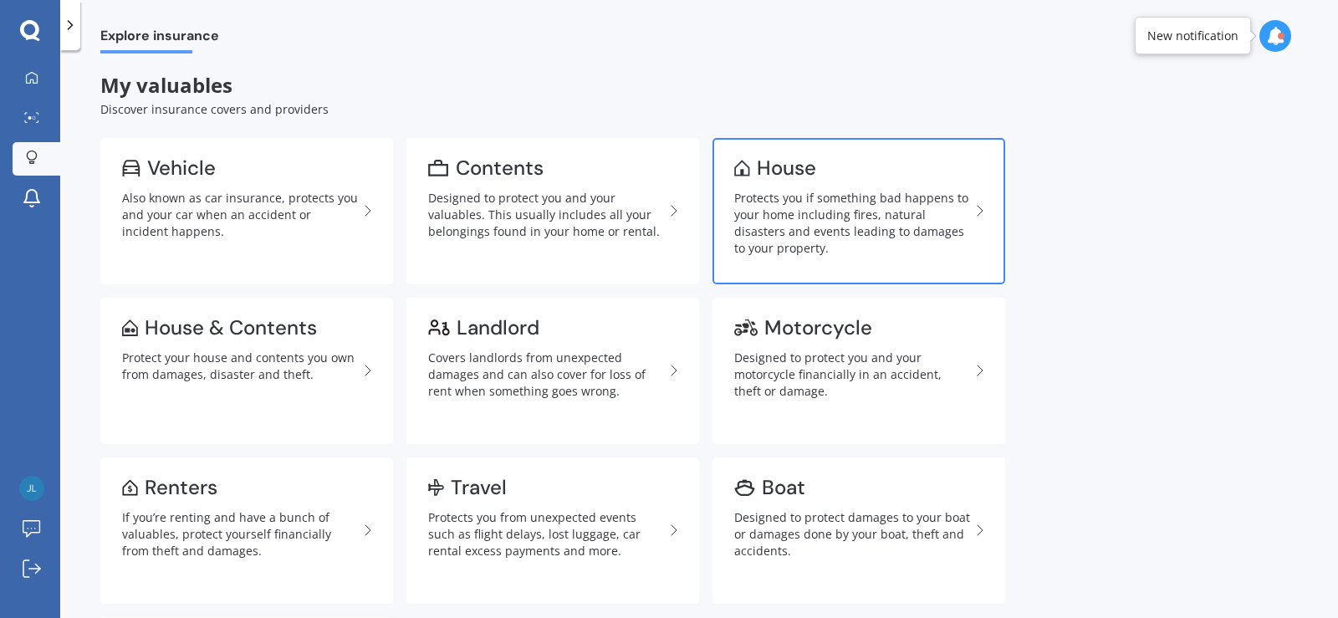
click at [874, 207] on div "Protects you if something bad happens to your home including fires, natural dis…" at bounding box center [852, 223] width 236 height 67
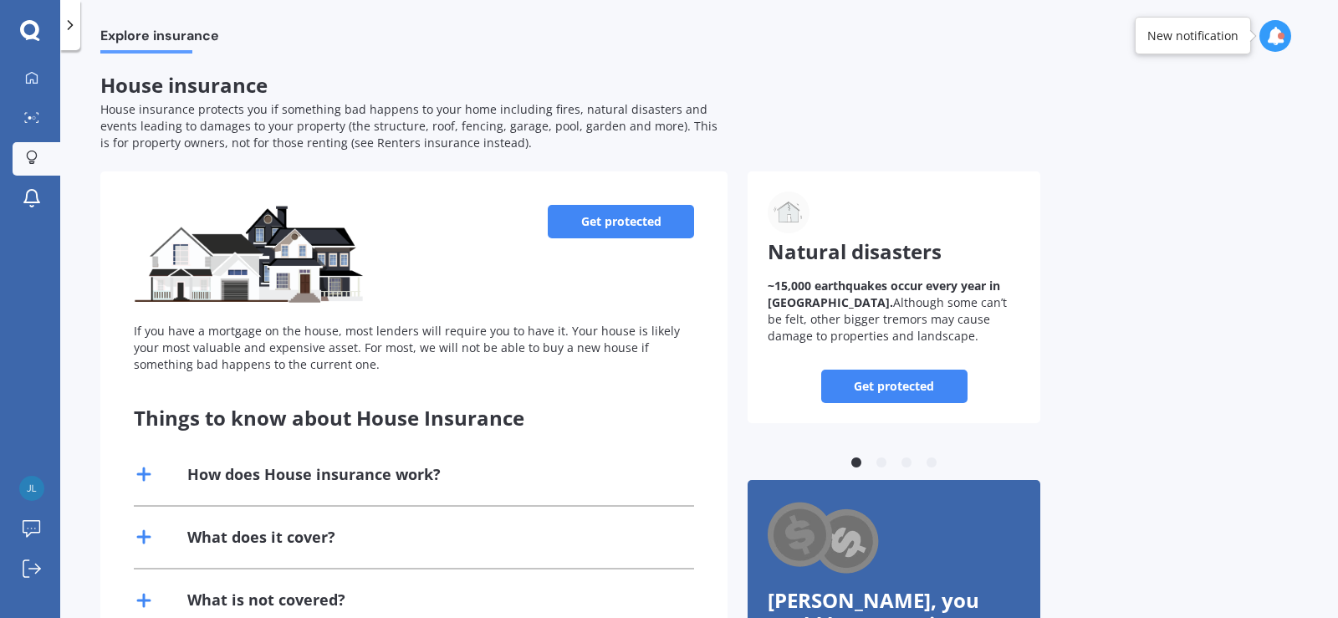
click at [623, 216] on link "Get protected" at bounding box center [621, 221] width 146 height 33
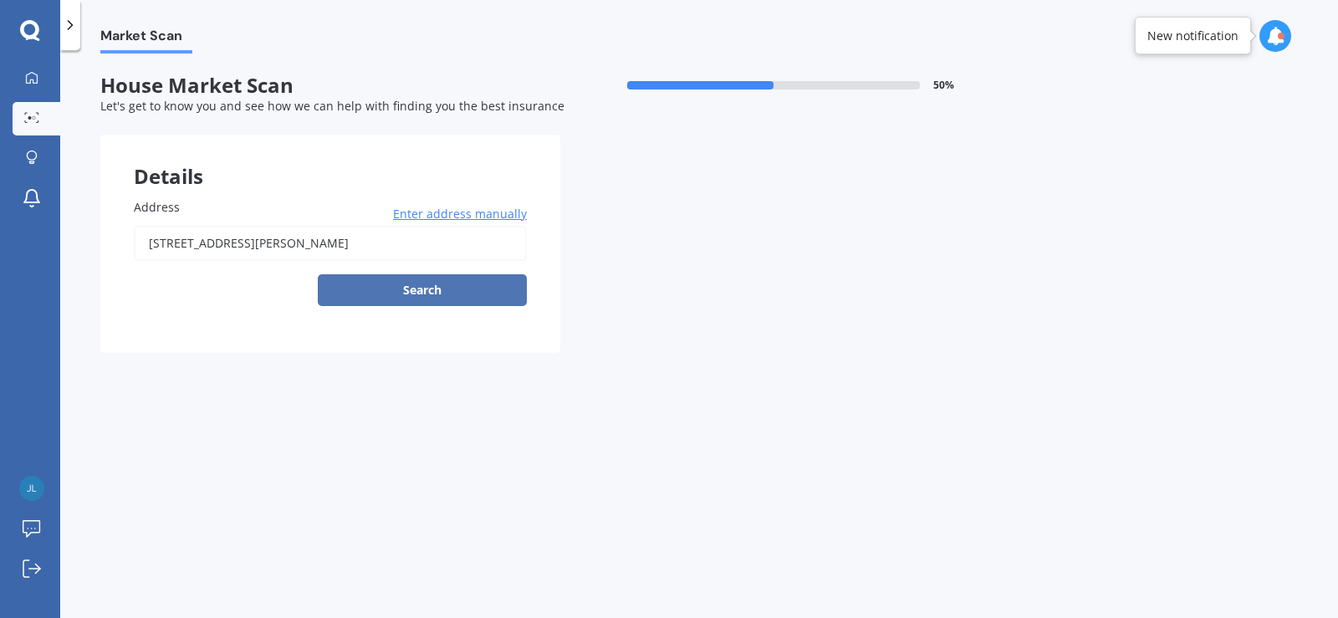
click at [433, 291] on button "Search" at bounding box center [422, 290] width 209 height 32
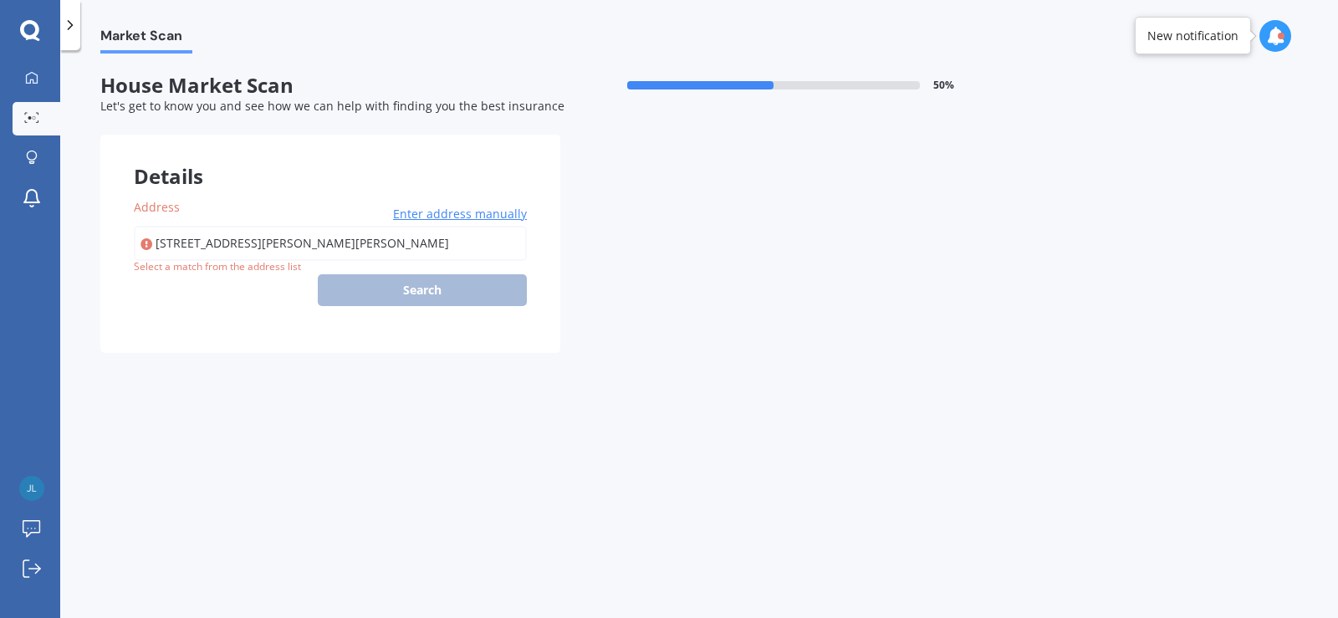
type input "[STREET_ADDRESS][PERSON_NAME]"
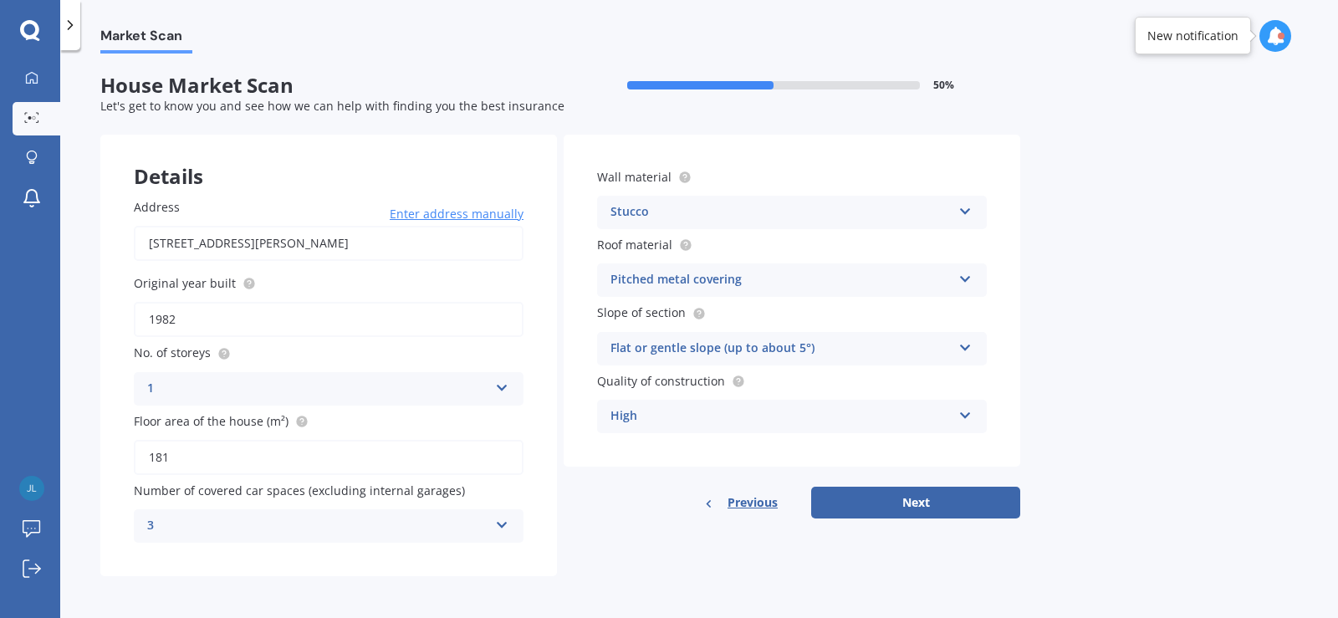
scroll to position [2, 0]
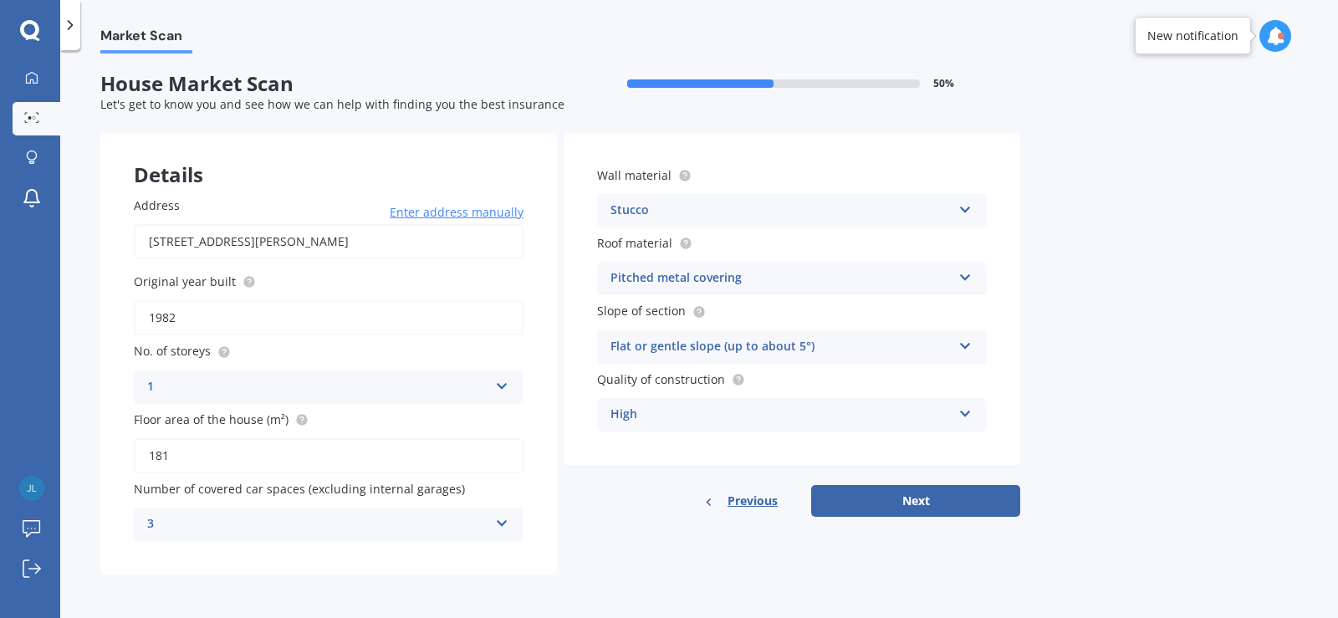
click at [190, 455] on input "181" at bounding box center [329, 455] width 390 height 35
drag, startPoint x: 182, startPoint y: 454, endPoint x: 117, endPoint y: 461, distance: 64.8
click at [117, 461] on div "Address [STREET_ADDRESS][PERSON_NAME] Enter address manually Search Original ye…" at bounding box center [328, 369] width 457 height 412
type input "250"
click at [1207, 297] on div "Market Scan House Market Scan 50 % Let's get to know you and see how we can hel…" at bounding box center [699, 338] width 1278 height 568
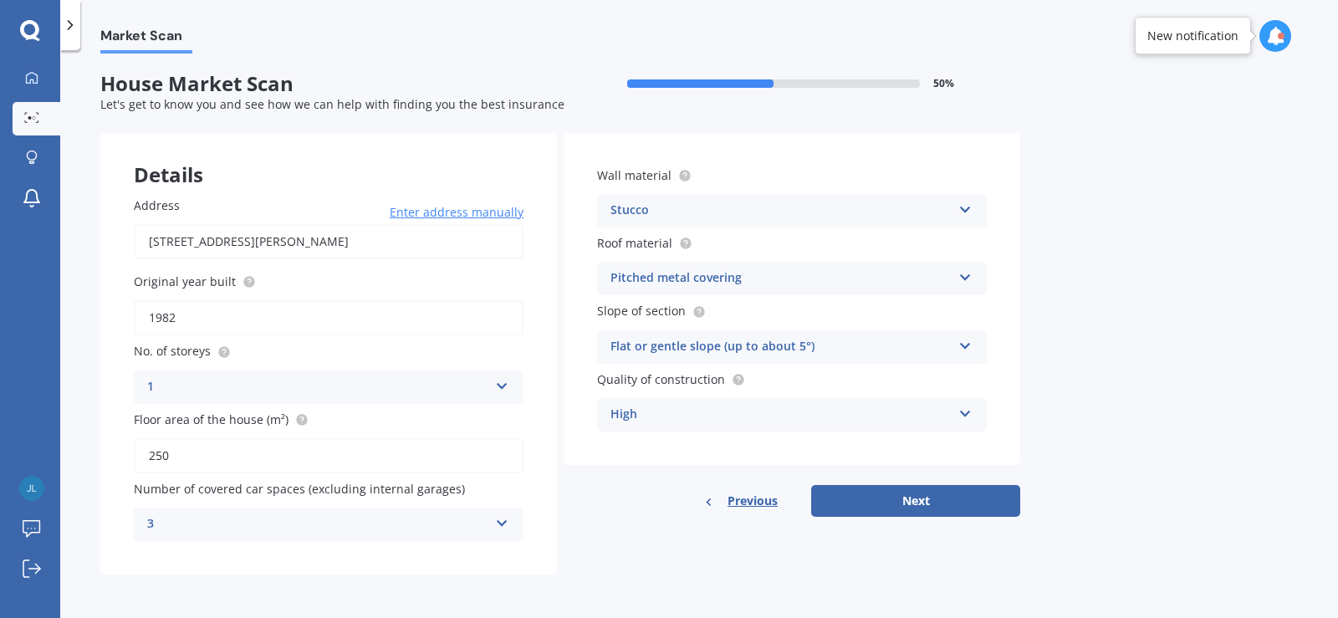
click at [970, 207] on icon at bounding box center [966, 207] width 14 height 12
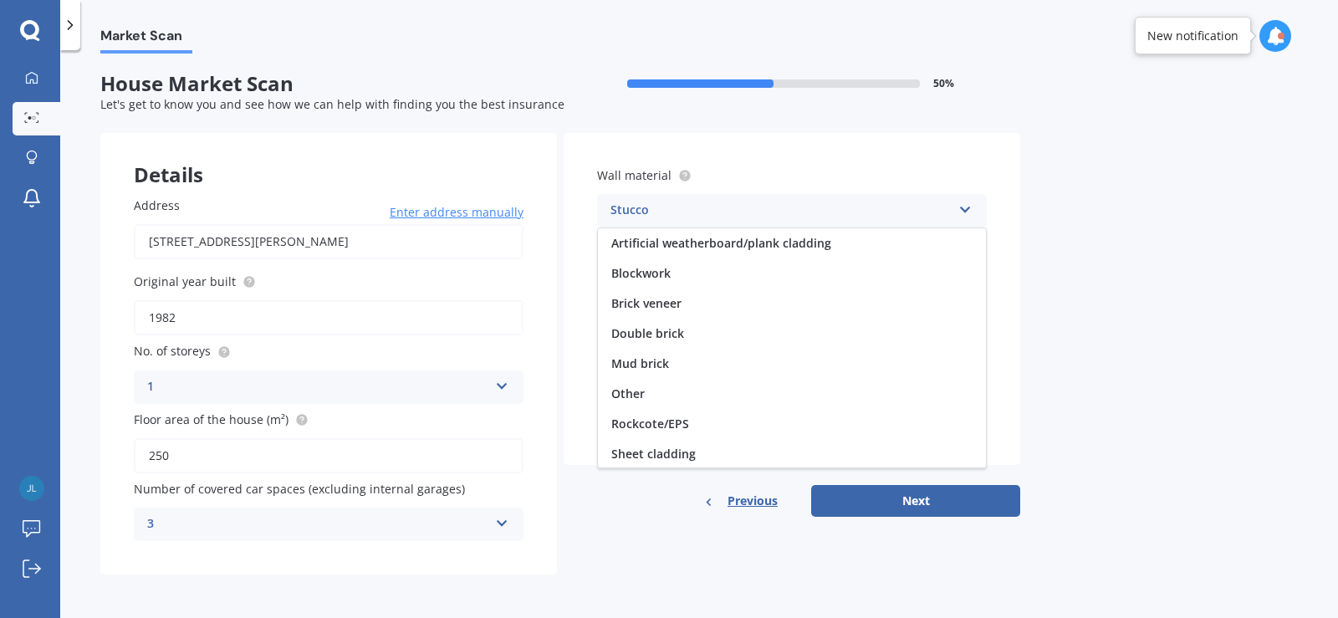
scroll to position [122, 0]
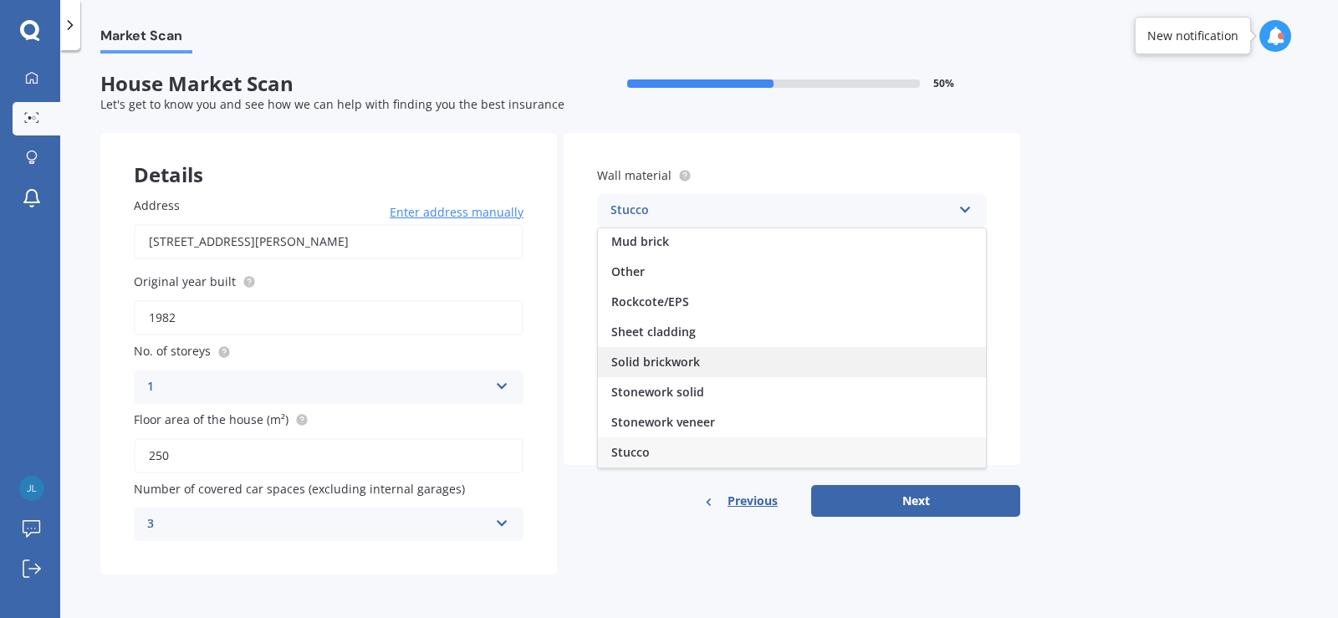
click at [679, 361] on span "Solid brickwork" at bounding box center [655, 362] width 89 height 16
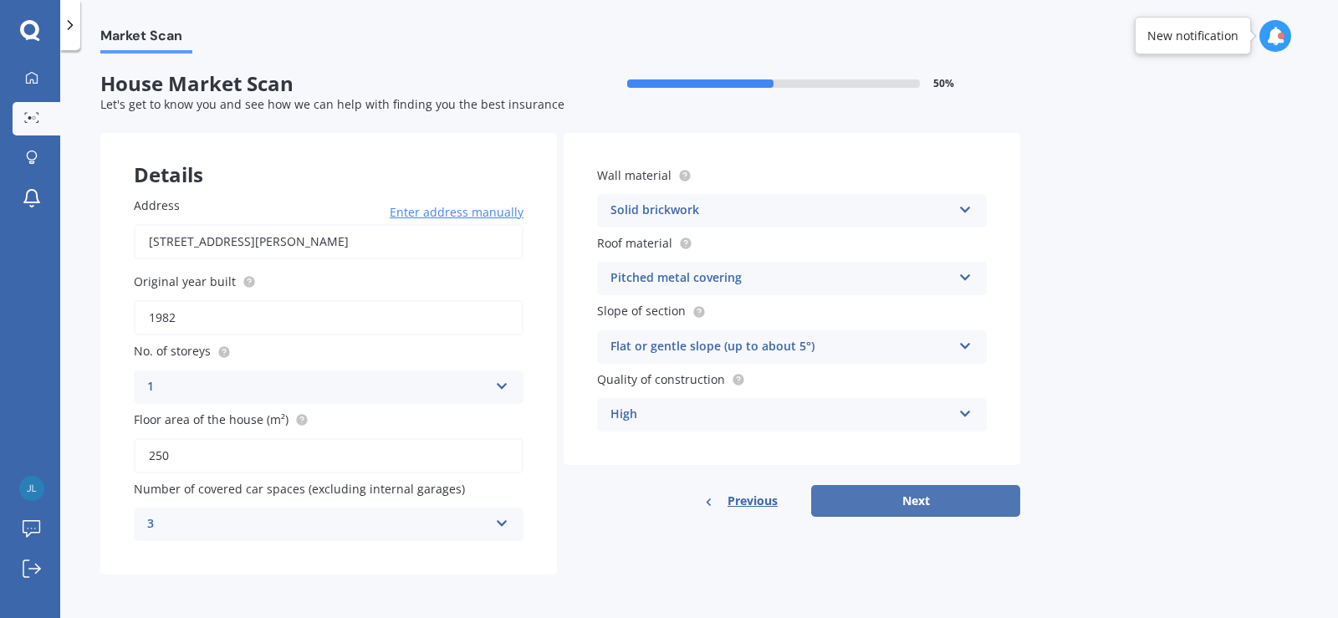
click at [919, 500] on button "Next" at bounding box center [915, 501] width 209 height 32
select select "30"
select select "01"
select select "1969"
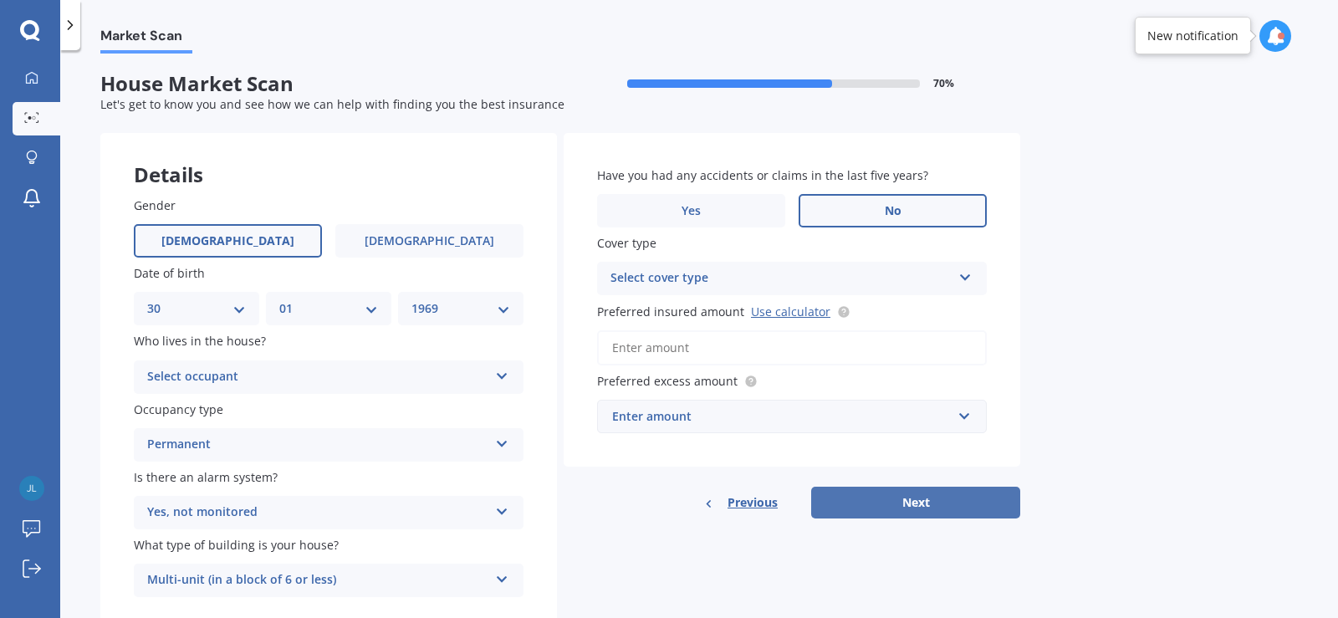
scroll to position [0, 0]
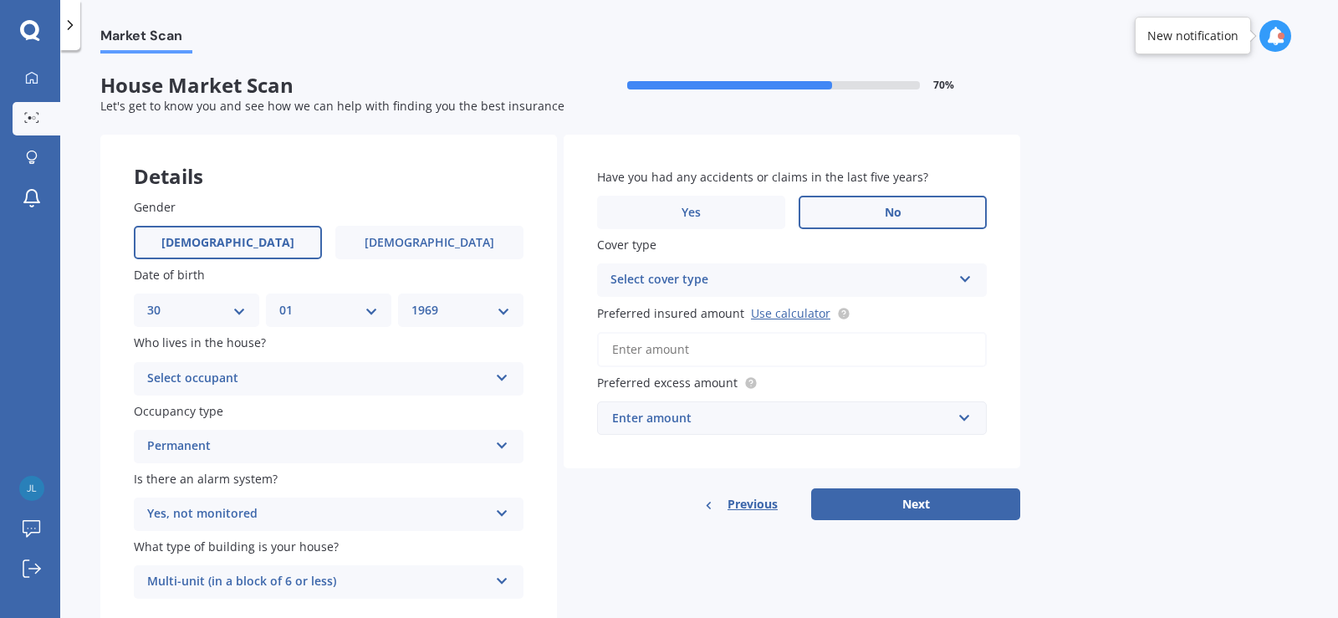
click at [504, 378] on icon at bounding box center [502, 375] width 14 height 12
click at [424, 412] on div "Owner" at bounding box center [329, 412] width 388 height 30
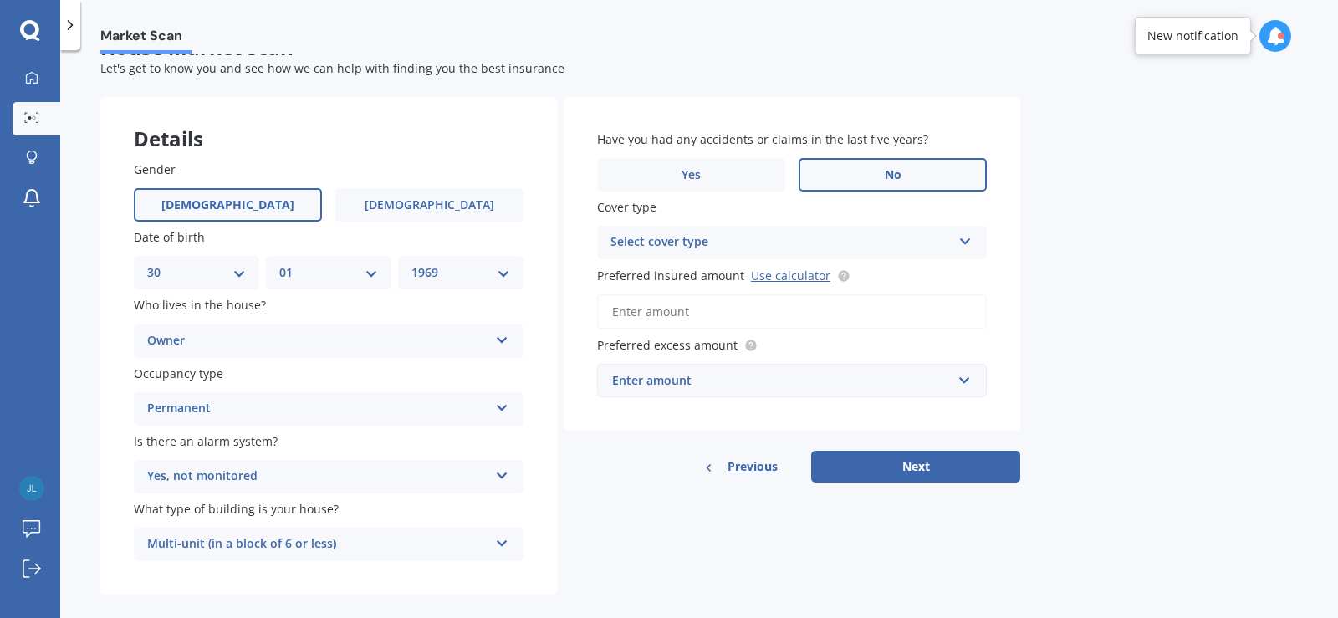
scroll to position [58, 0]
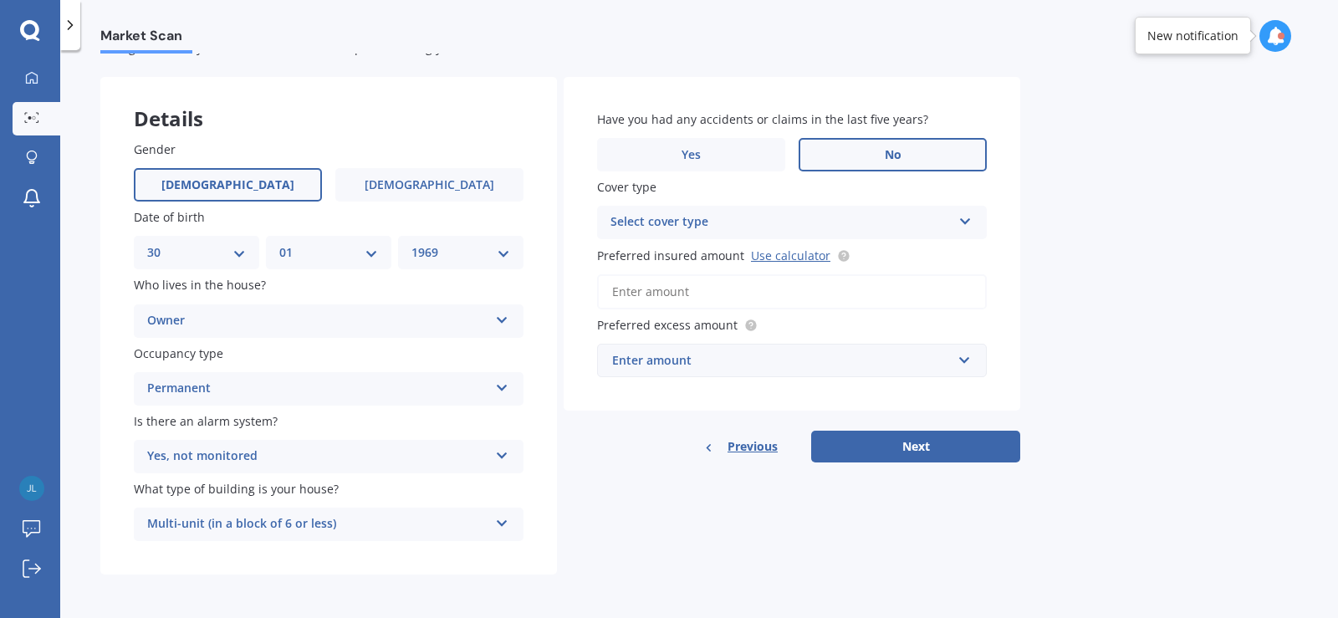
click at [962, 219] on icon at bounding box center [966, 218] width 14 height 12
click at [926, 222] on div "High" at bounding box center [781, 222] width 341 height 20
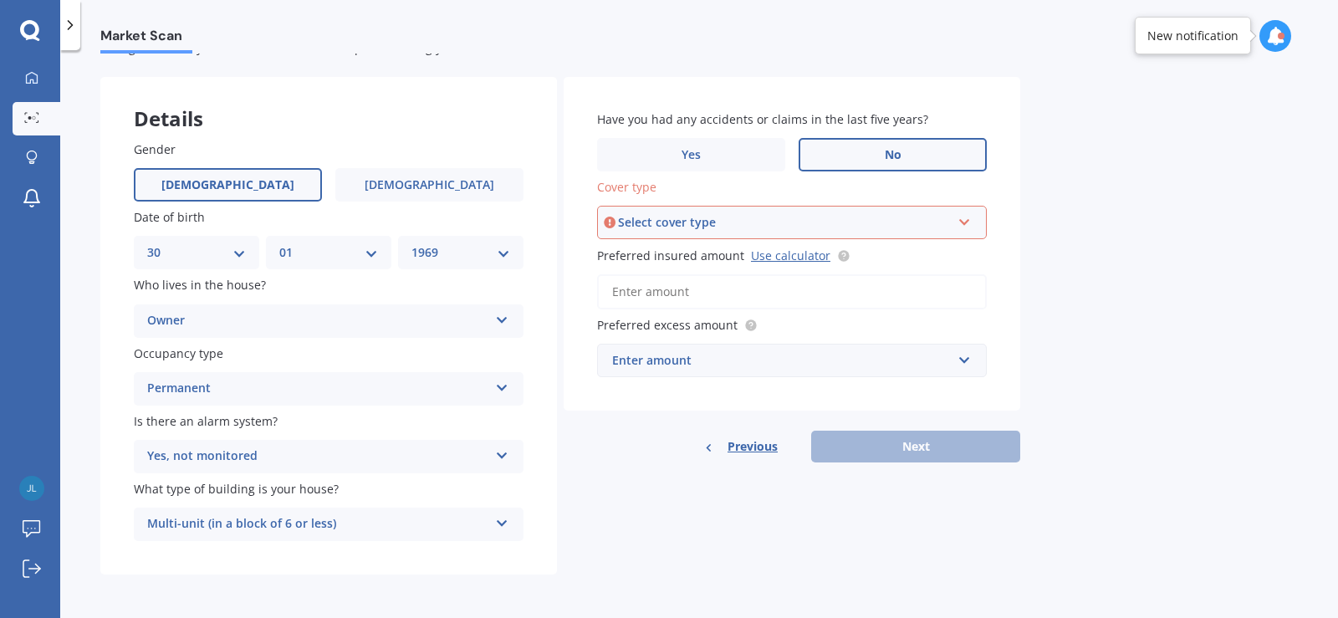
click at [963, 224] on icon at bounding box center [965, 219] width 14 height 12
click at [929, 260] on div "High" at bounding box center [792, 254] width 386 height 30
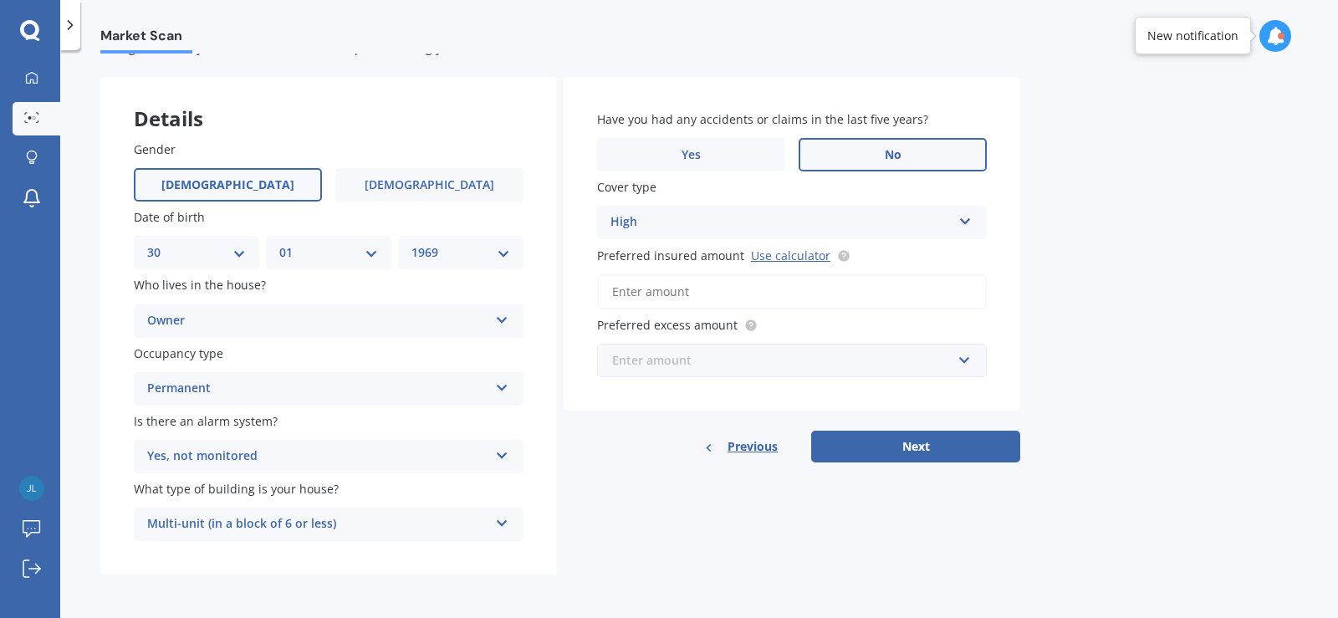
click at [963, 360] on input "text" at bounding box center [786, 361] width 375 height 32
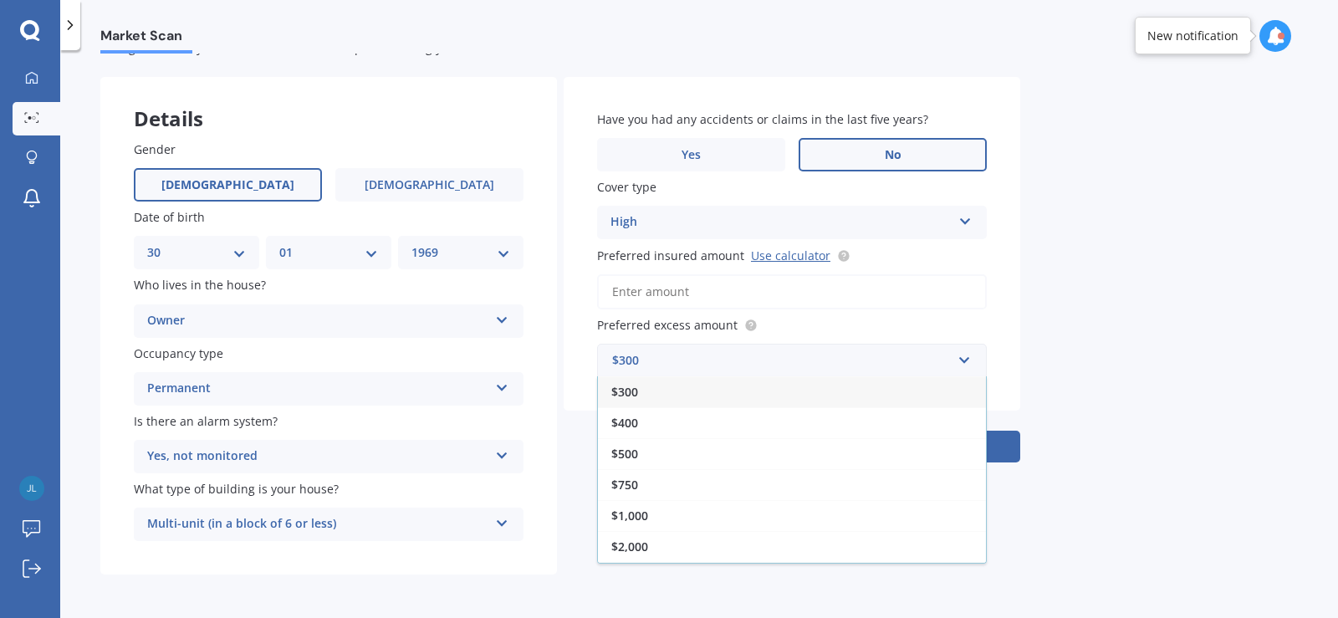
drag, startPoint x: 644, startPoint y: 522, endPoint x: 662, endPoint y: 521, distance: 17.6
click at [644, 521] on span "$1,000" at bounding box center [629, 516] width 37 height 16
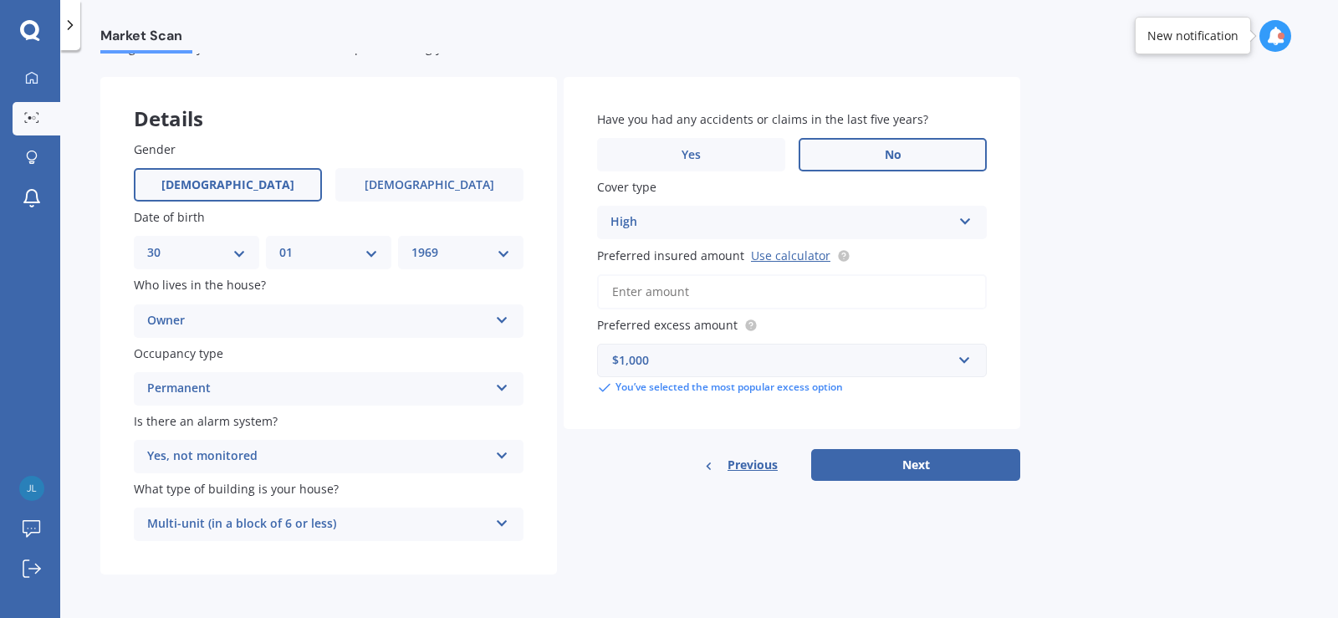
click at [1081, 383] on div "Market Scan House Market Scan 70 % Let's get to know you and see how we can hel…" at bounding box center [699, 338] width 1278 height 568
click at [499, 521] on icon at bounding box center [502, 520] width 14 height 12
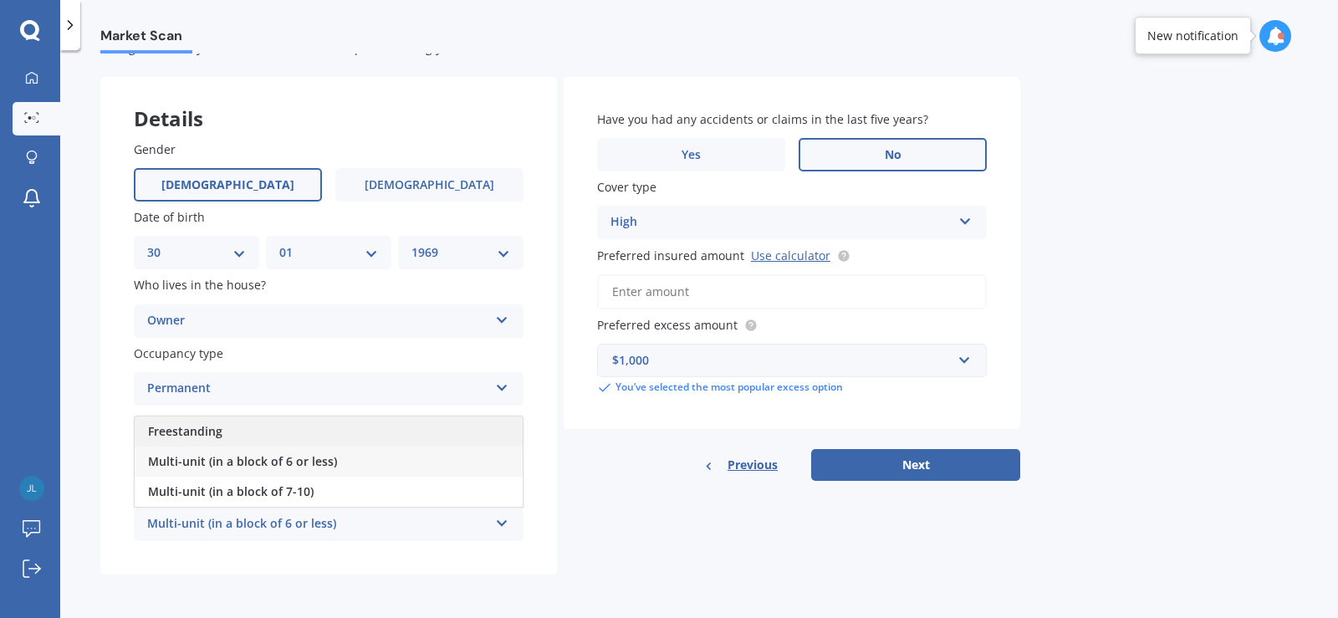
click at [195, 428] on span "Freestanding" at bounding box center [185, 431] width 74 height 16
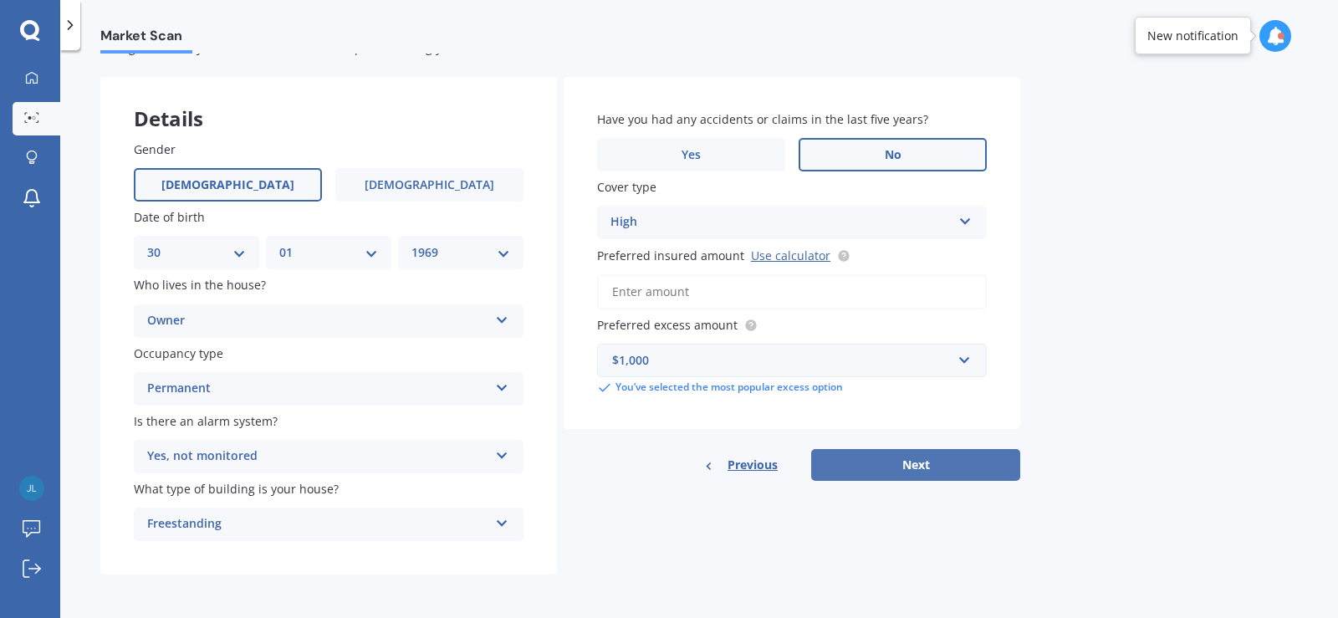
click at [947, 468] on button "Next" at bounding box center [915, 465] width 209 height 32
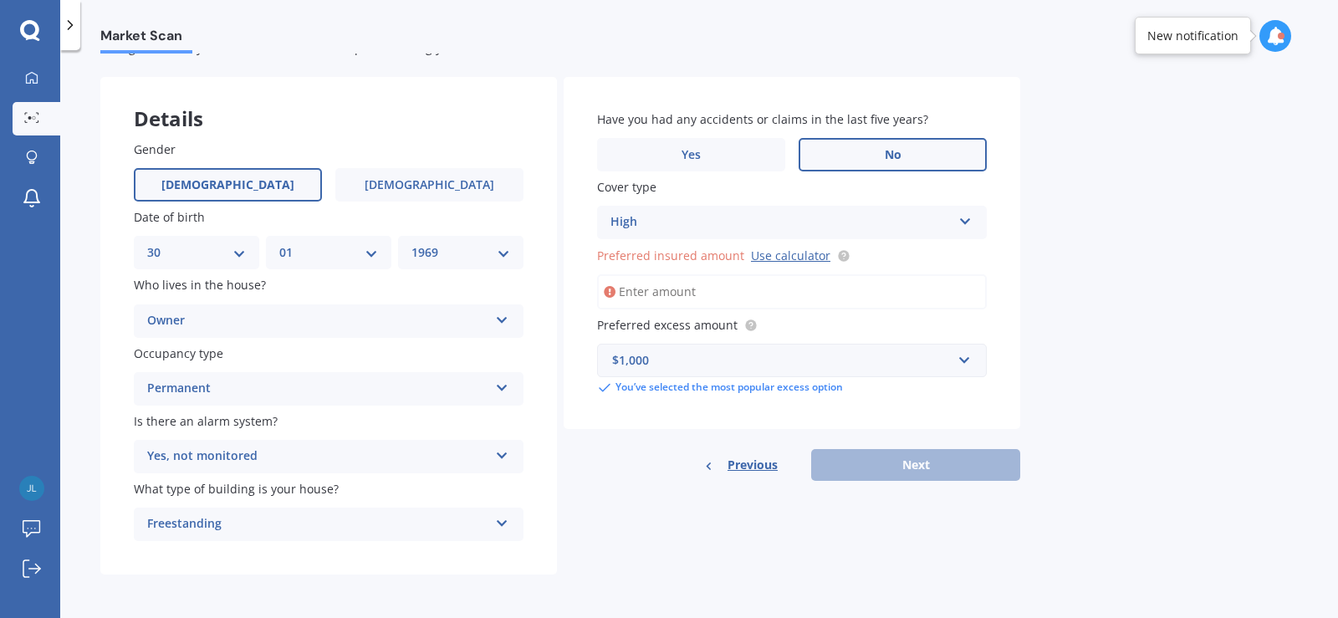
click at [950, 466] on div "Previous Next" at bounding box center [792, 465] width 457 height 32
click at [655, 291] on input "Preferred insured amount Use calculator" at bounding box center [792, 291] width 390 height 35
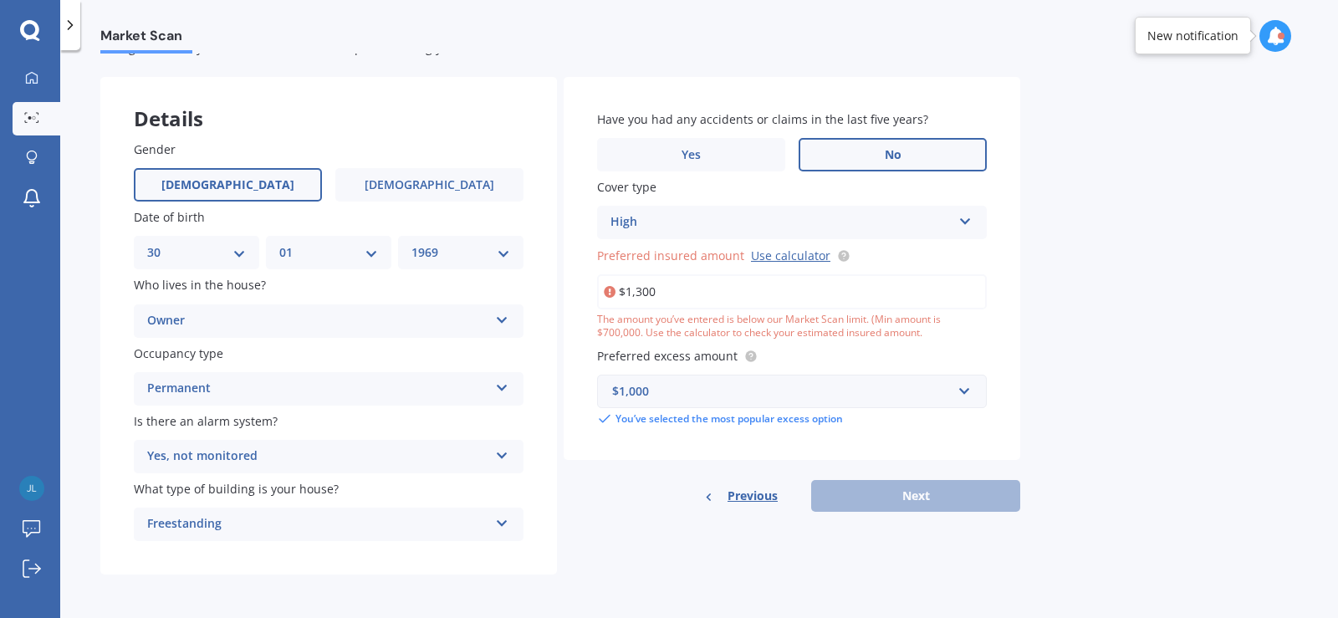
type input "$1,300,000"
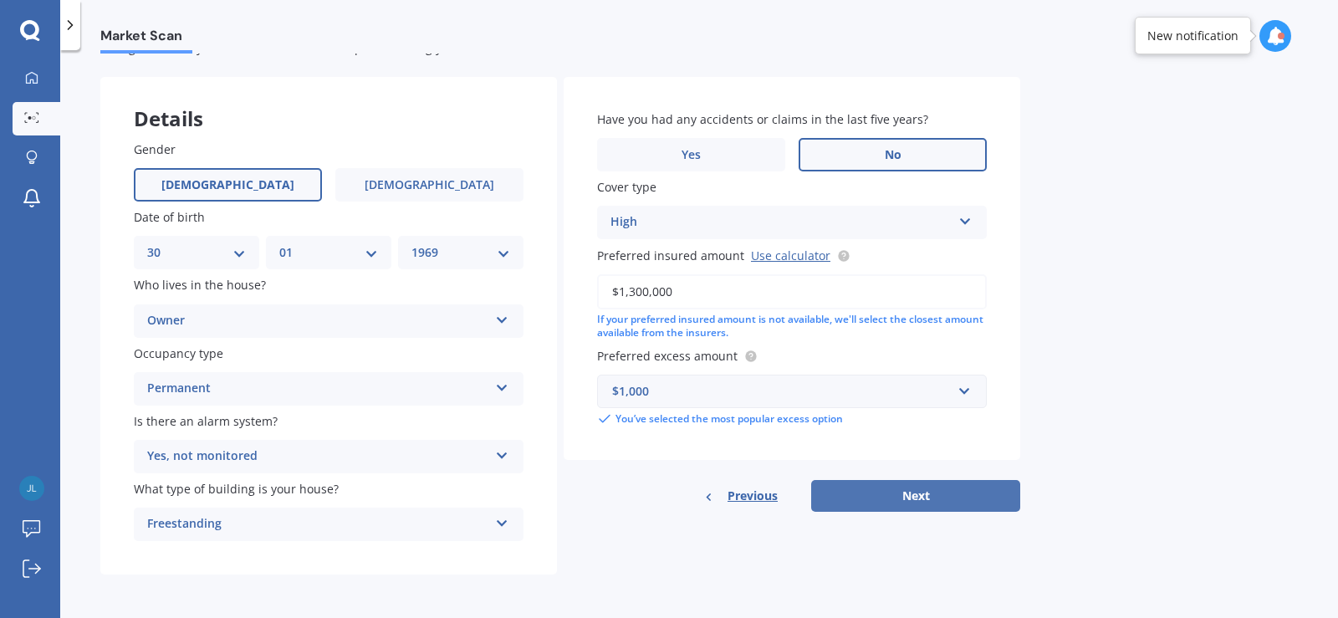
click at [933, 500] on button "Next" at bounding box center [915, 496] width 209 height 32
select select "30"
select select "01"
select select "1969"
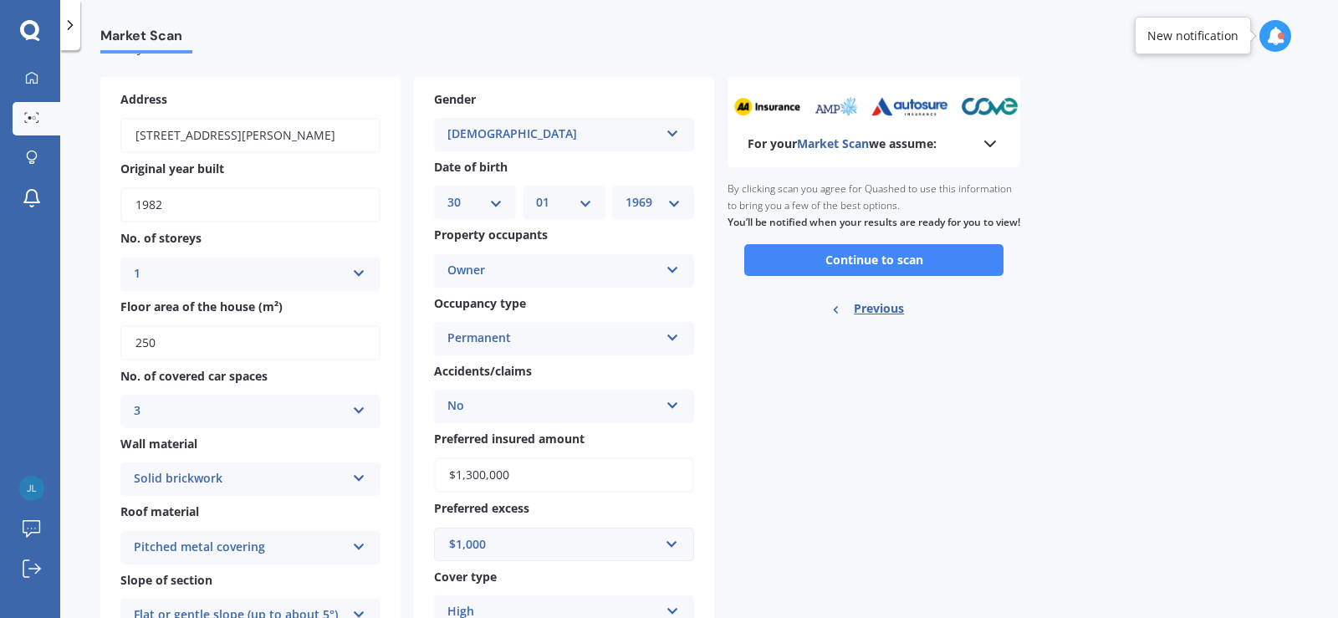
scroll to position [0, 0]
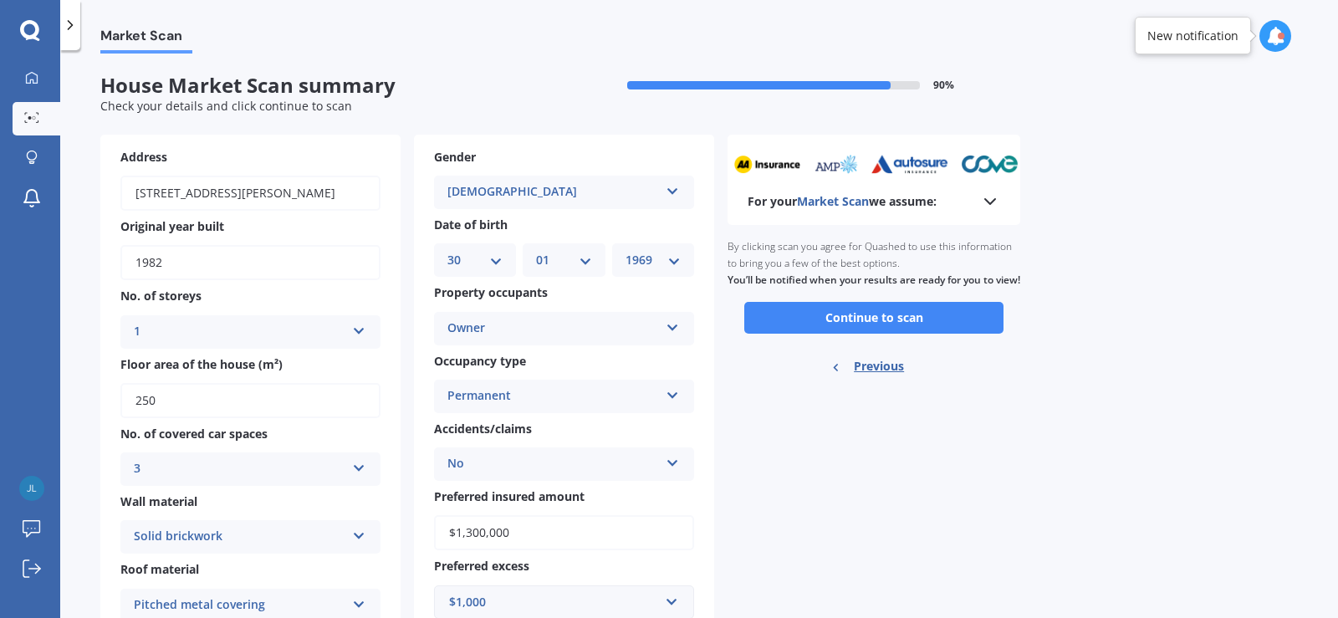
click at [992, 200] on icon at bounding box center [990, 202] width 20 height 20
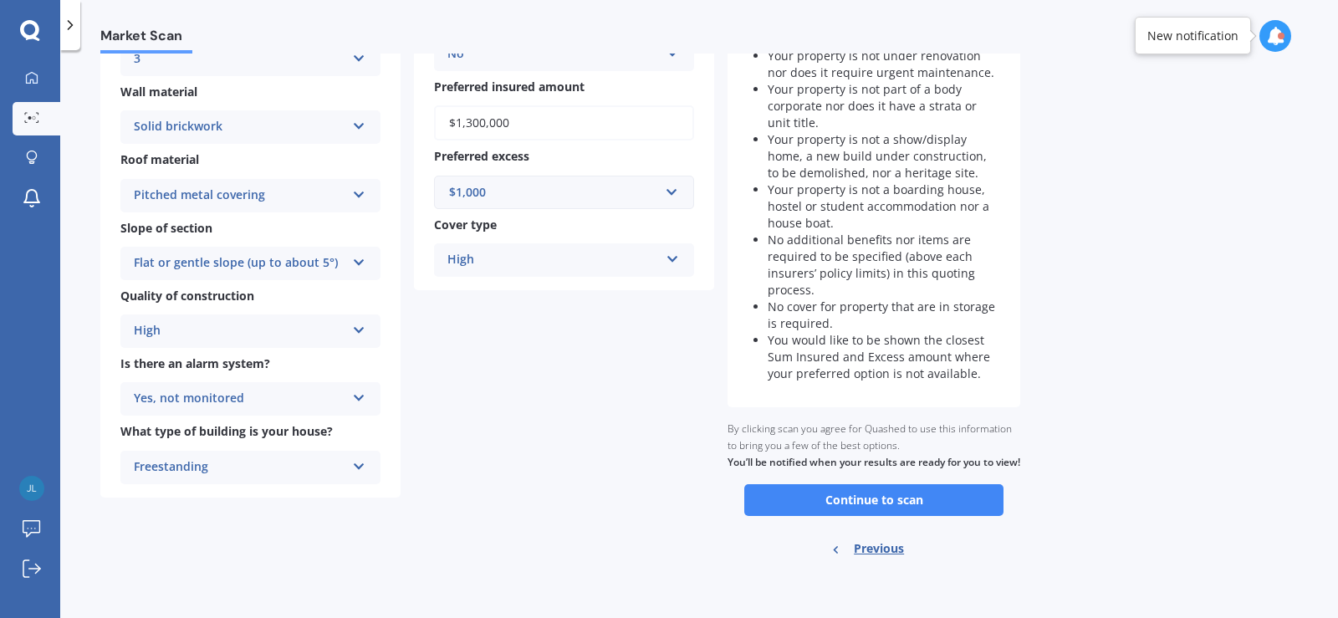
scroll to position [427, 0]
click at [867, 498] on button "Continue to scan" at bounding box center [874, 500] width 259 height 32
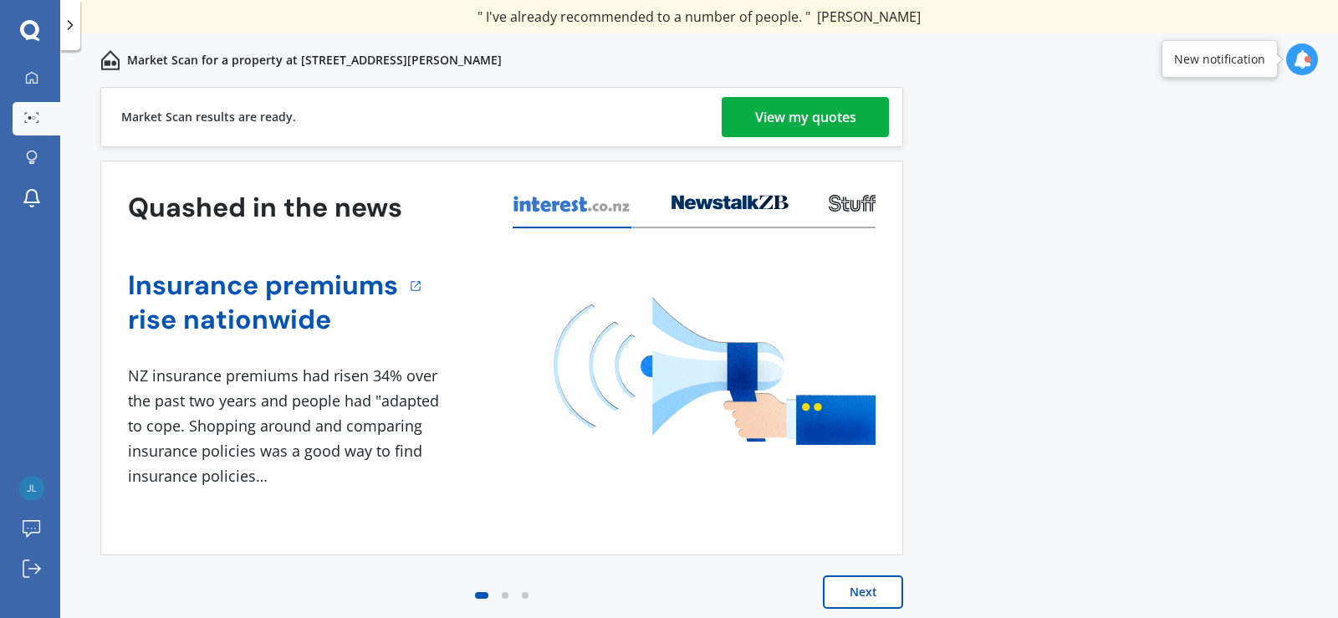
click at [799, 112] on div "View my quotes" at bounding box center [805, 117] width 101 height 40
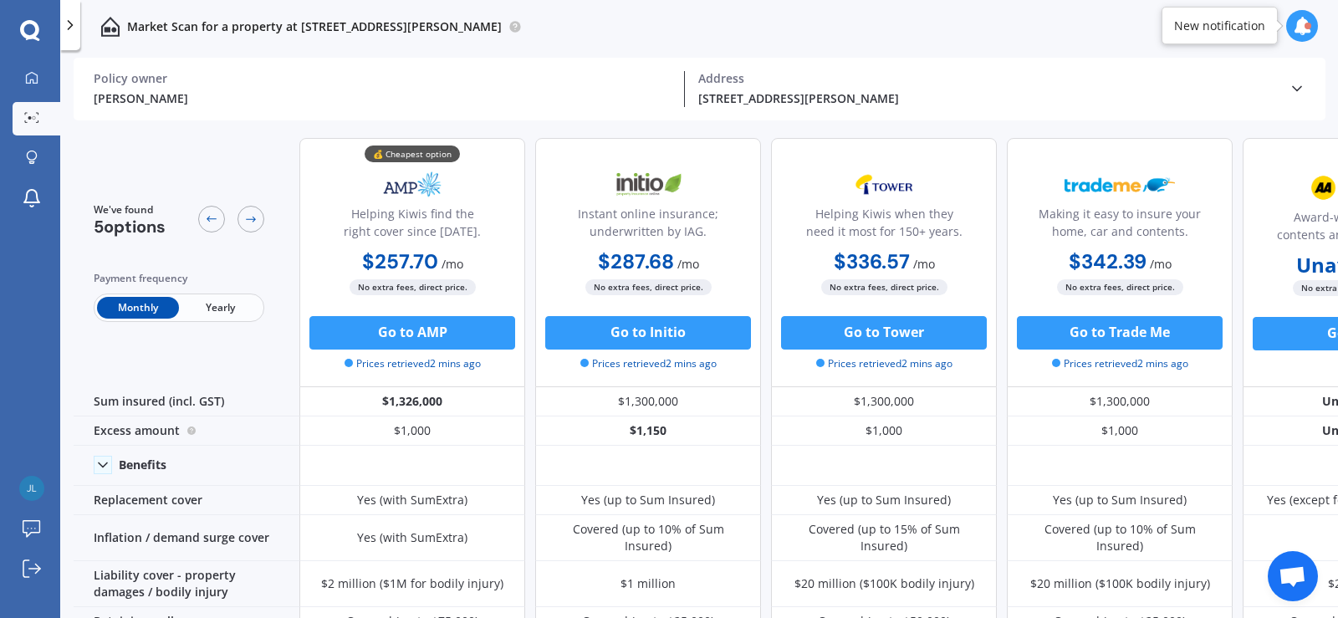
click at [216, 308] on span "Yearly" at bounding box center [220, 308] width 82 height 22
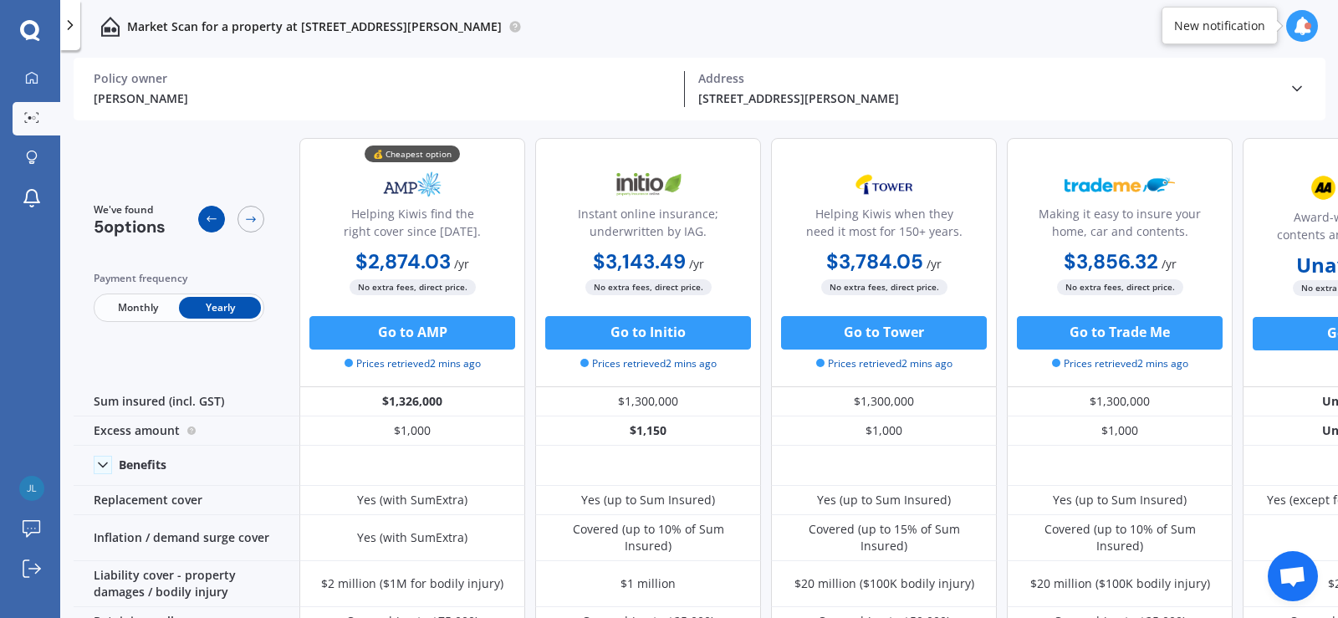
click at [211, 220] on icon at bounding box center [211, 218] width 13 height 13
click at [209, 217] on icon at bounding box center [212, 220] width 10 height 6
click at [210, 217] on icon at bounding box center [211, 218] width 13 height 13
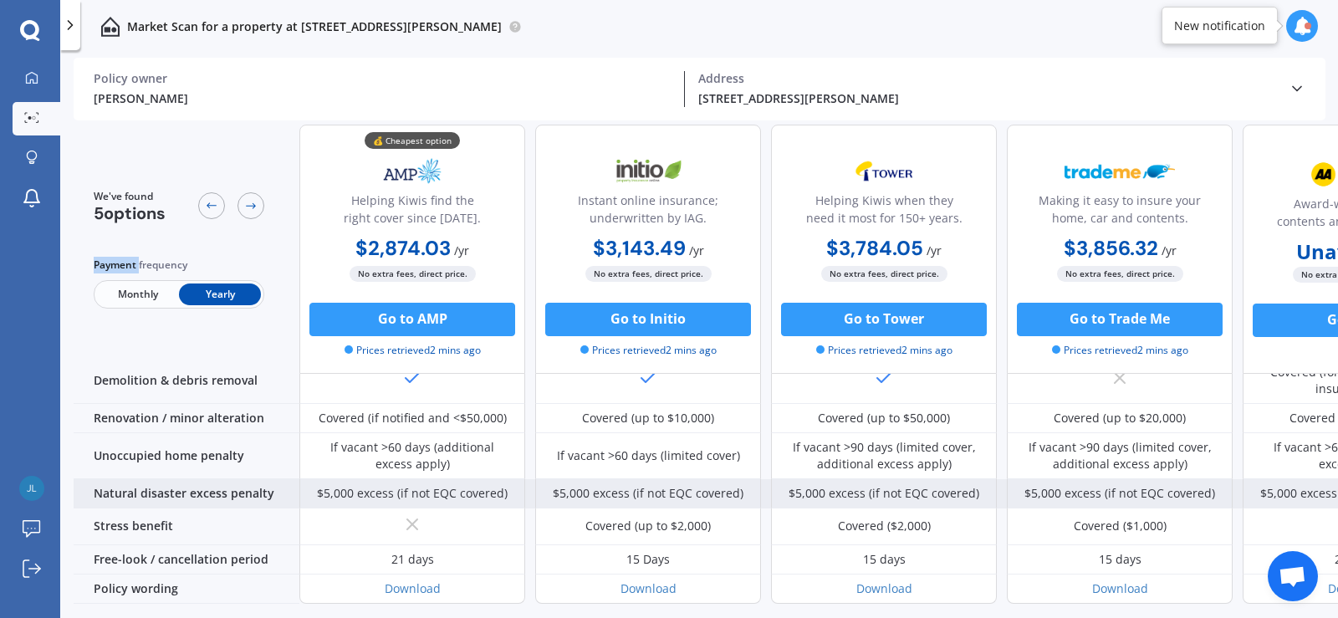
scroll to position [796, 0]
